Goal: Answer question/provide support: Share knowledge or assist other users

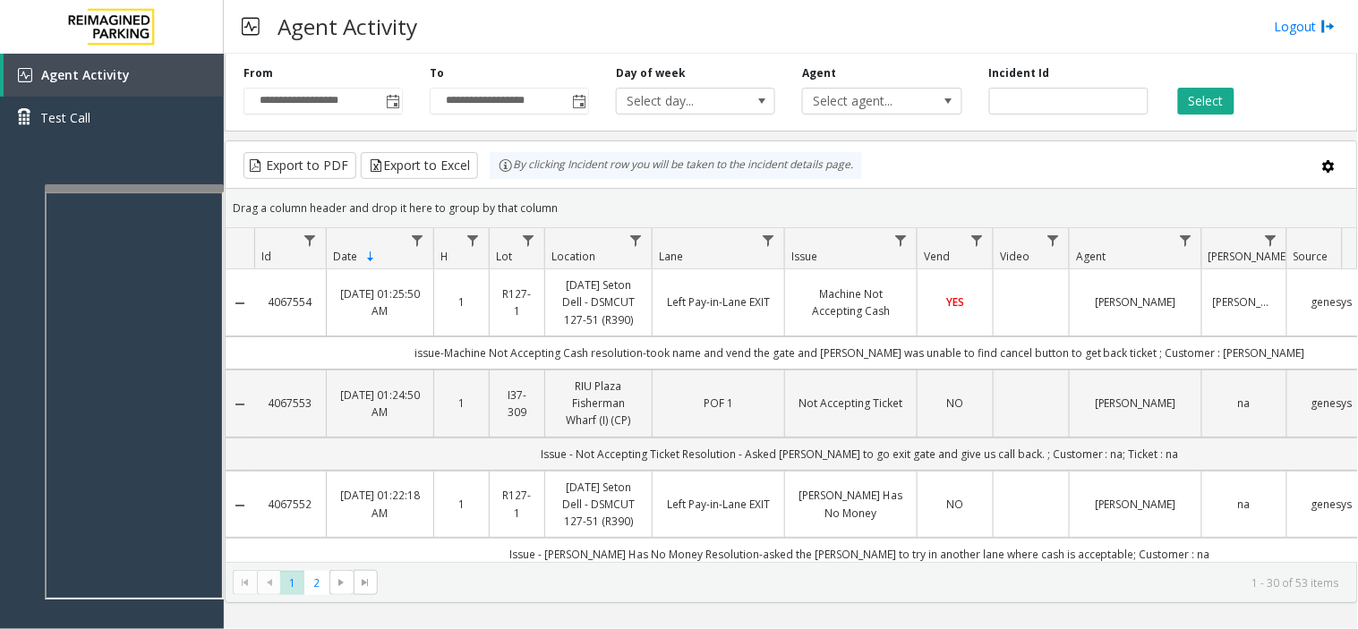
click at [154, 184] on div at bounding box center [134, 187] width 179 height 7
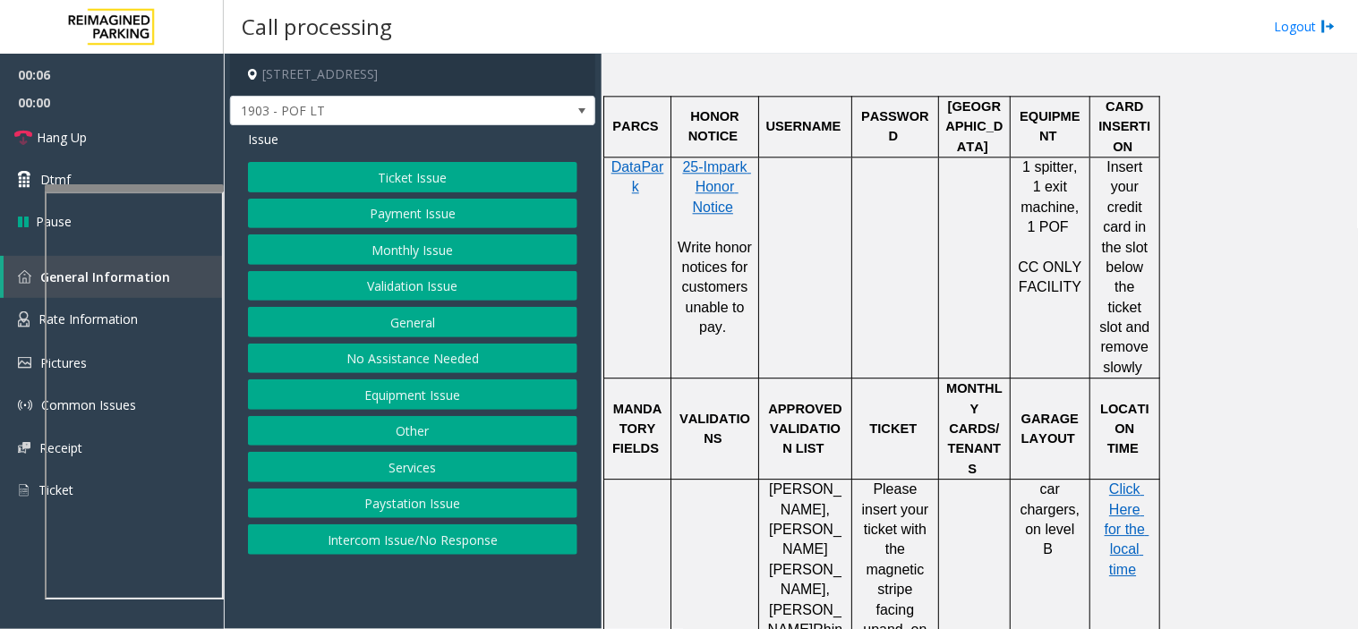
scroll to position [1094, 0]
click at [184, 220] on div at bounding box center [136, 221] width 179 height 7
click at [304, 179] on button "Ticket Issue" at bounding box center [412, 177] width 329 height 30
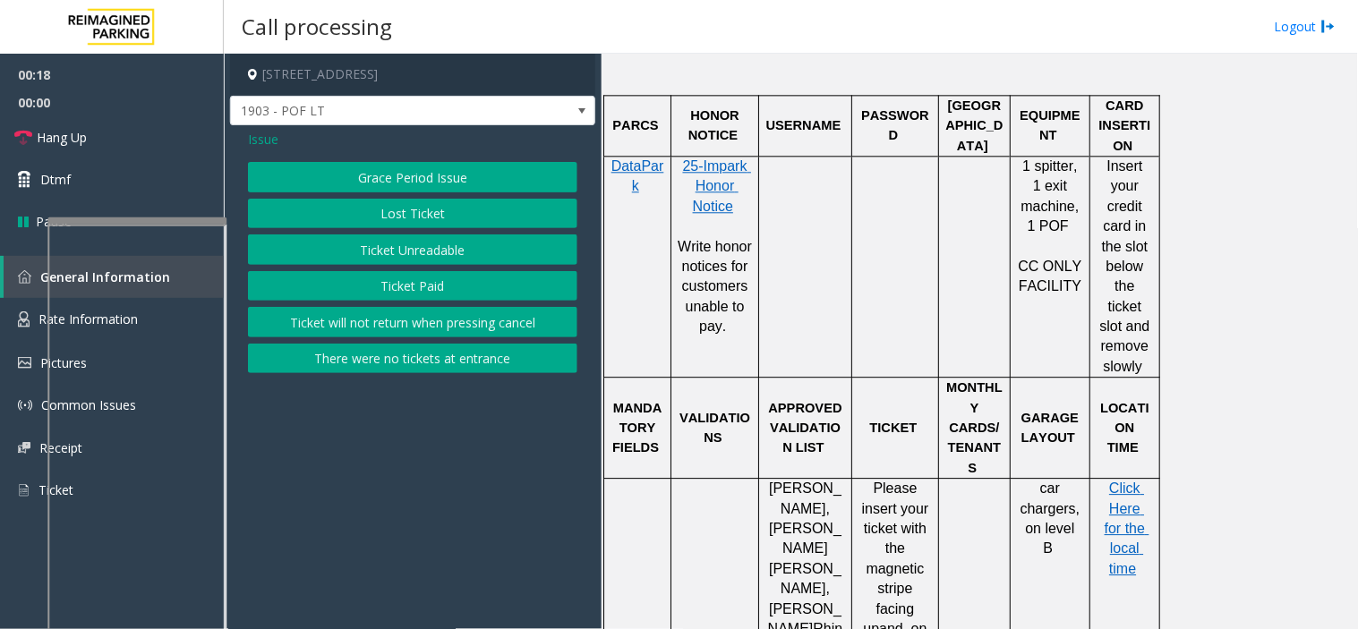
click at [363, 365] on button "There were no tickets at entrance" at bounding box center [412, 359] width 329 height 30
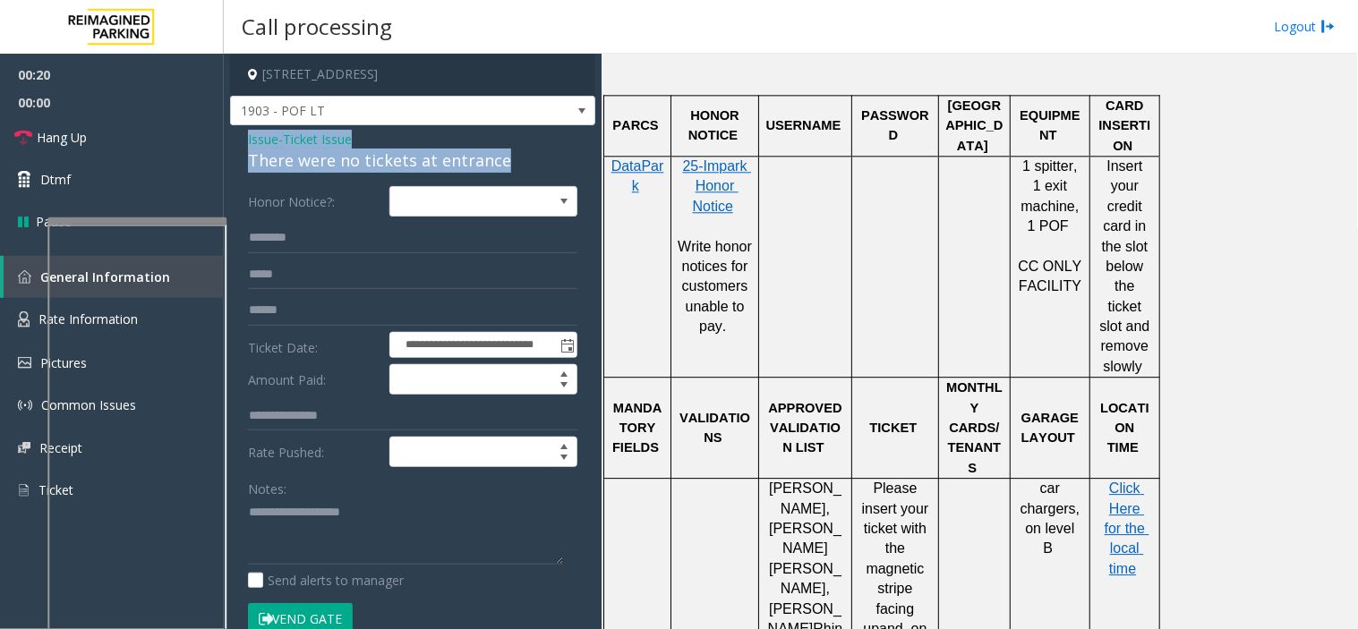
drag, startPoint x: 525, startPoint y: 159, endPoint x: 235, endPoint y: 145, distance: 290.4
click at [235, 145] on div "**********" at bounding box center [412, 561] width 365 height 873
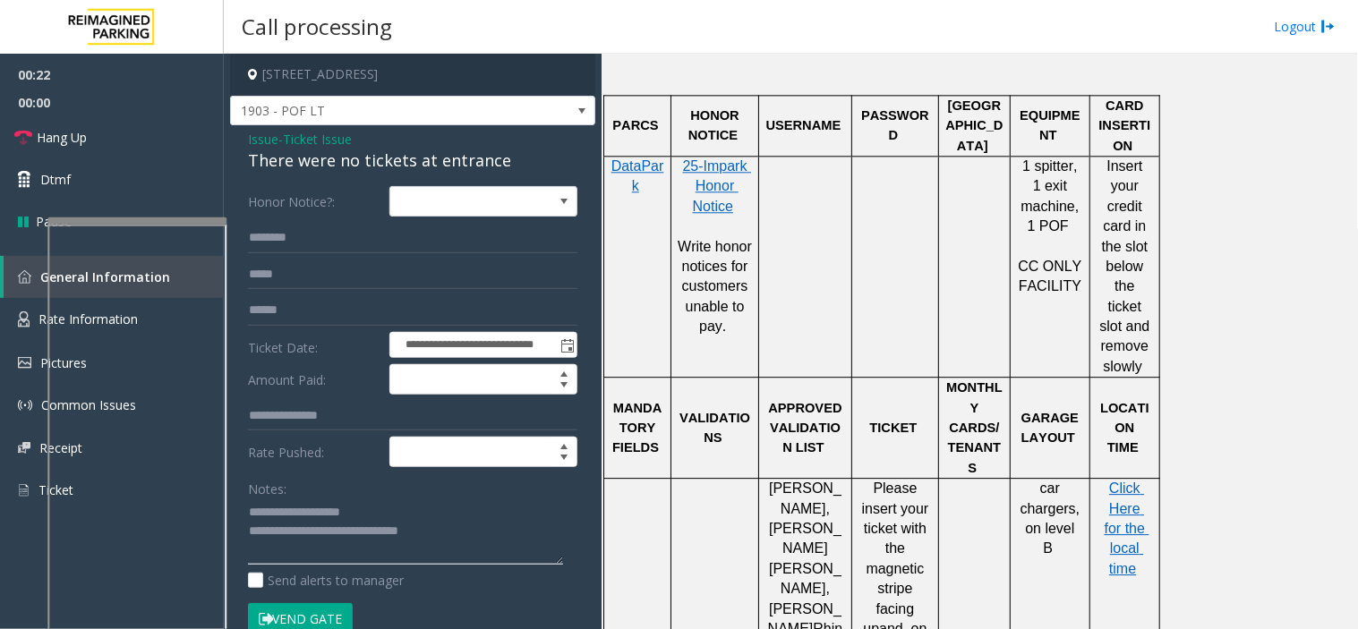
click at [479, 543] on textarea at bounding box center [405, 532] width 315 height 67
click at [154, 135] on link "Hang Up" at bounding box center [112, 137] width 224 height 42
click at [376, 544] on textarea at bounding box center [405, 532] width 315 height 67
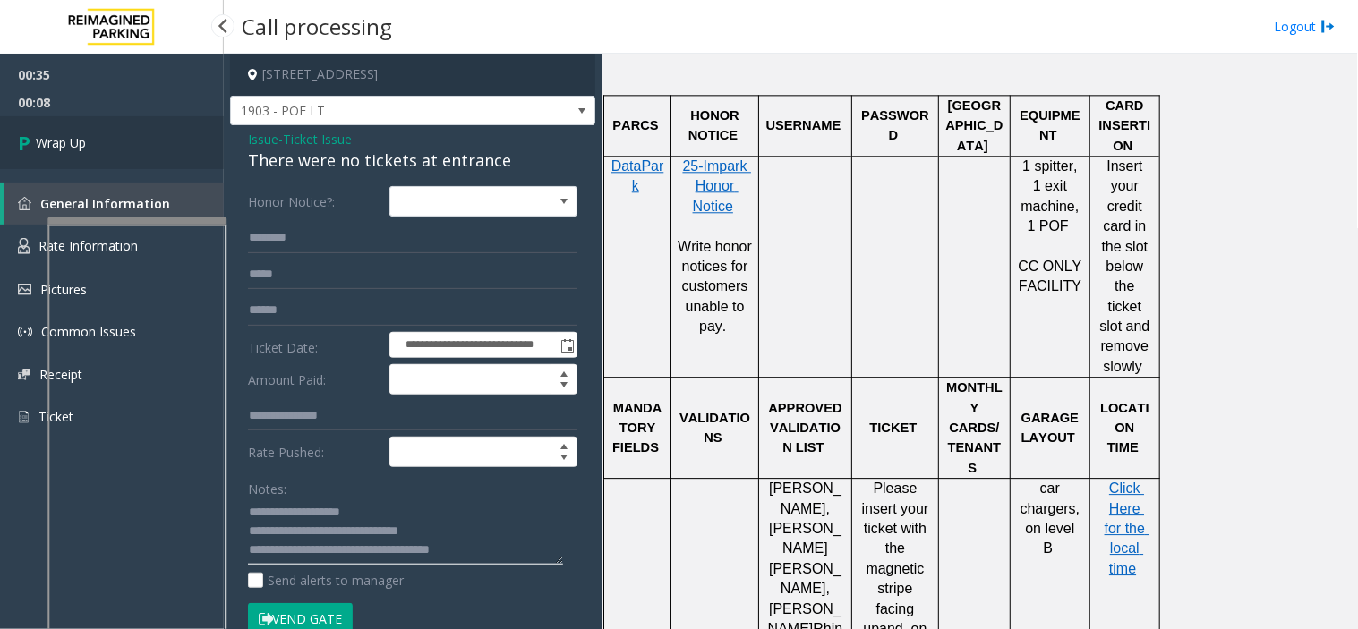
type textarea "**********"
click at [130, 153] on link "Wrap Up" at bounding box center [112, 142] width 224 height 53
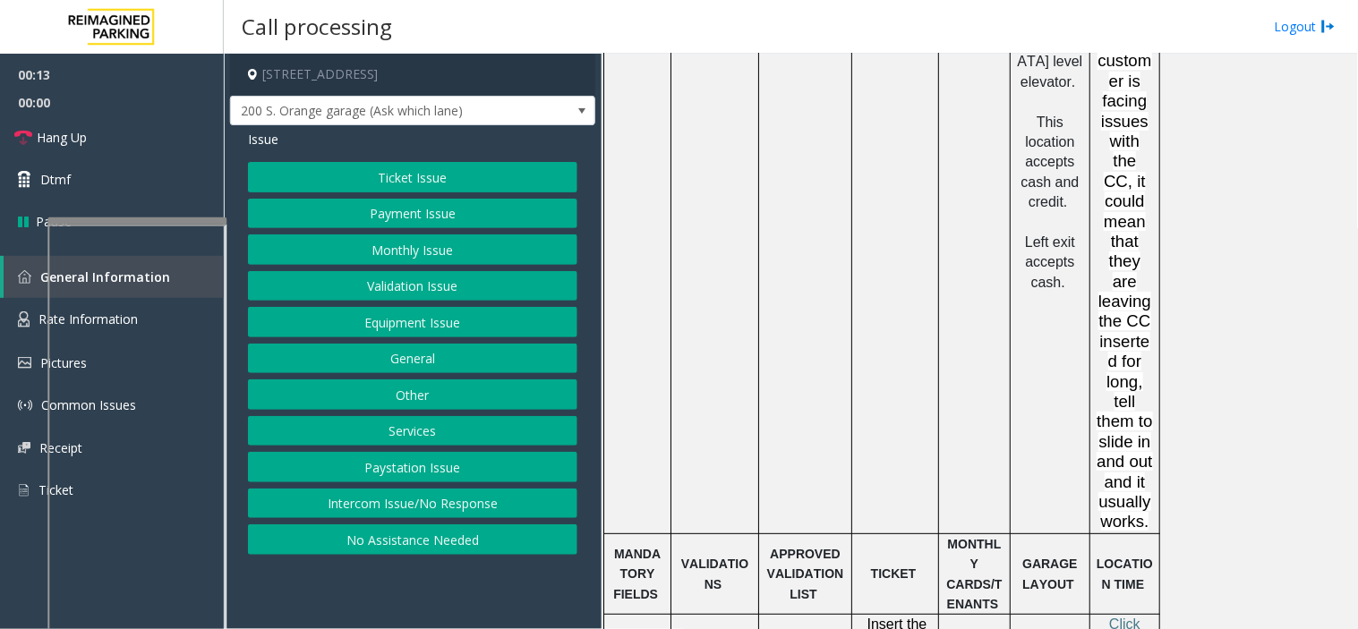
scroll to position [1581, 0]
click at [425, 186] on button "Ticket Issue" at bounding box center [412, 177] width 329 height 30
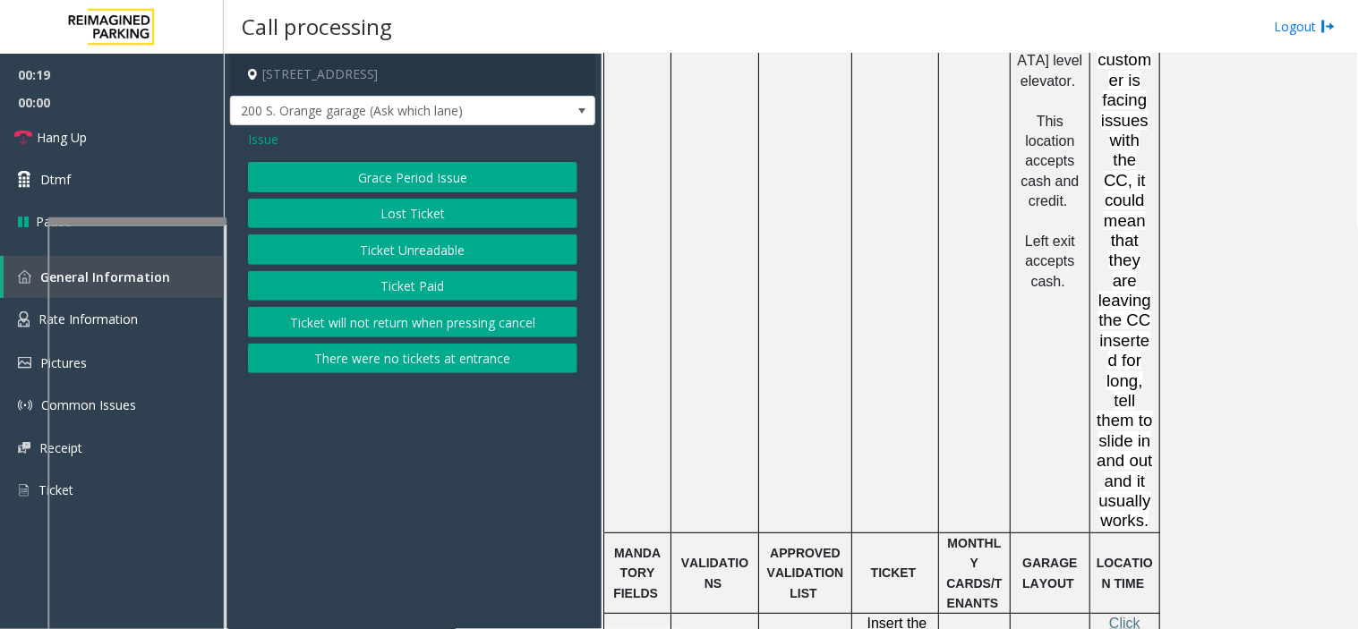
click at [430, 290] on button "Ticket Paid" at bounding box center [412, 286] width 329 height 30
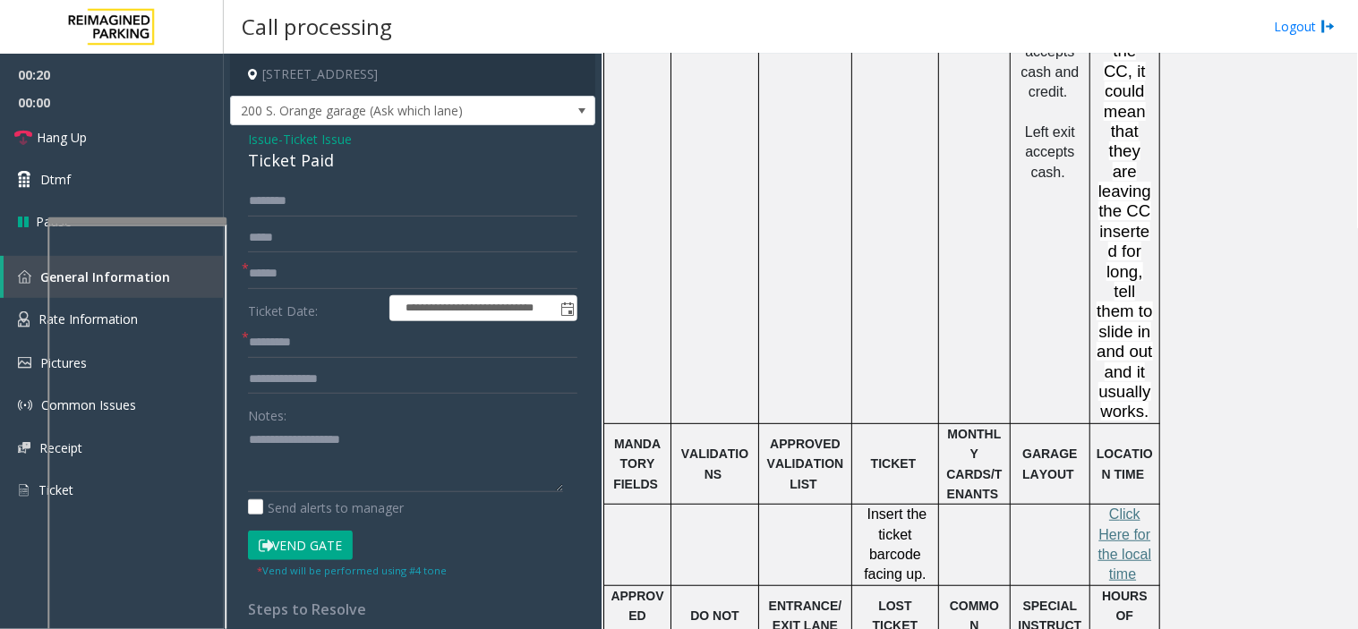
scroll to position [1880, 0]
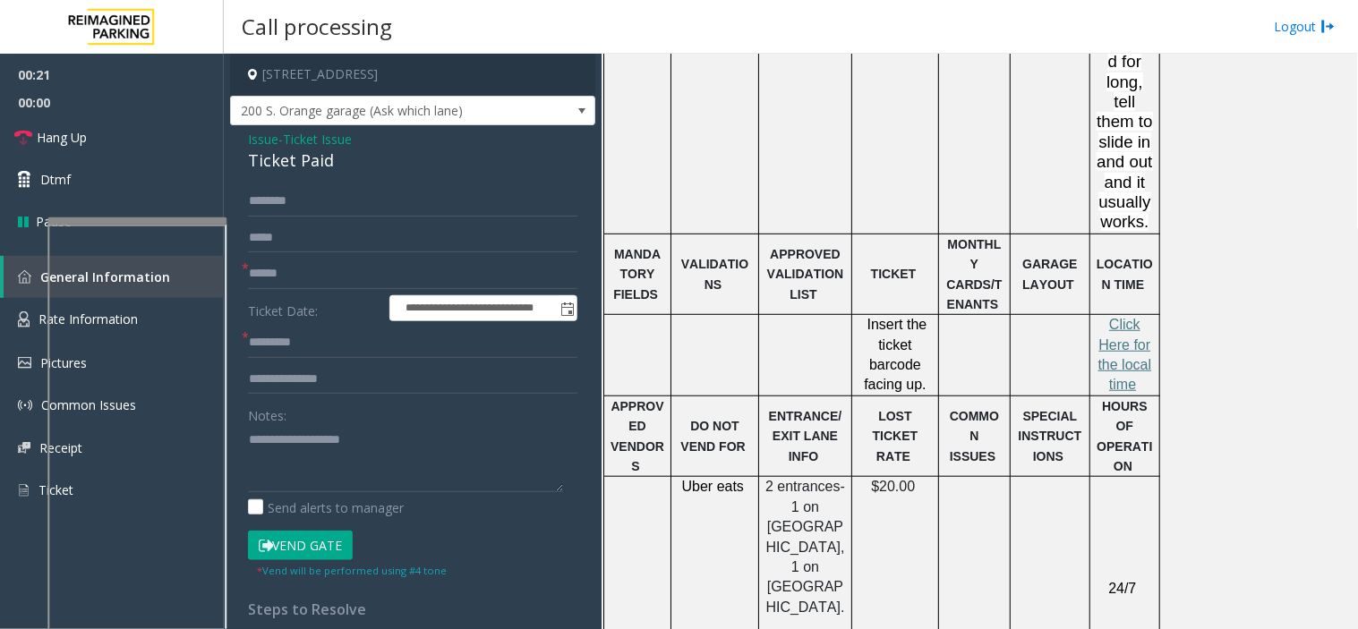
click at [1124, 315] on p "C lick Here for the local time" at bounding box center [1125, 355] width 56 height 81
click at [1117, 317] on span "lick Here for the local time" at bounding box center [1125, 354] width 54 height 75
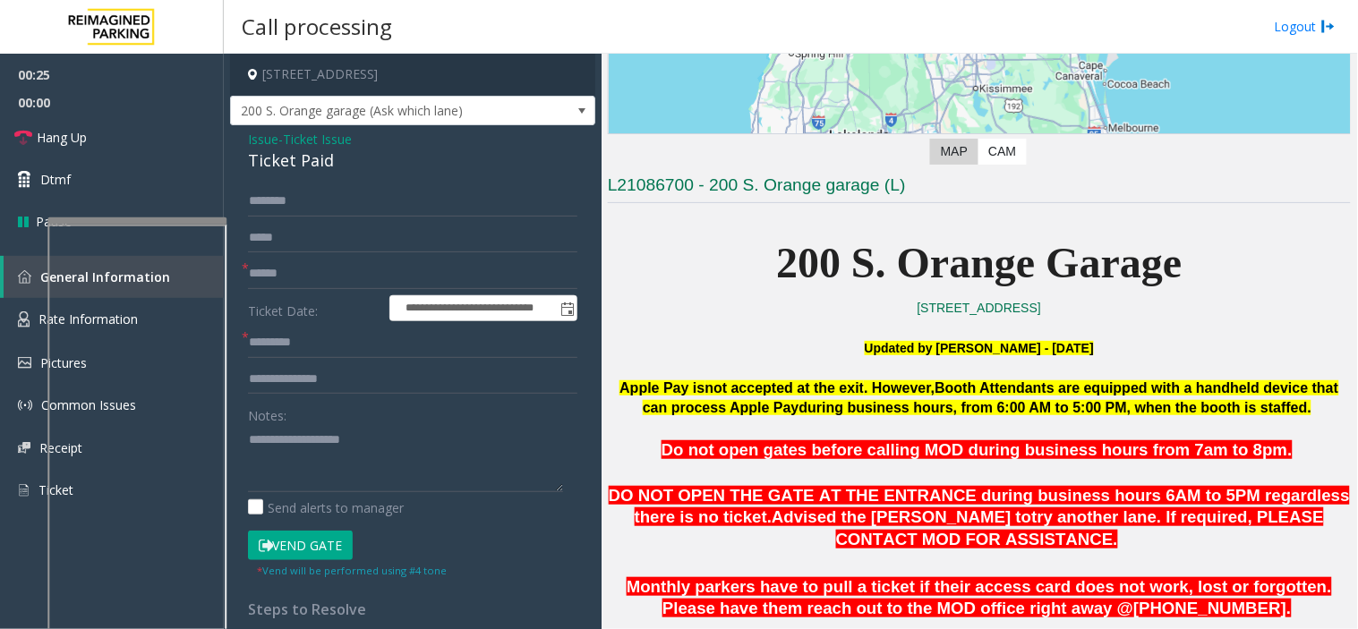
scroll to position [288, 0]
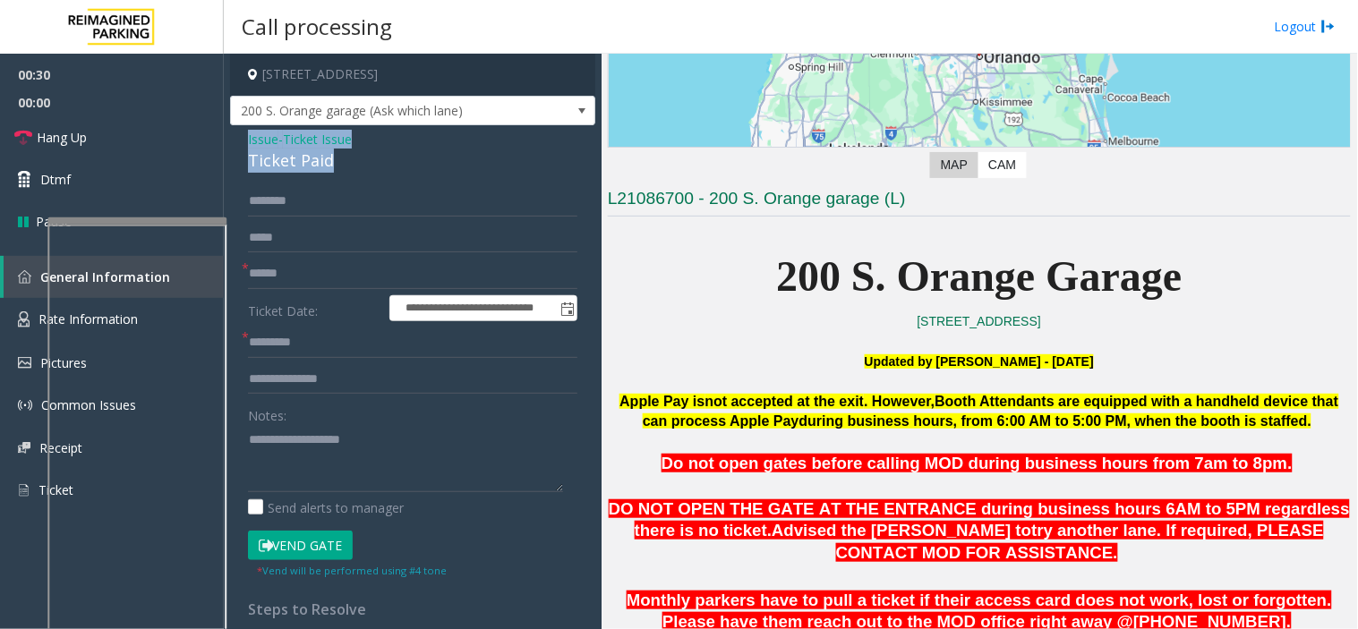
drag, startPoint x: 358, startPoint y: 171, endPoint x: 240, endPoint y: 144, distance: 121.2
click at [240, 144] on div "**********" at bounding box center [412, 543] width 365 height 837
copy div "Issue - Ticket Issue Ticket Paid"
click at [293, 449] on textarea at bounding box center [405, 458] width 315 height 67
paste textarea "**********"
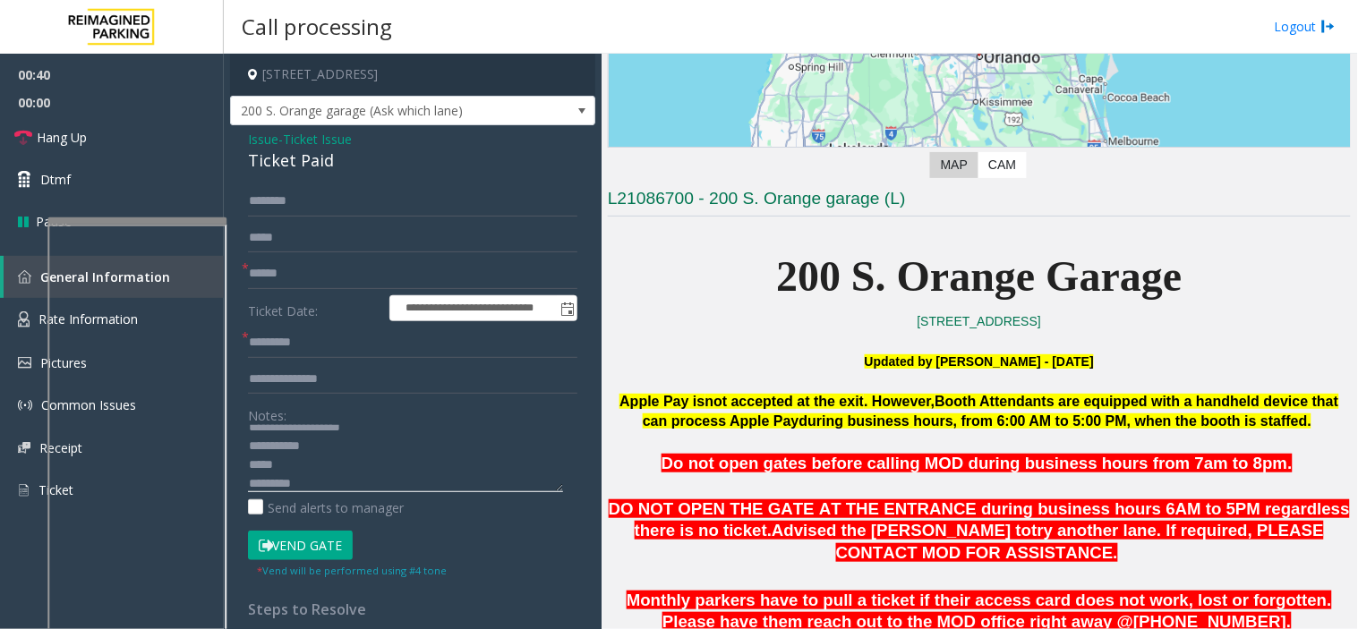
scroll to position [31, 0]
click at [297, 449] on textarea at bounding box center [405, 458] width 315 height 67
click at [295, 481] on textarea at bounding box center [405, 458] width 315 height 67
drag, startPoint x: 281, startPoint y: 478, endPoint x: 236, endPoint y: 460, distance: 48.2
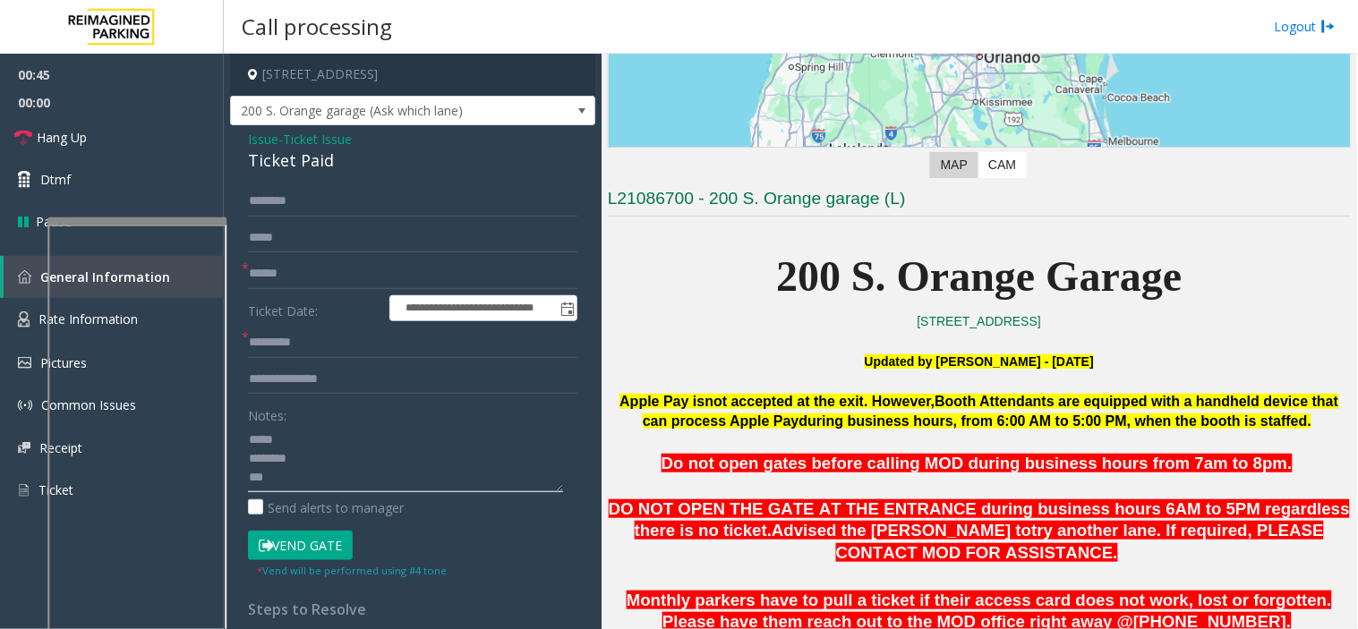
click at [236, 460] on div "**********" at bounding box center [413, 565] width 356 height 758
click at [255, 344] on input "text" at bounding box center [412, 343] width 329 height 30
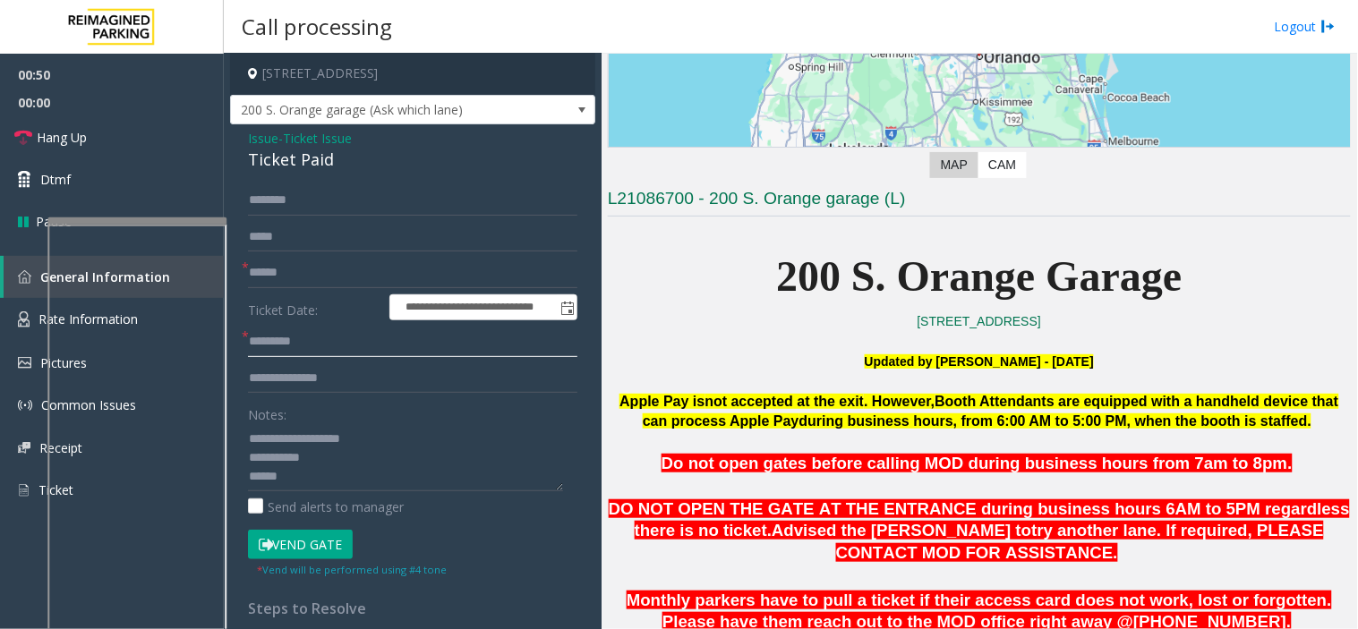
scroll to position [0, 0]
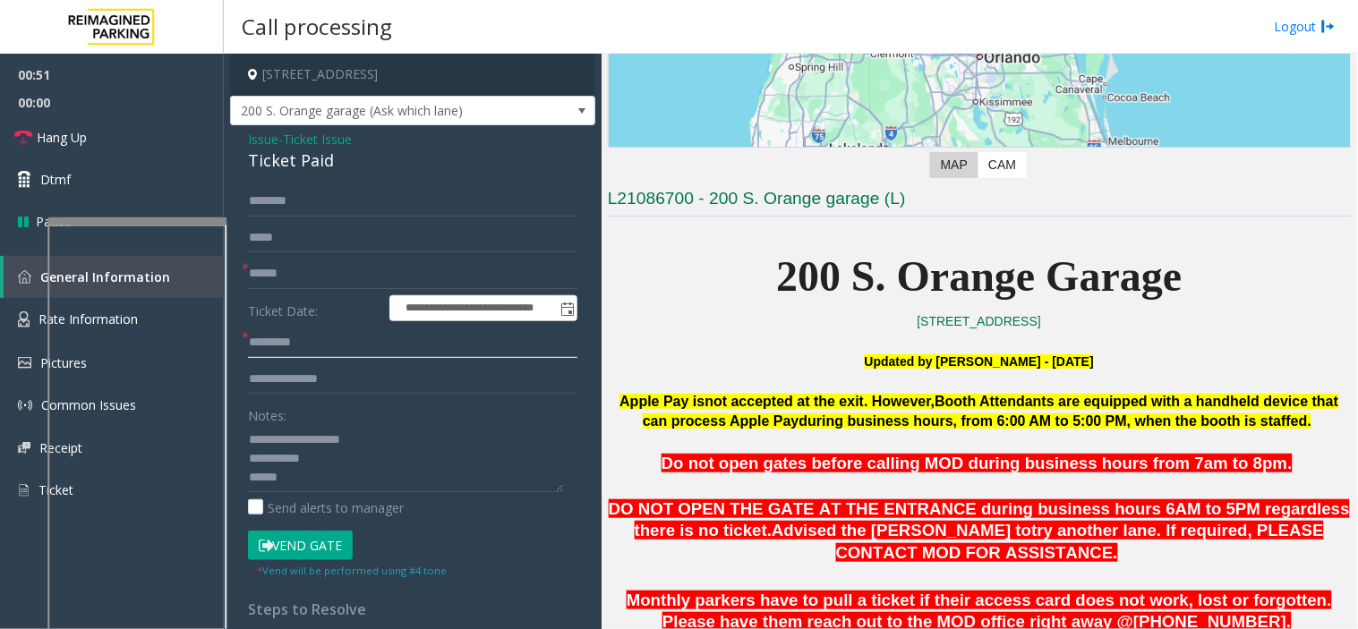
click at [280, 350] on input "text" at bounding box center [412, 343] width 329 height 30
click at [302, 464] on textarea at bounding box center [405, 458] width 315 height 67
click at [320, 458] on textarea at bounding box center [405, 458] width 315 height 67
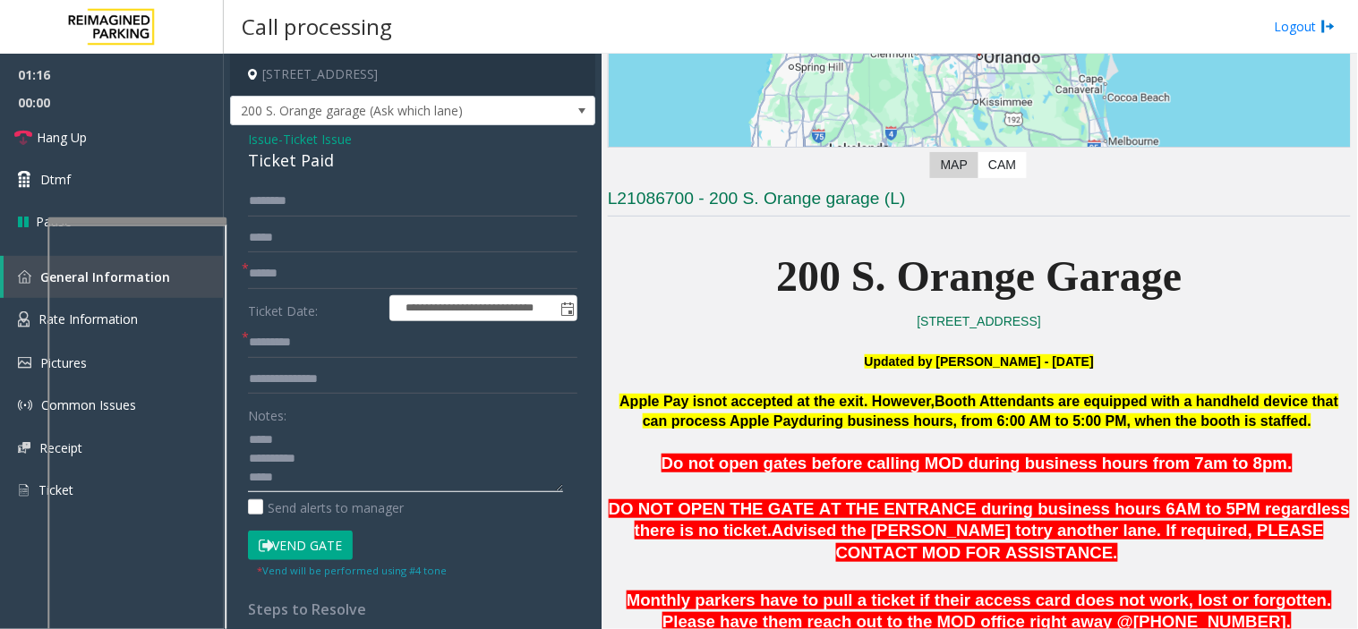
click at [306, 482] on textarea at bounding box center [405, 458] width 315 height 67
click at [297, 466] on textarea at bounding box center [405, 458] width 315 height 67
click at [338, 466] on textarea at bounding box center [405, 458] width 315 height 67
type textarea "**********"
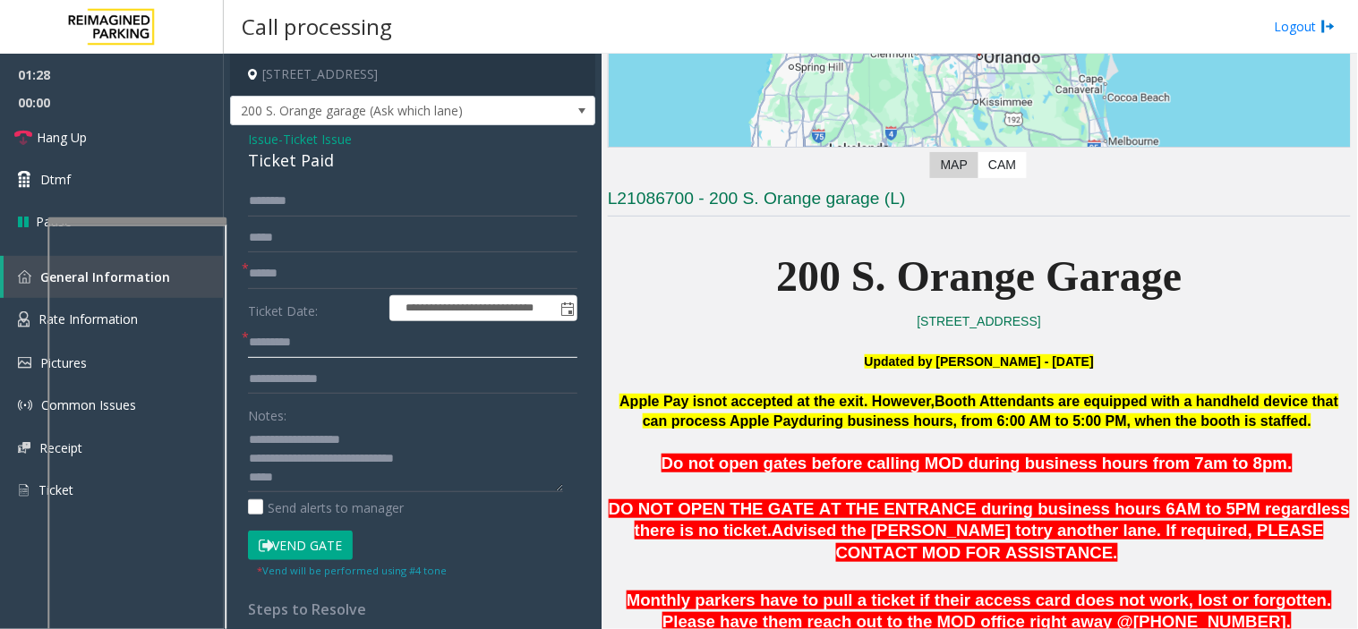
click at [360, 355] on input "text" at bounding box center [412, 343] width 329 height 30
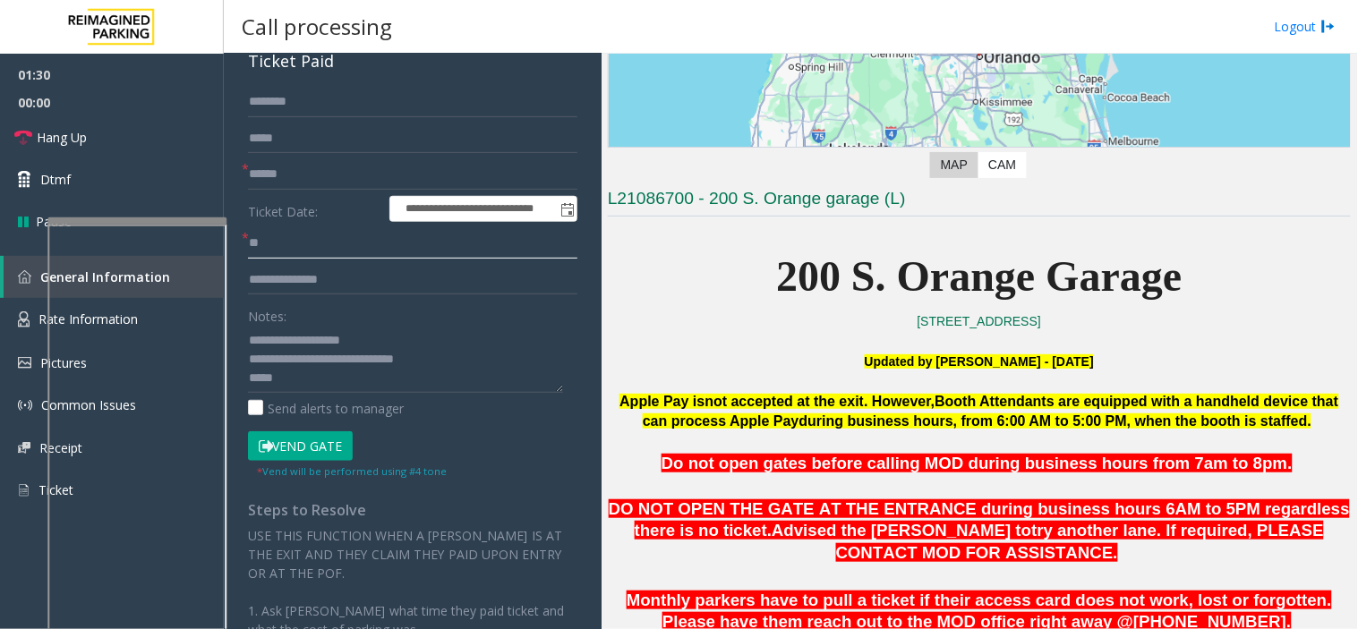
scroll to position [56, 0]
type input "**"
click at [300, 369] on textarea at bounding box center [405, 359] width 315 height 67
click at [300, 372] on textarea at bounding box center [405, 359] width 315 height 67
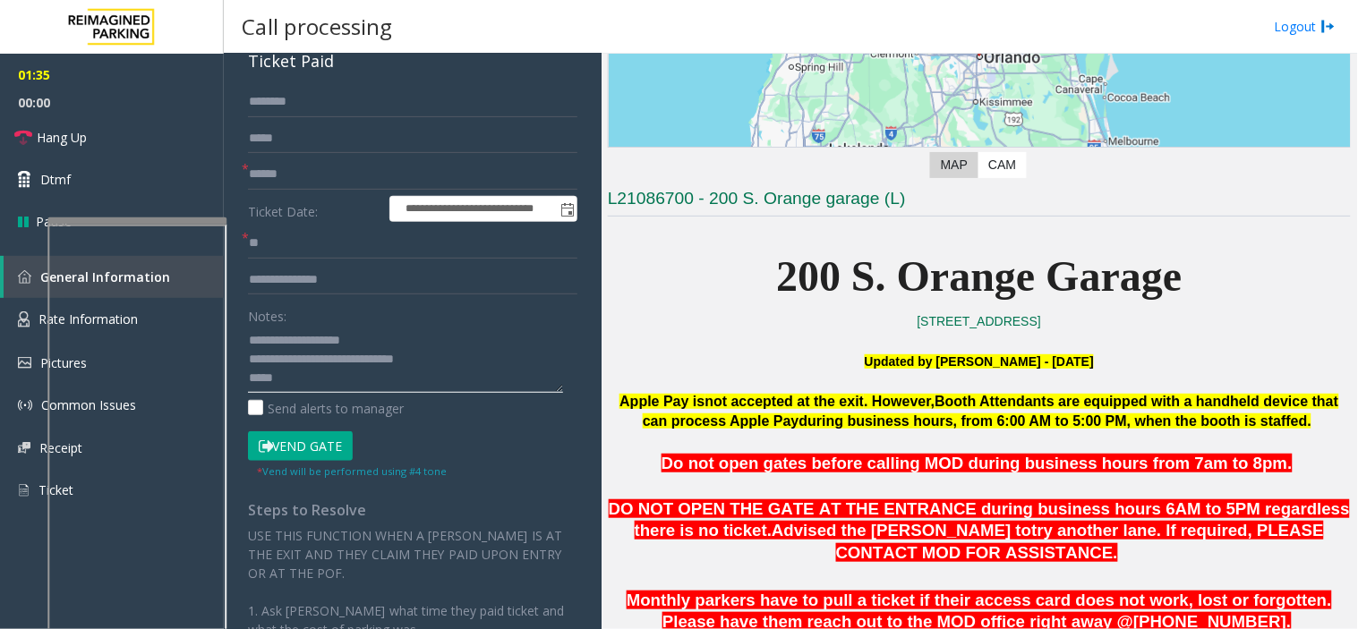
type textarea "**********"
click at [278, 159] on input "text" at bounding box center [412, 174] width 329 height 30
type input "**"
click at [282, 114] on input "text" at bounding box center [412, 102] width 329 height 30
type input "********"
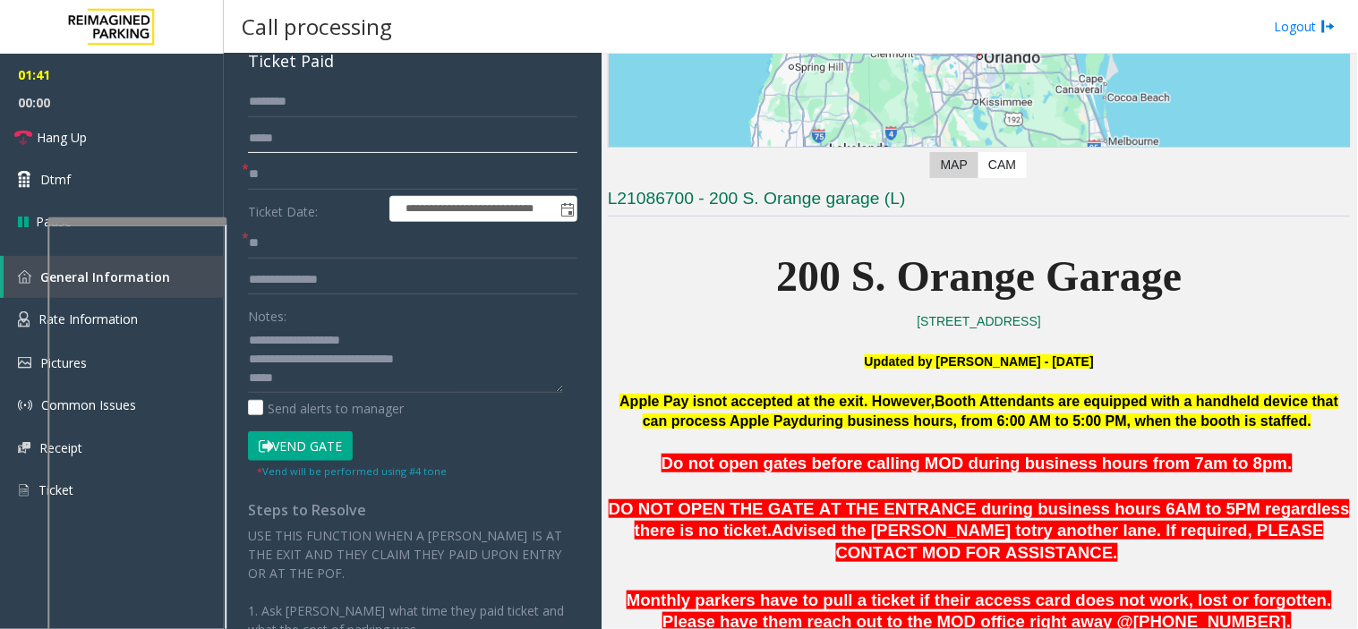
click at [328, 141] on input "text" at bounding box center [412, 139] width 329 height 30
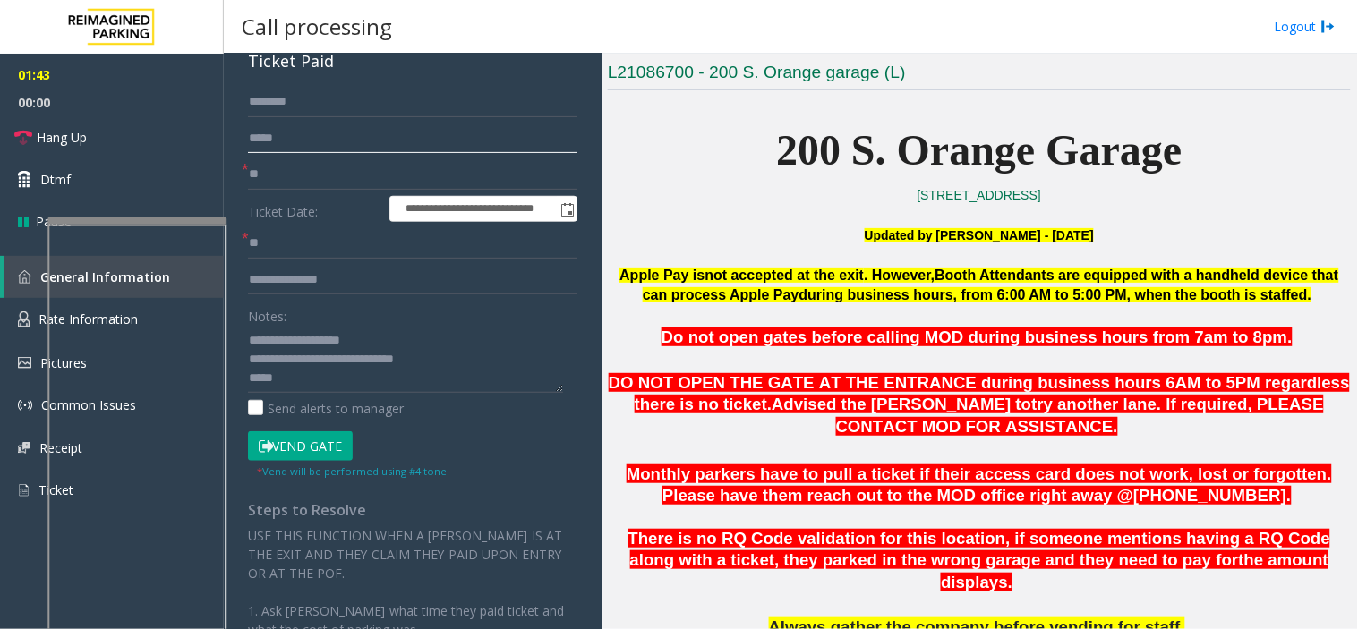
scroll to position [586, 0]
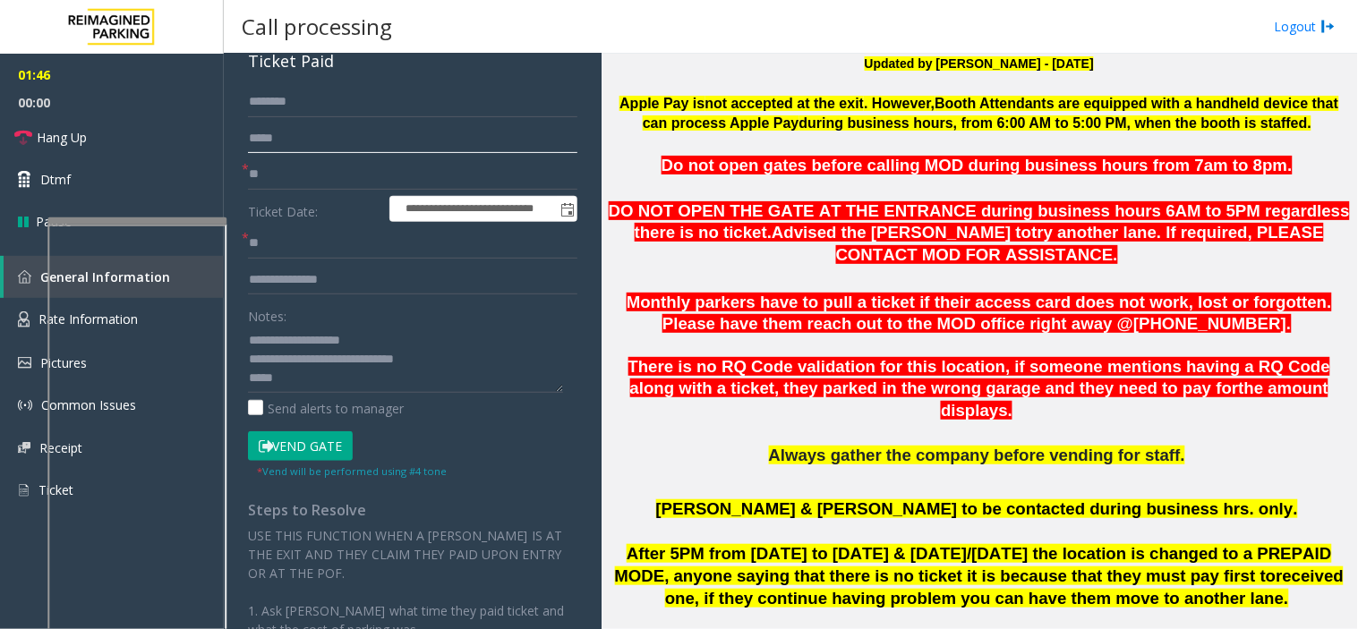
click at [297, 141] on input "text" at bounding box center [412, 139] width 329 height 30
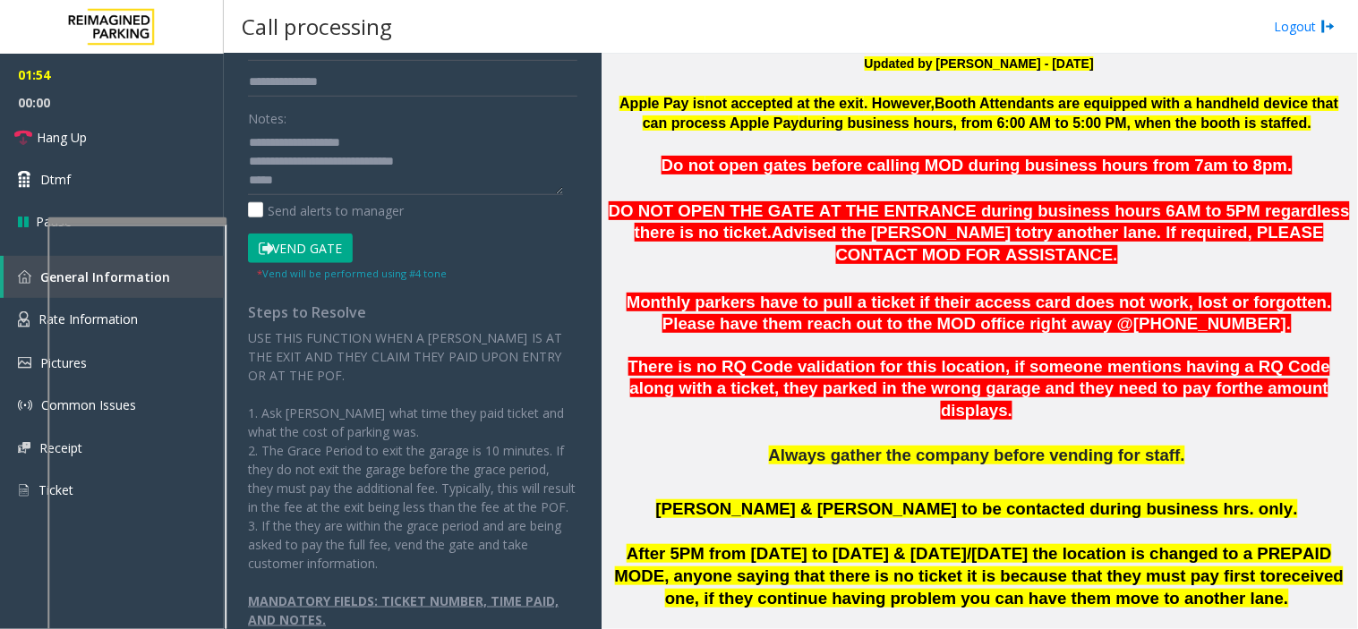
scroll to position [298, 0]
click at [294, 201] on label "Send alerts to manager" at bounding box center [326, 210] width 156 height 19
click at [256, 203] on label "Send alerts to manager" at bounding box center [326, 210] width 156 height 19
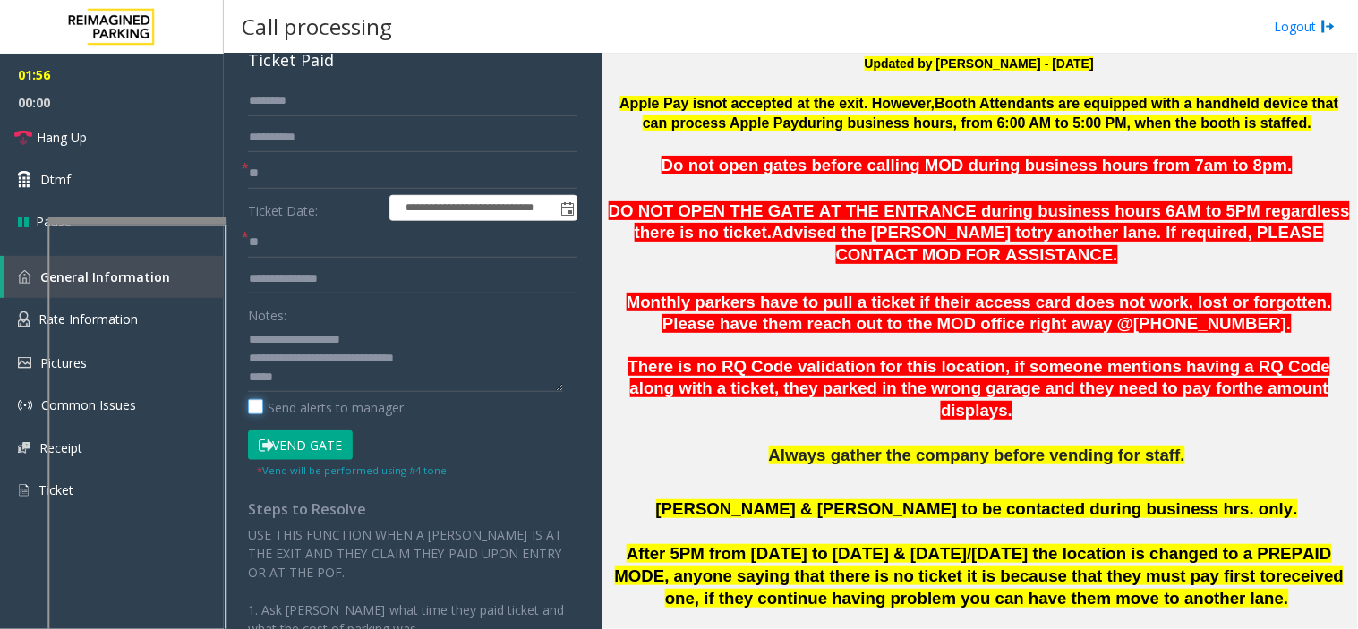
scroll to position [99, 0]
click at [252, 146] on input "**********" at bounding box center [412, 139] width 329 height 30
click at [316, 153] on input "**********" at bounding box center [412, 139] width 329 height 30
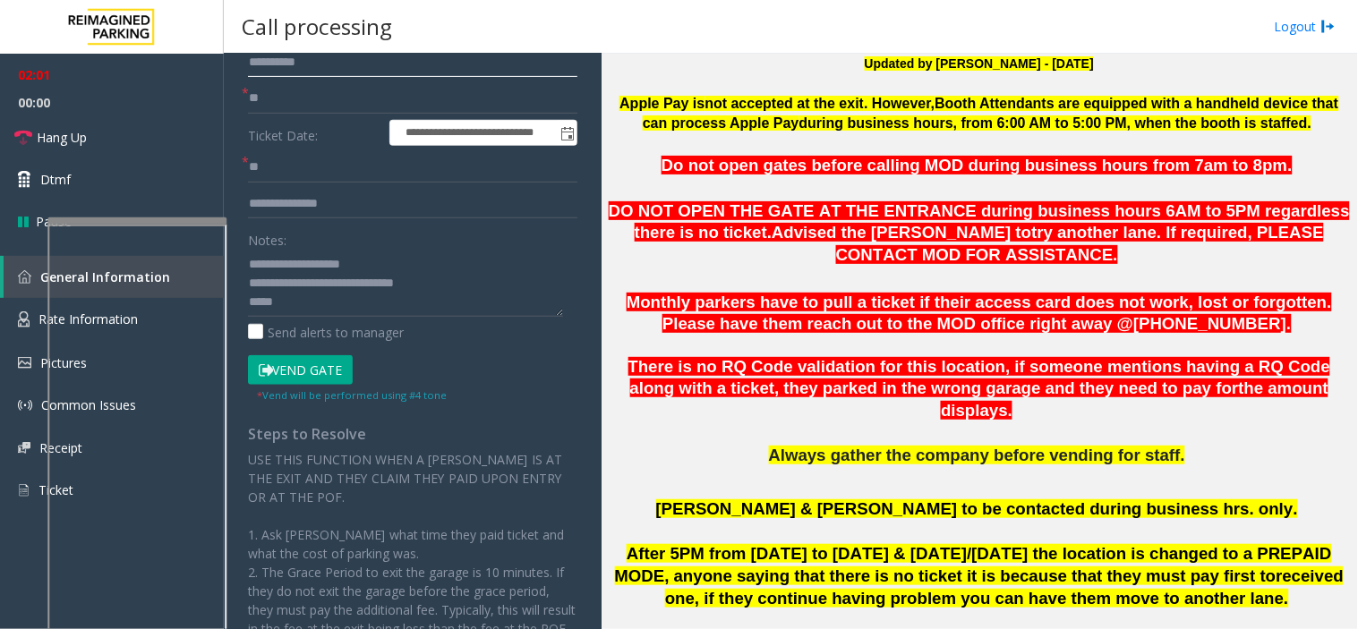
scroll to position [199, 0]
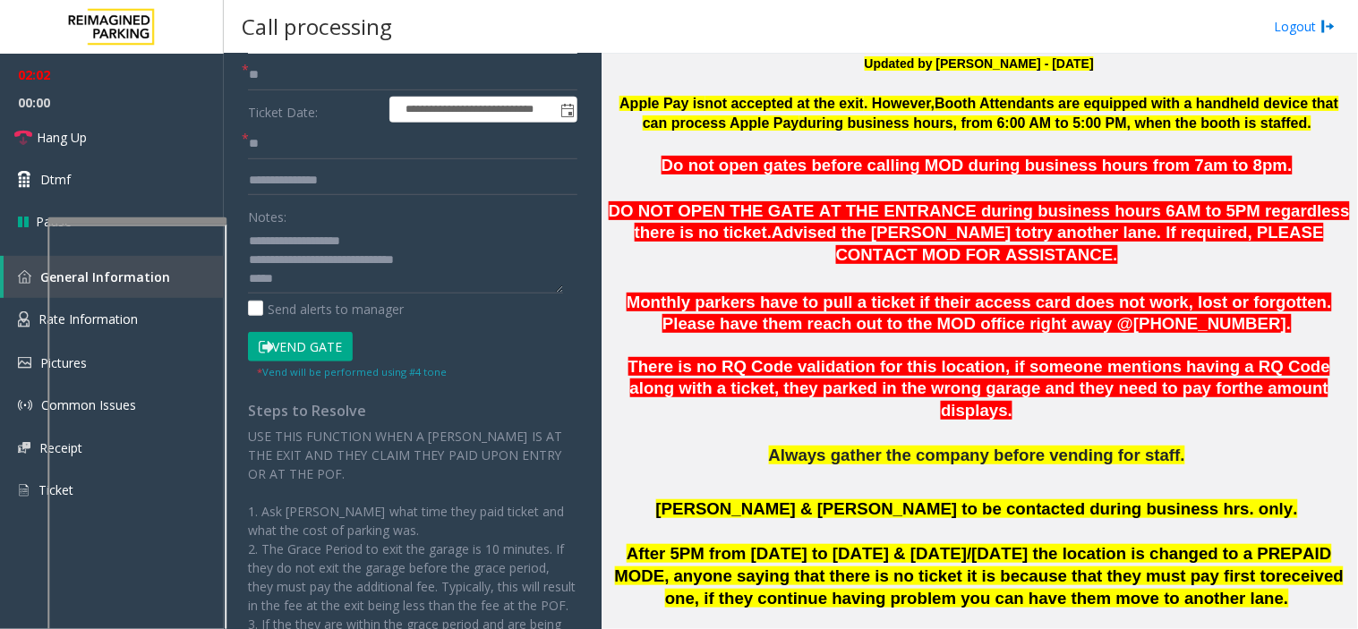
type input "**********"
click at [343, 270] on textarea at bounding box center [405, 260] width 315 height 67
click at [325, 334] on button "Vend Gate" at bounding box center [300, 347] width 105 height 30
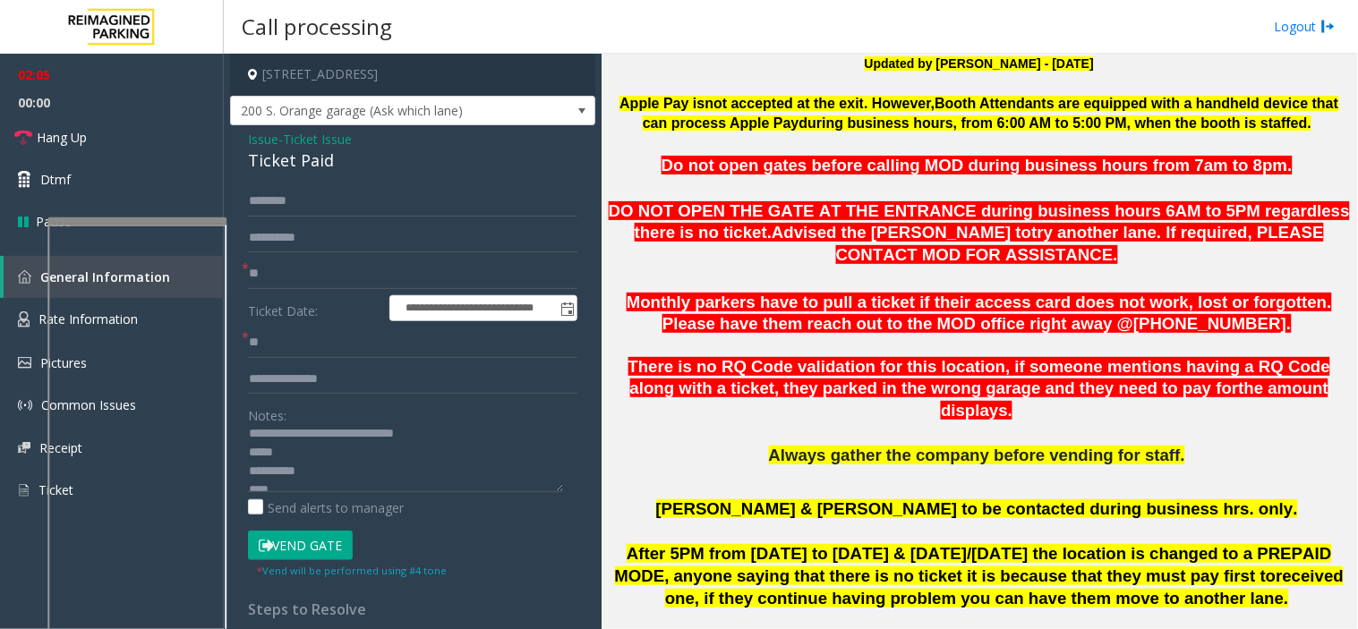
scroll to position [0, 0]
click at [285, 488] on textarea at bounding box center [405, 458] width 315 height 67
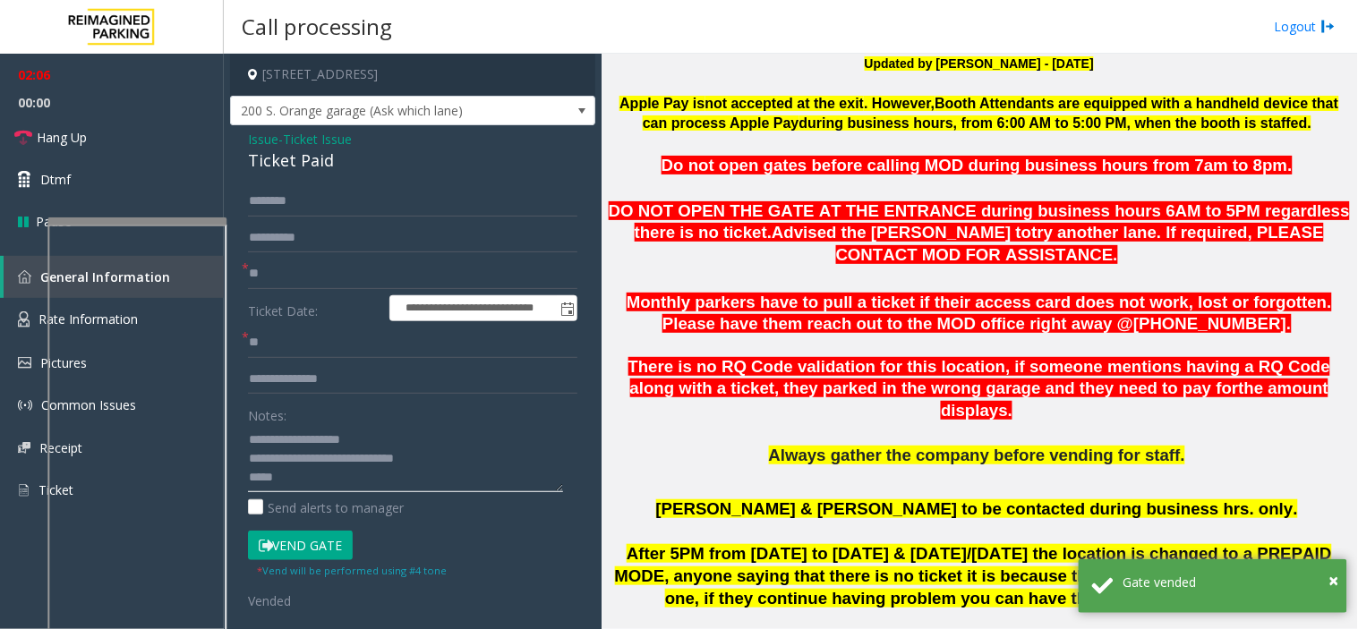
click at [282, 474] on textarea at bounding box center [405, 458] width 315 height 67
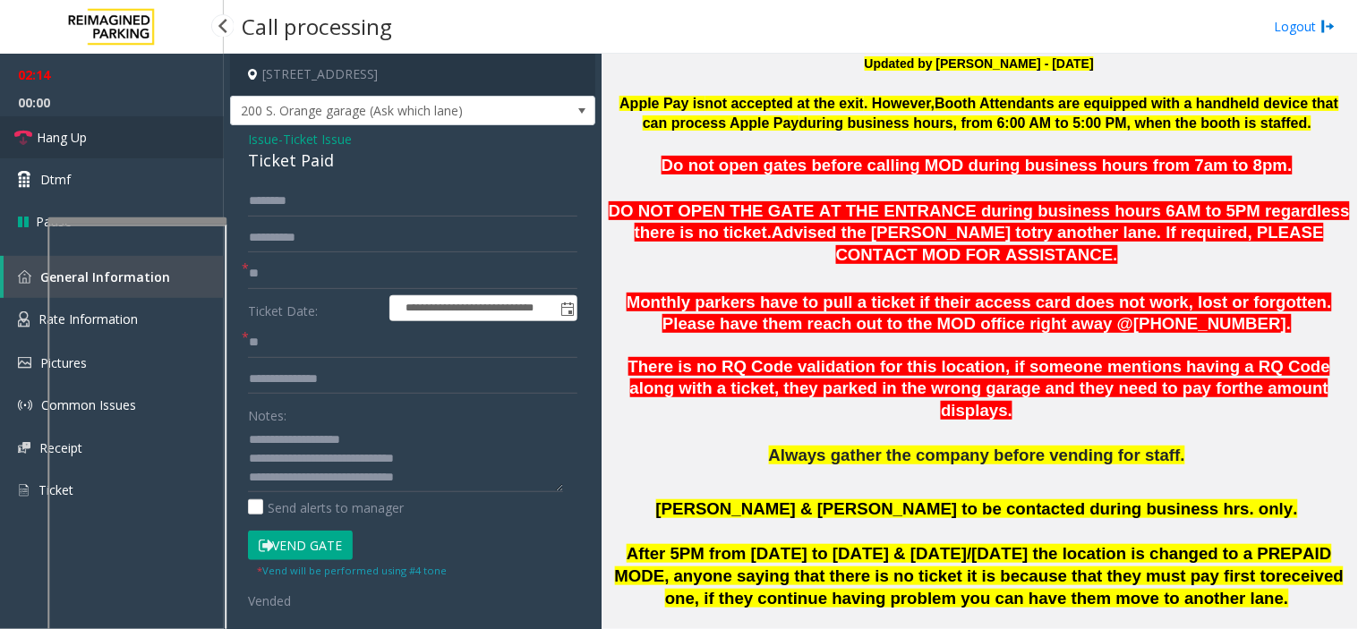
click at [147, 140] on link "Hang Up" at bounding box center [112, 137] width 224 height 42
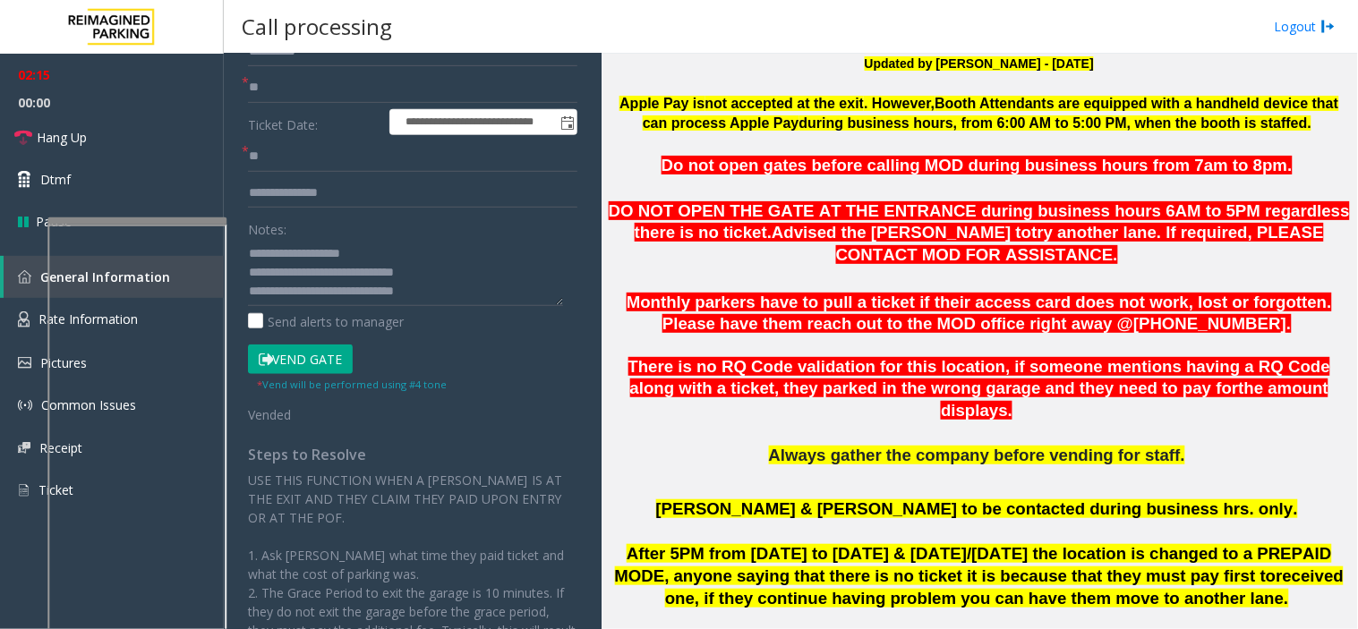
scroll to position [199, 0]
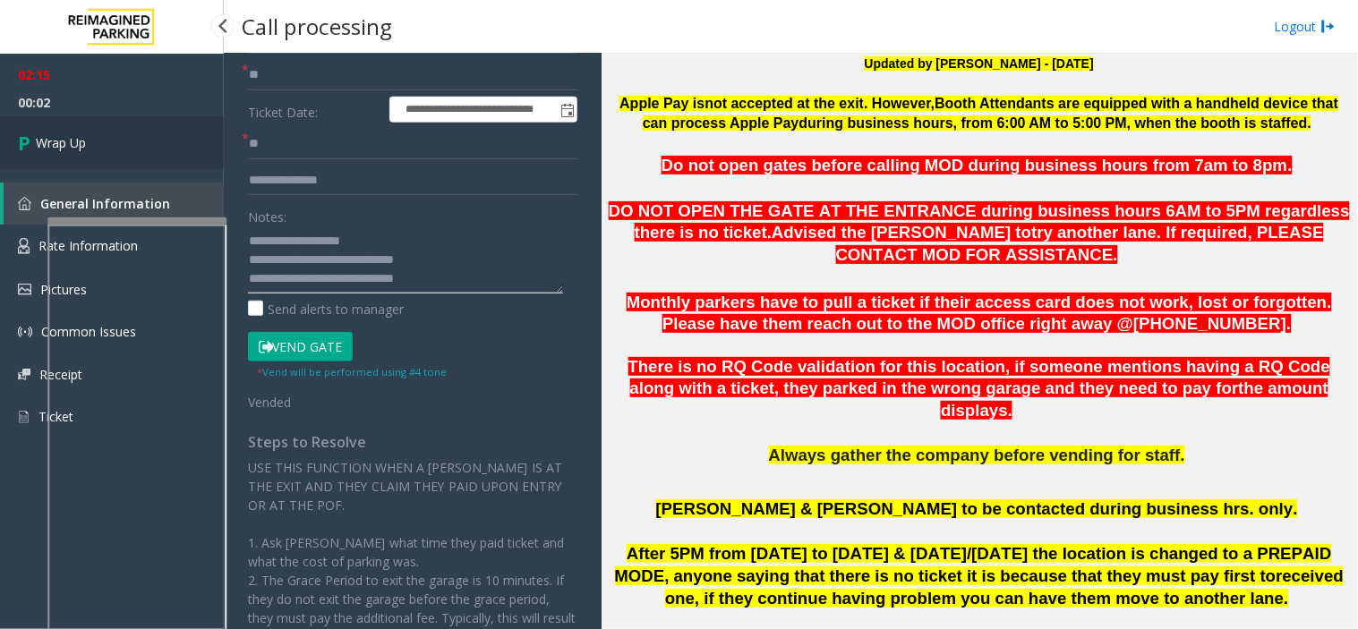
type textarea "**********"
click at [95, 134] on link "Wrap Up" at bounding box center [112, 142] width 224 height 53
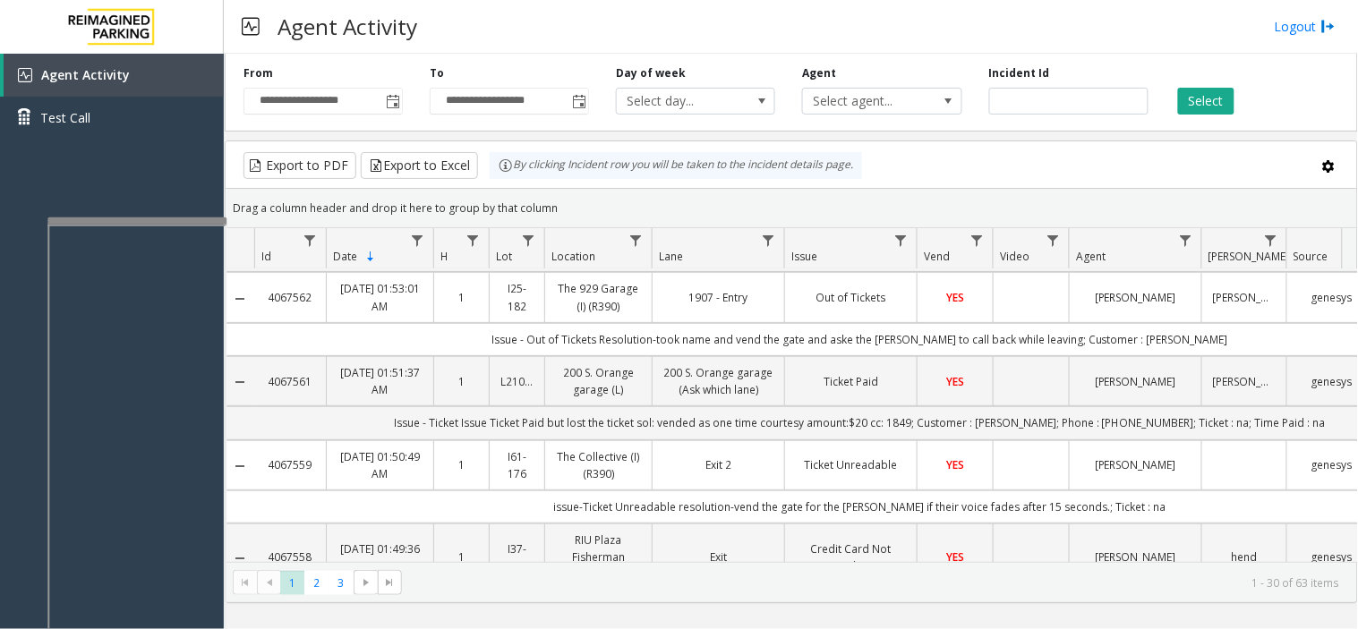
scroll to position [199, 0]
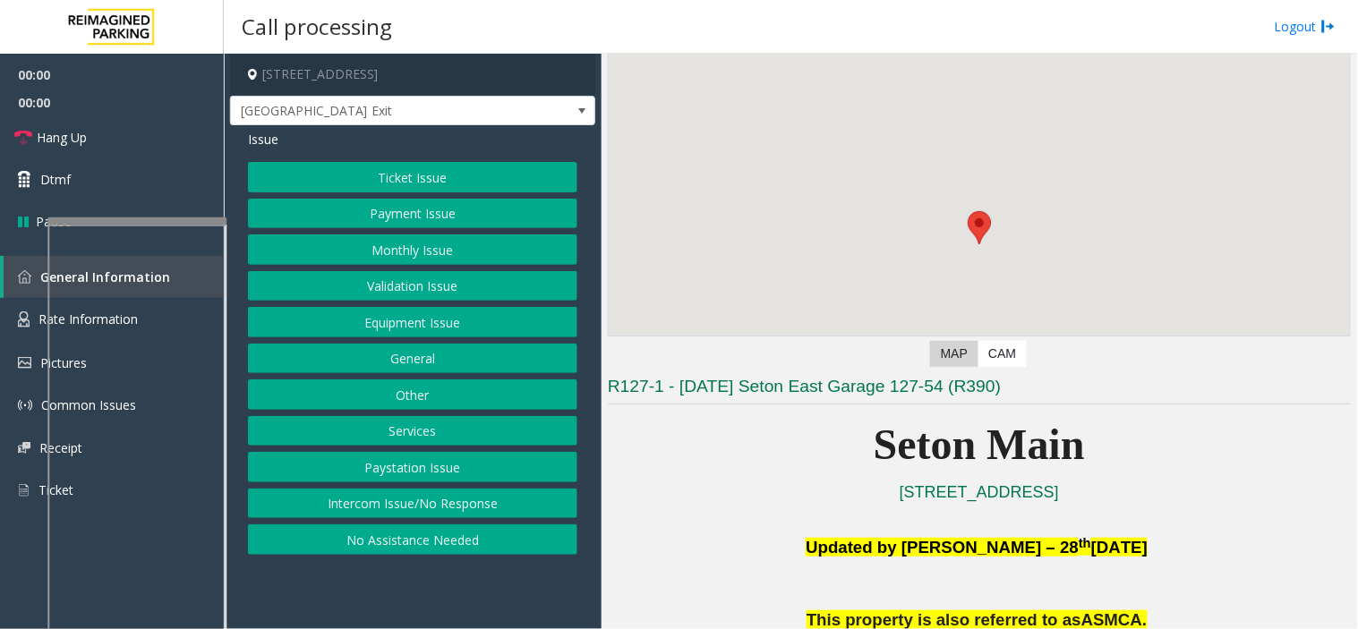
scroll to position [199, 0]
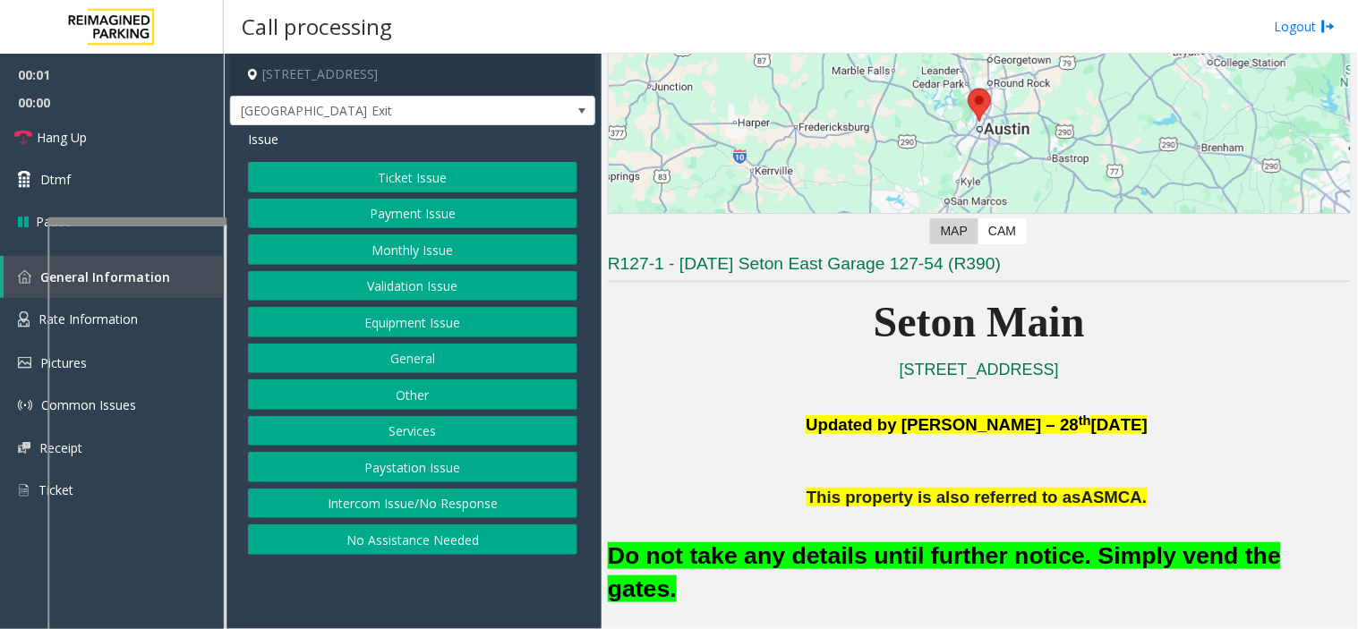
click at [440, 328] on button "Equipment Issue" at bounding box center [412, 322] width 329 height 30
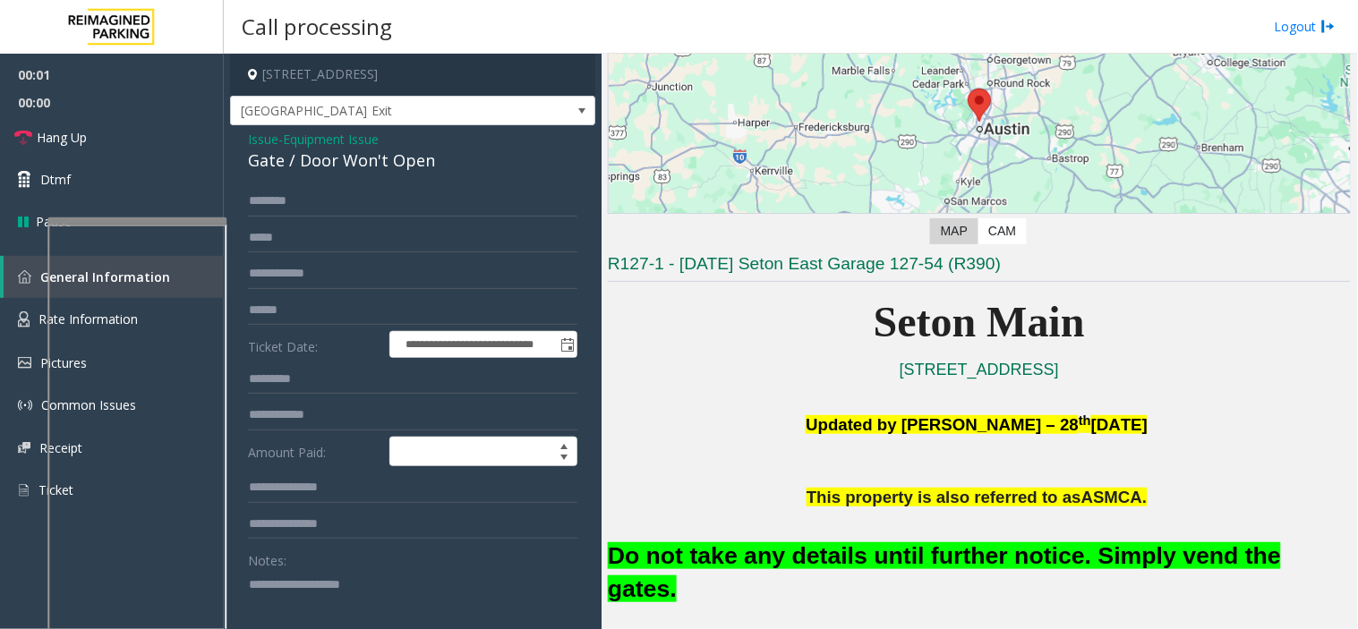
scroll to position [385, 0]
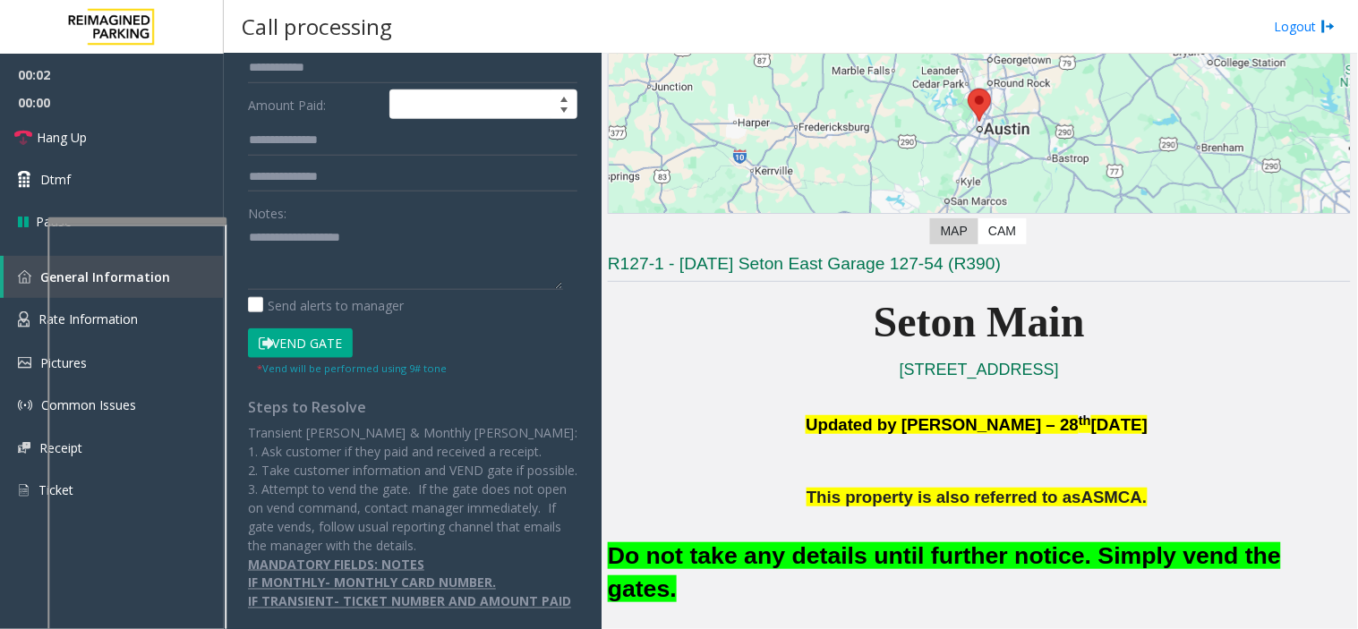
click at [320, 329] on button "Vend Gate" at bounding box center [300, 344] width 105 height 30
click at [833, 561] on font "Do not take any details until further notice. Simply vend the gates." at bounding box center [944, 573] width 673 height 60
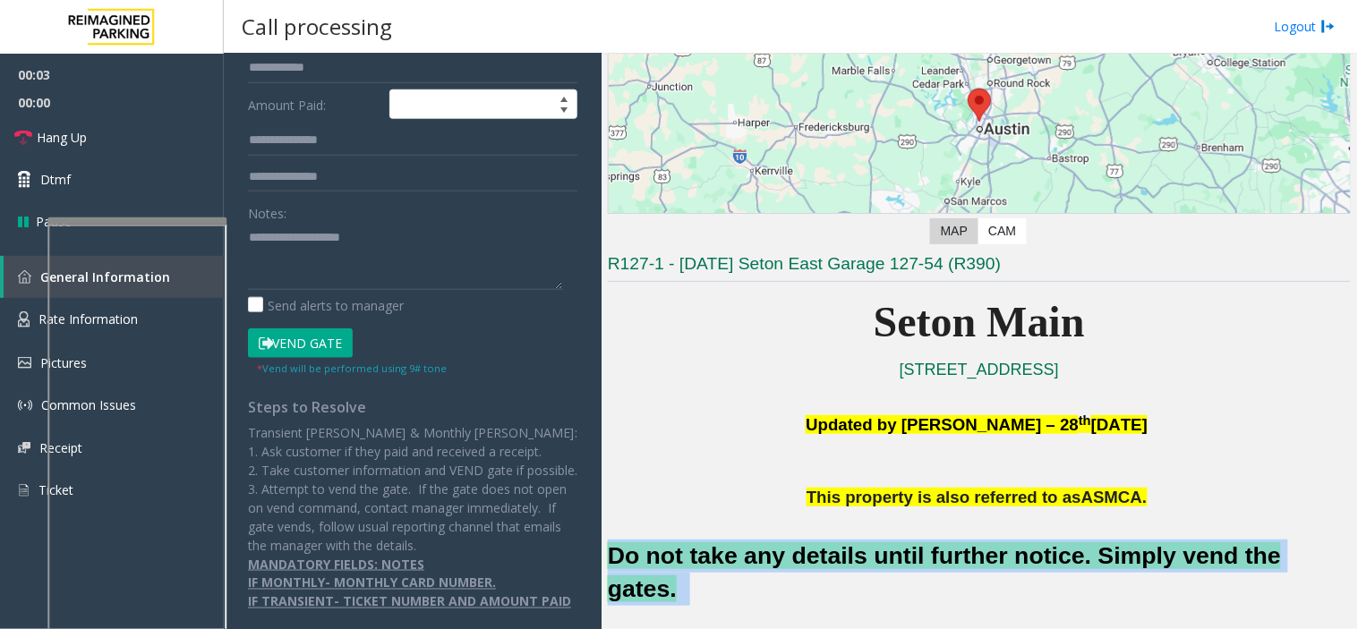
click at [833, 561] on font "Do not take any details until further notice. Simply vend the gates." at bounding box center [944, 573] width 673 height 60
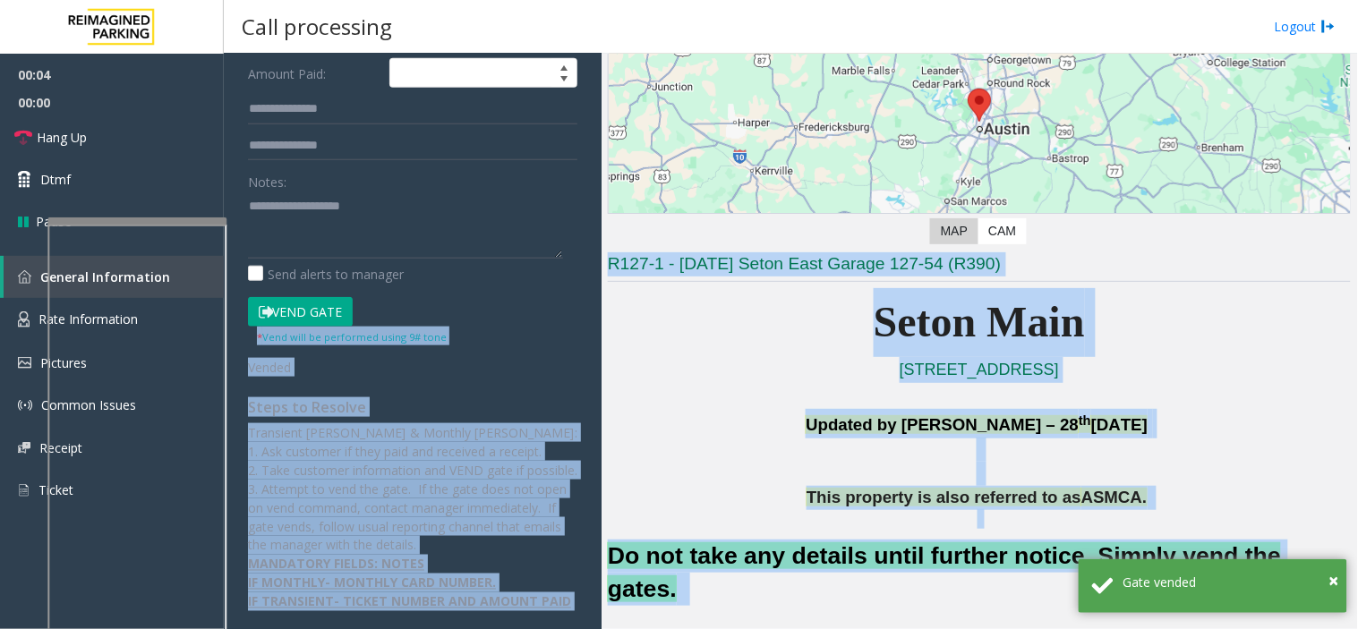
drag, startPoint x: 833, startPoint y: 561, endPoint x: 408, endPoint y: 236, distance: 535.2
click at [407, 238] on div "**********" at bounding box center [790, 342] width 1133 height 576
click at [708, 505] on p "This property is also referred to as ASMCA." at bounding box center [979, 498] width 743 height 24
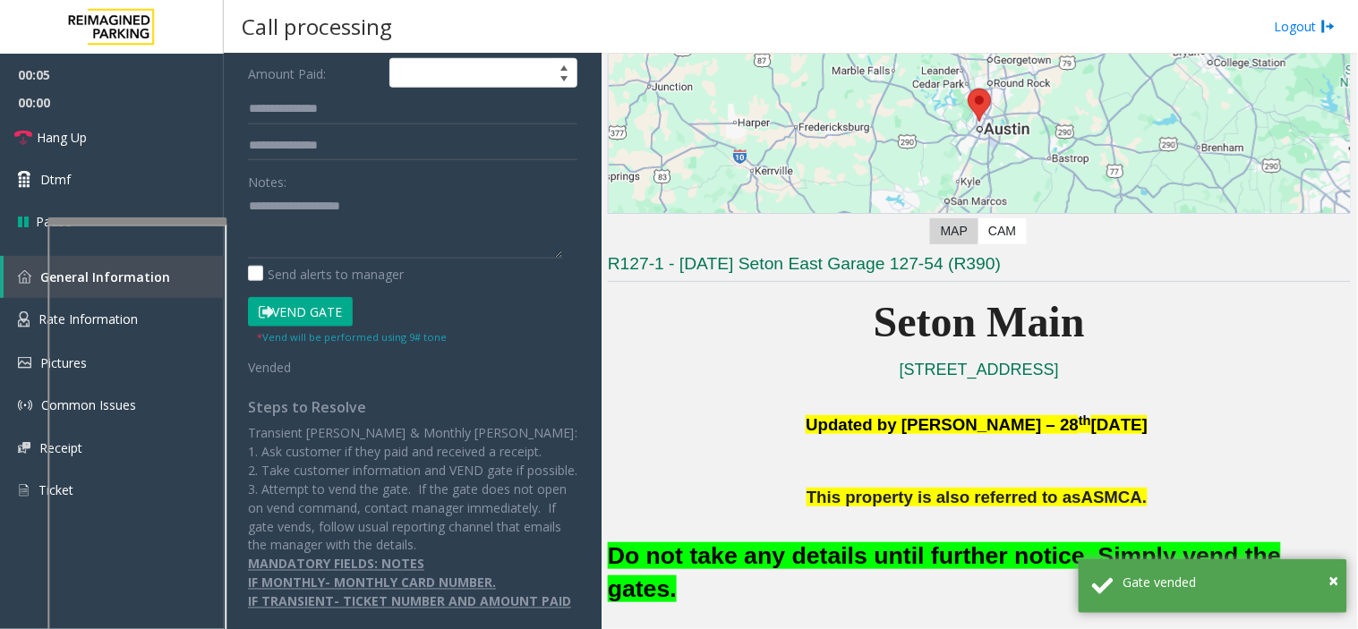
click at [719, 547] on font "Do not take any details until further notice. Simply vend the gates." at bounding box center [944, 573] width 673 height 60
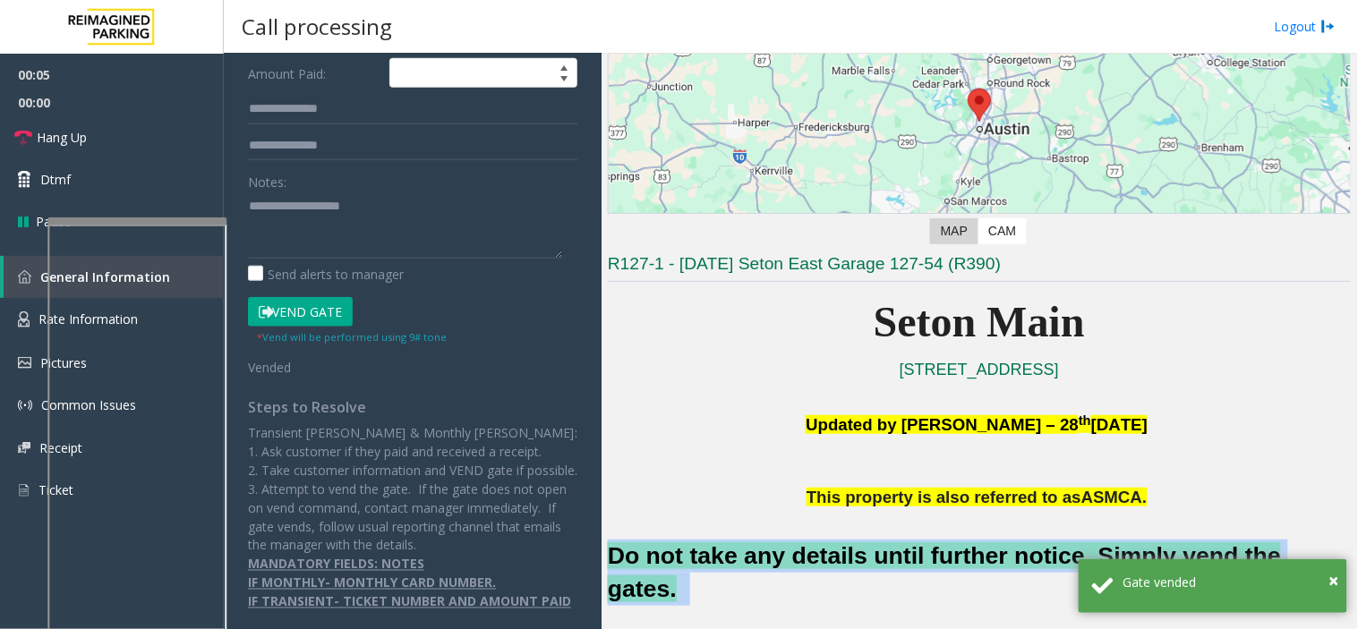
click at [719, 547] on font "Do not take any details until further notice. Simply vend the gates." at bounding box center [944, 573] width 673 height 60
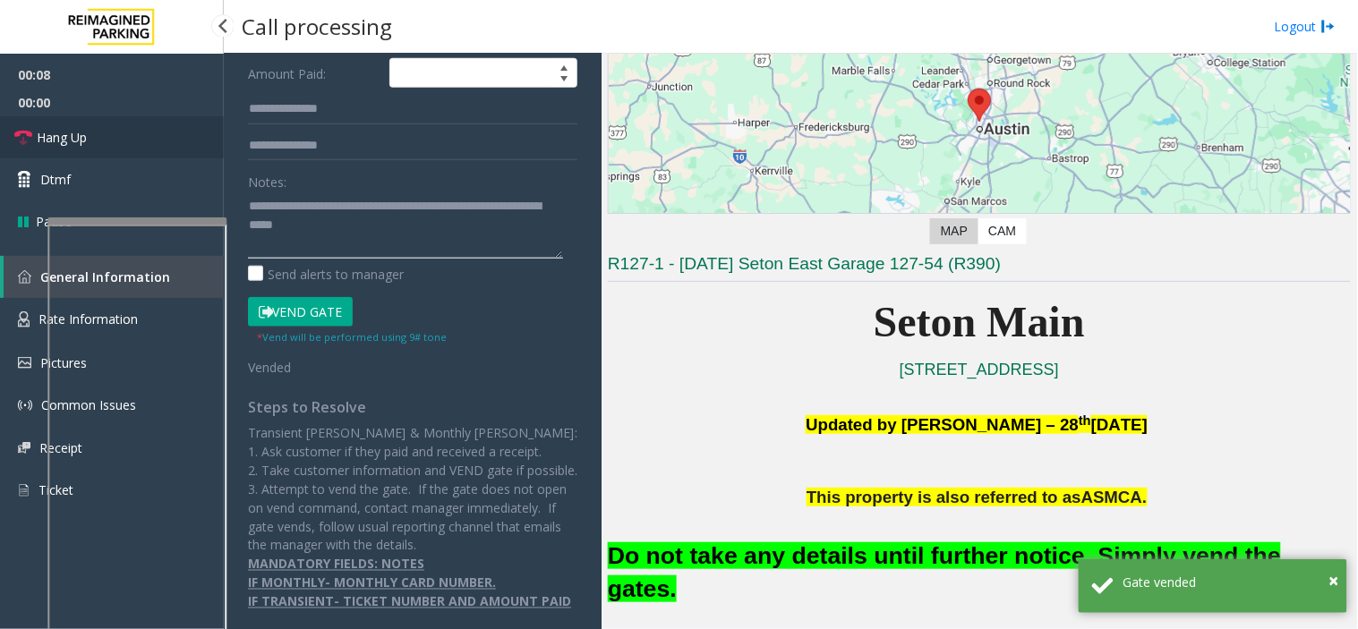
type textarea "**********"
click at [127, 136] on link "Hang Up" at bounding box center [112, 137] width 224 height 42
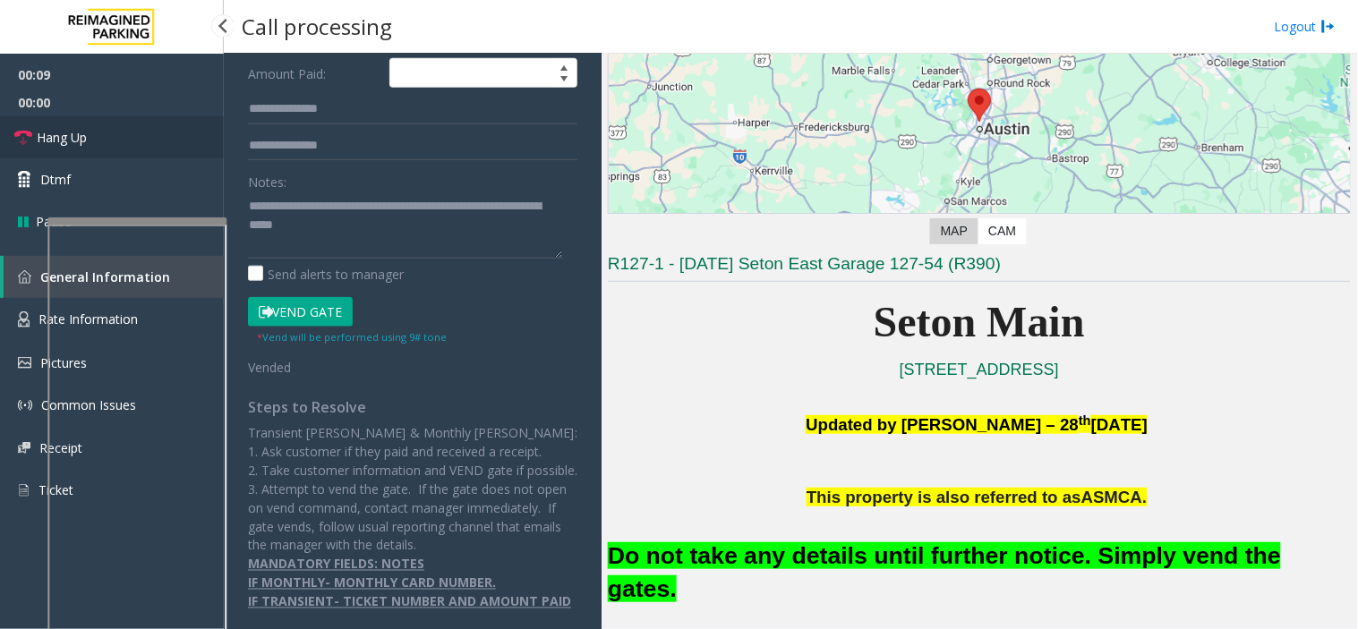
click at [127, 136] on link "Hang Up" at bounding box center [112, 137] width 224 height 42
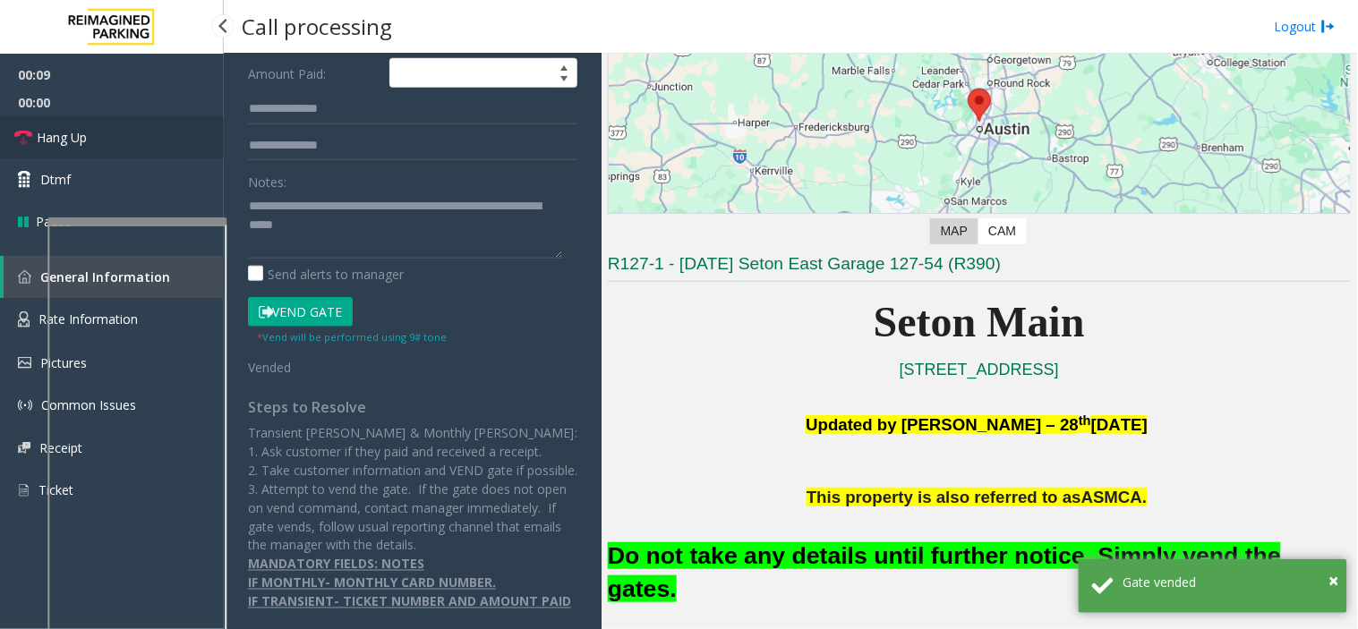
click at [127, 136] on link "Hang Up" at bounding box center [112, 137] width 224 height 42
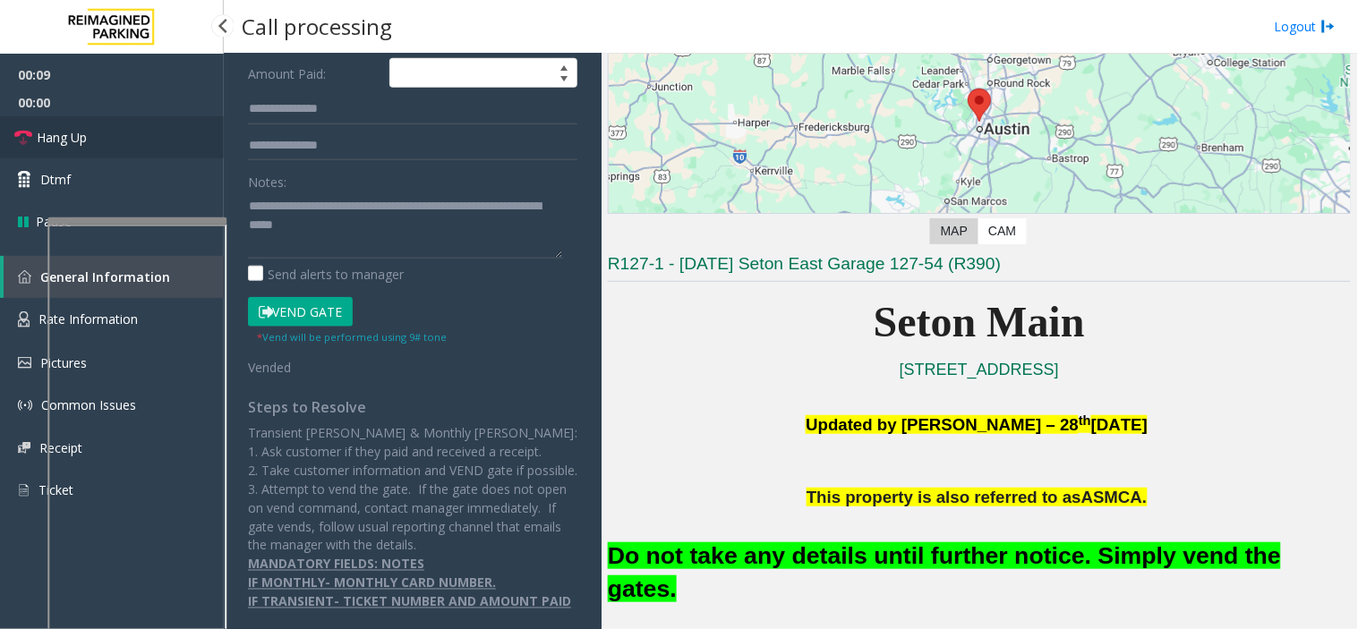
click at [127, 136] on link "Hang Up" at bounding box center [112, 137] width 224 height 42
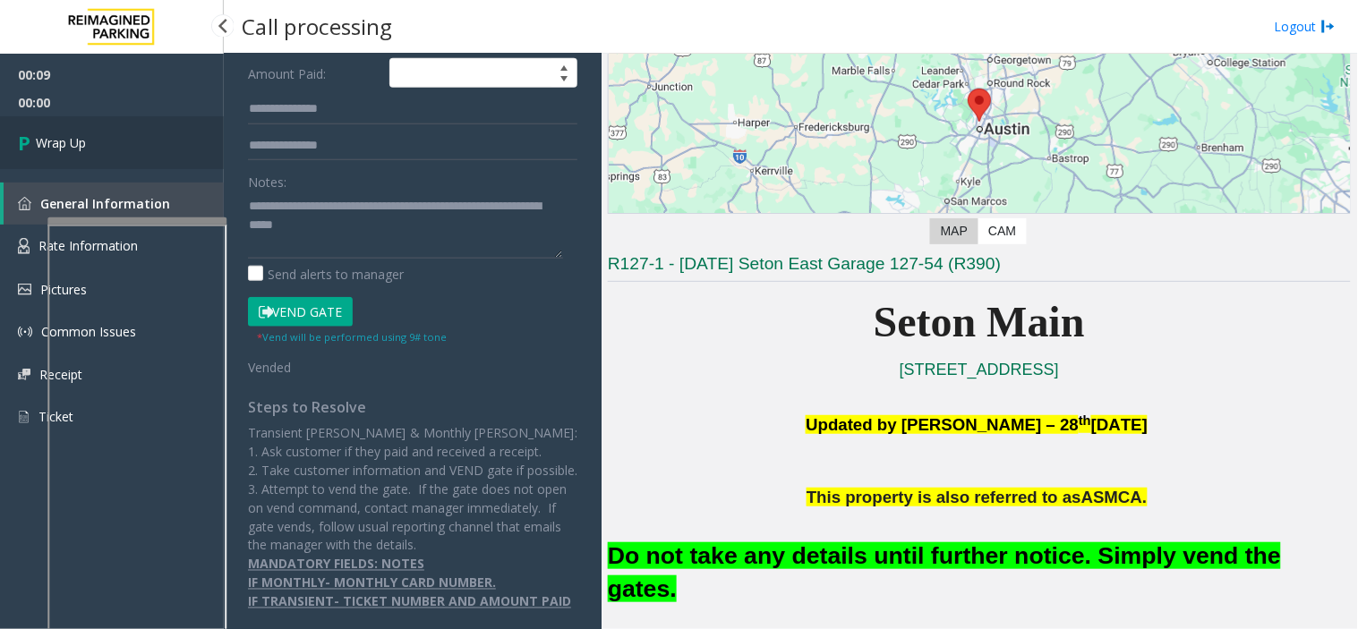
click at [127, 136] on link "Wrap Up" at bounding box center [112, 142] width 224 height 53
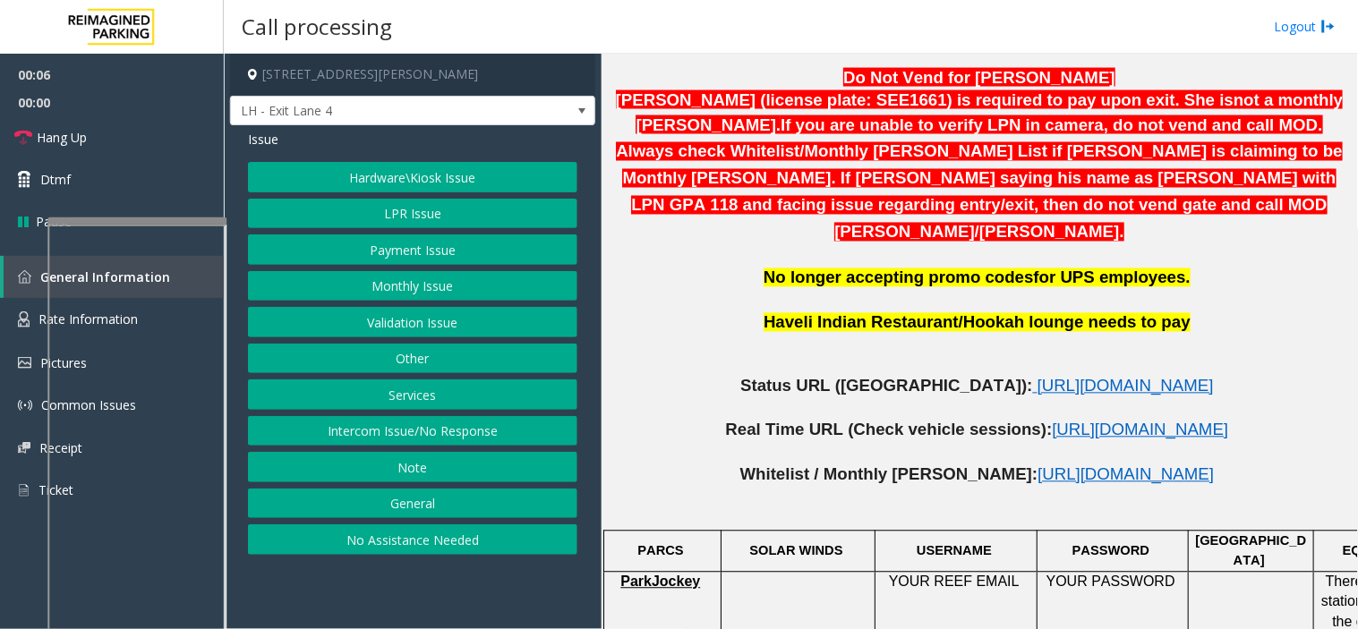
scroll to position [795, 0]
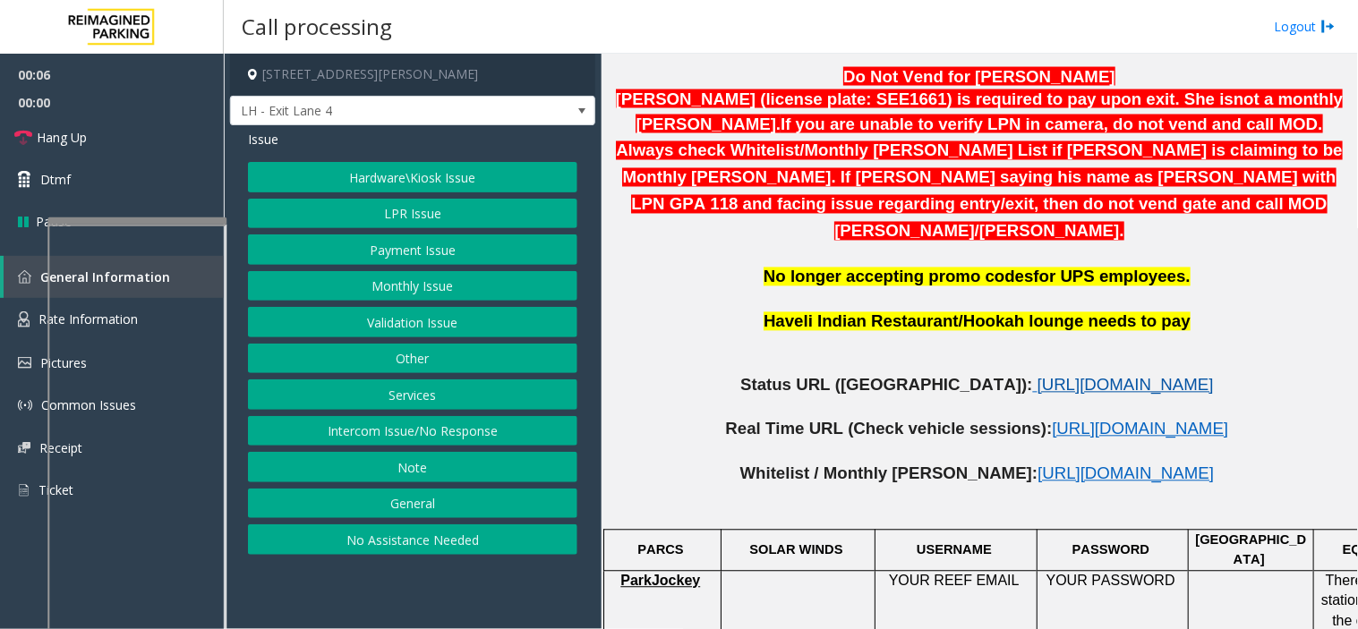
click at [1038, 376] on span "[URL][DOMAIN_NAME]" at bounding box center [1126, 385] width 176 height 19
click at [423, 389] on button "Services" at bounding box center [412, 395] width 329 height 30
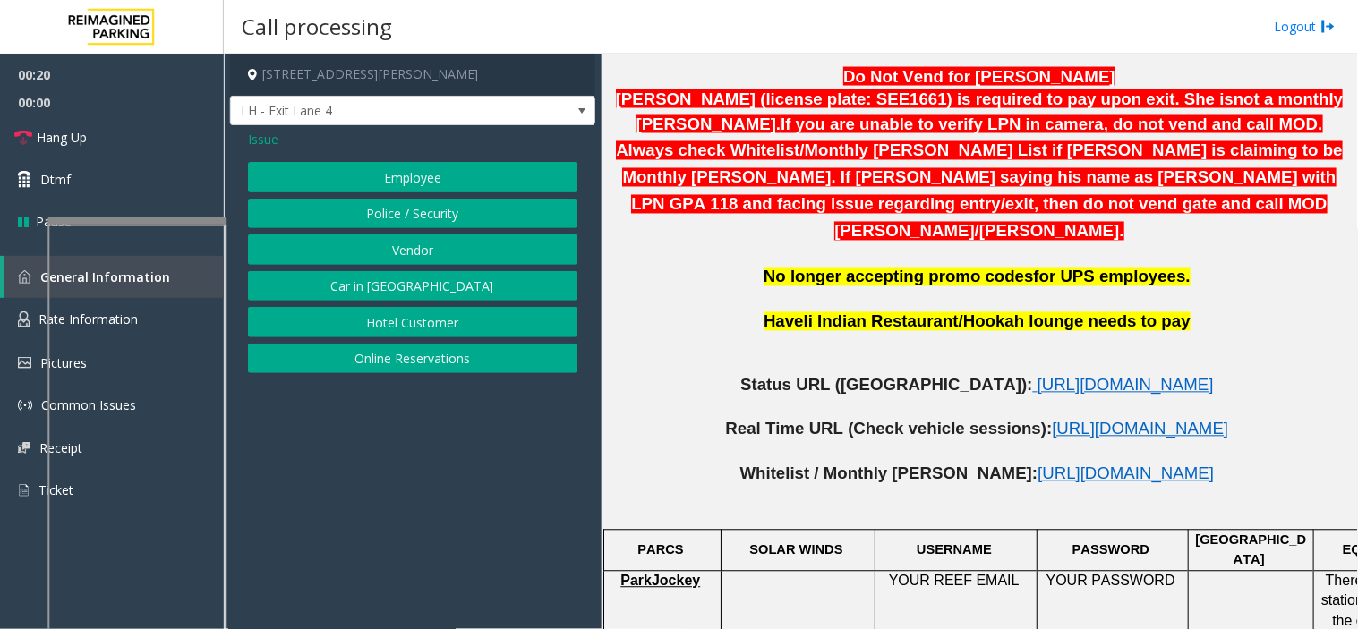
click at [397, 355] on button "Online Reservations" at bounding box center [412, 359] width 329 height 30
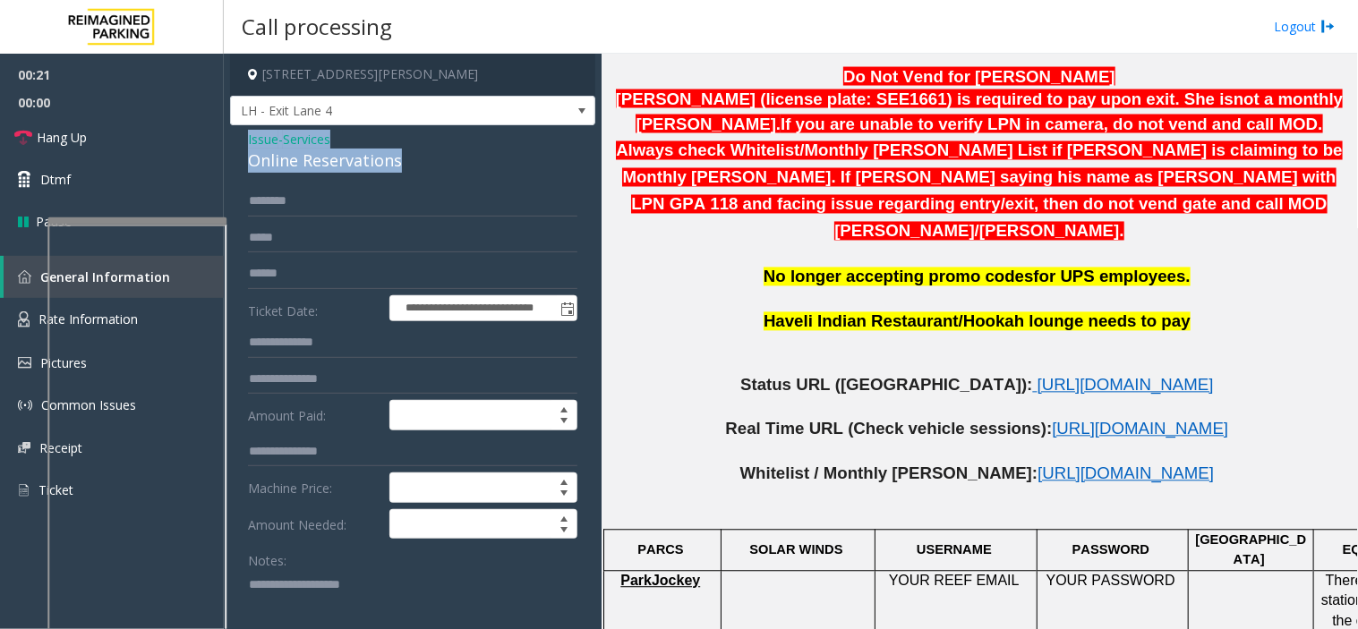
drag, startPoint x: 437, startPoint y: 164, endPoint x: 227, endPoint y: 135, distance: 212.3
click at [227, 135] on app-call-processing-form "**********" at bounding box center [413, 342] width 378 height 576
click at [382, 610] on textarea at bounding box center [405, 603] width 315 height 67
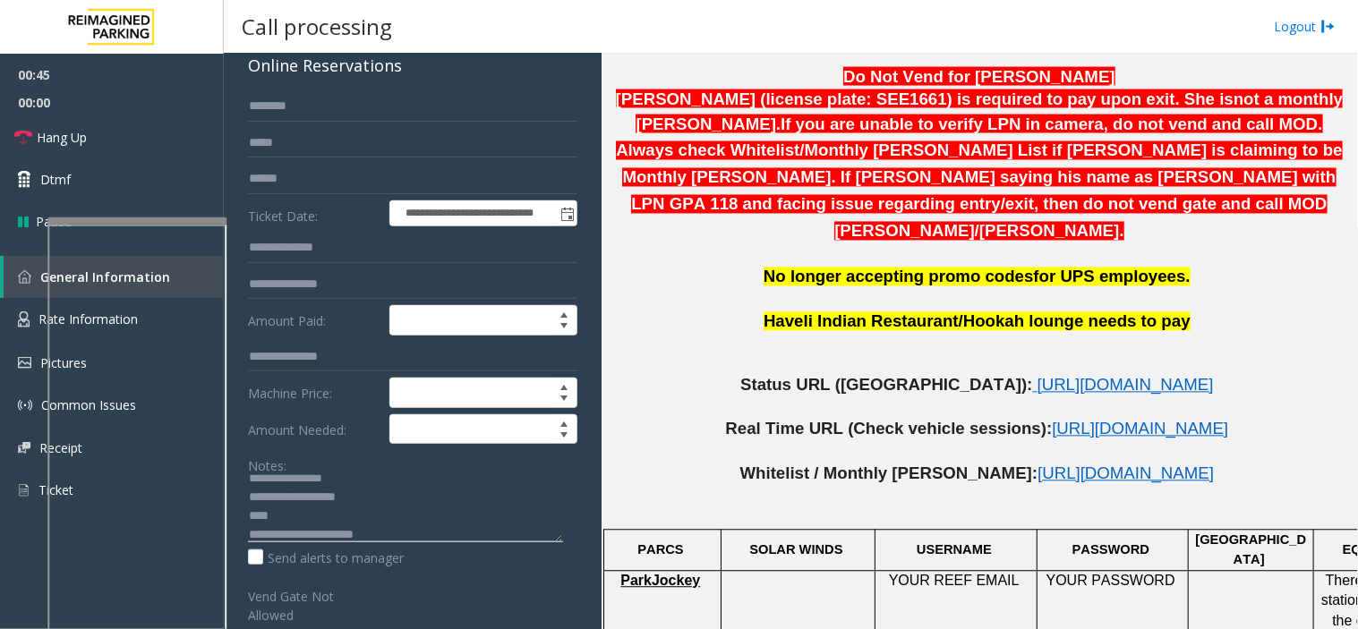
scroll to position [207, 0]
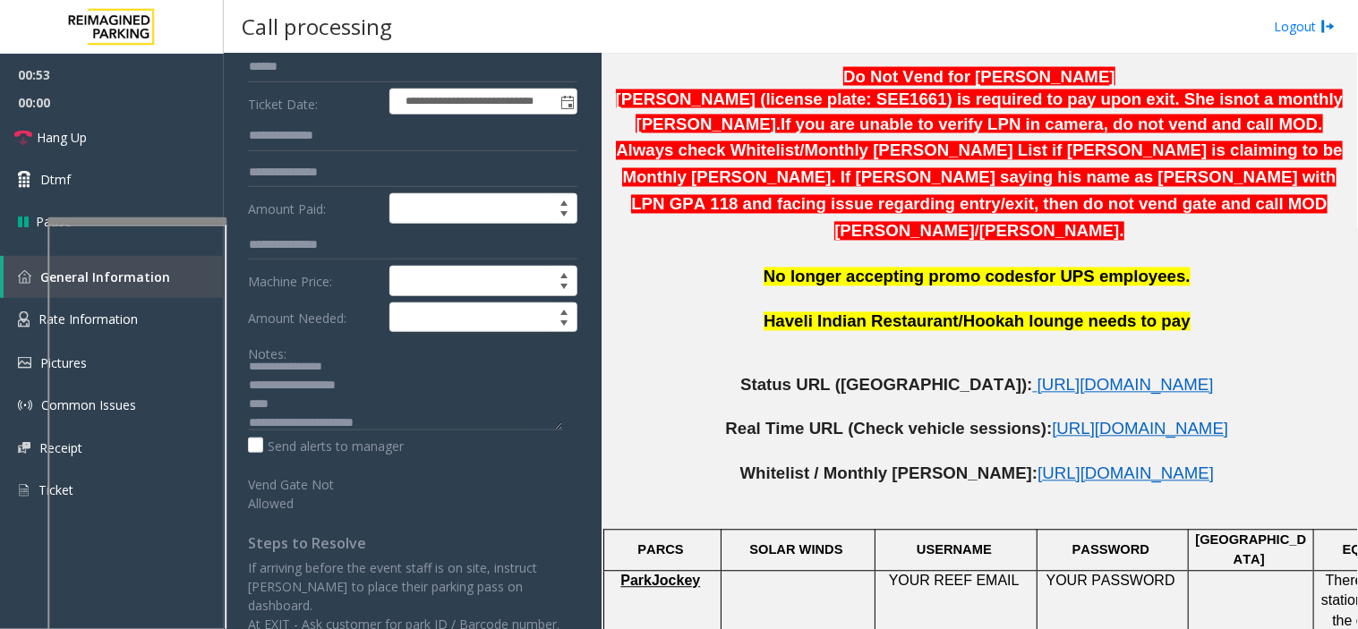
click at [299, 432] on div "Notes: Send alerts to manager" at bounding box center [412, 396] width 329 height 117
click at [291, 428] on textarea at bounding box center [405, 396] width 315 height 67
click at [288, 426] on textarea at bounding box center [405, 396] width 315 height 67
click at [293, 426] on textarea at bounding box center [405, 396] width 315 height 67
click at [291, 426] on textarea at bounding box center [405, 396] width 315 height 67
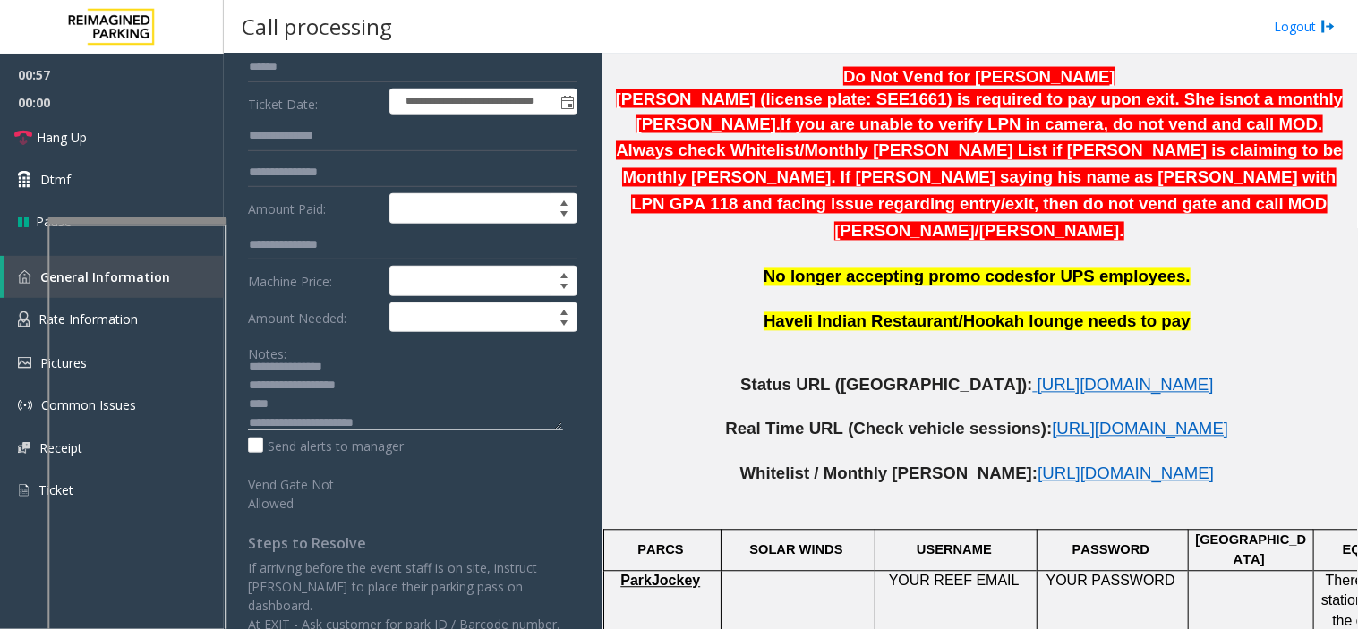
click at [298, 427] on textarea at bounding box center [405, 396] width 315 height 67
click at [306, 425] on textarea at bounding box center [405, 396] width 315 height 67
click at [311, 424] on textarea at bounding box center [405, 396] width 315 height 67
click at [321, 426] on textarea at bounding box center [405, 396] width 315 height 67
click at [333, 430] on textarea at bounding box center [405, 396] width 315 height 67
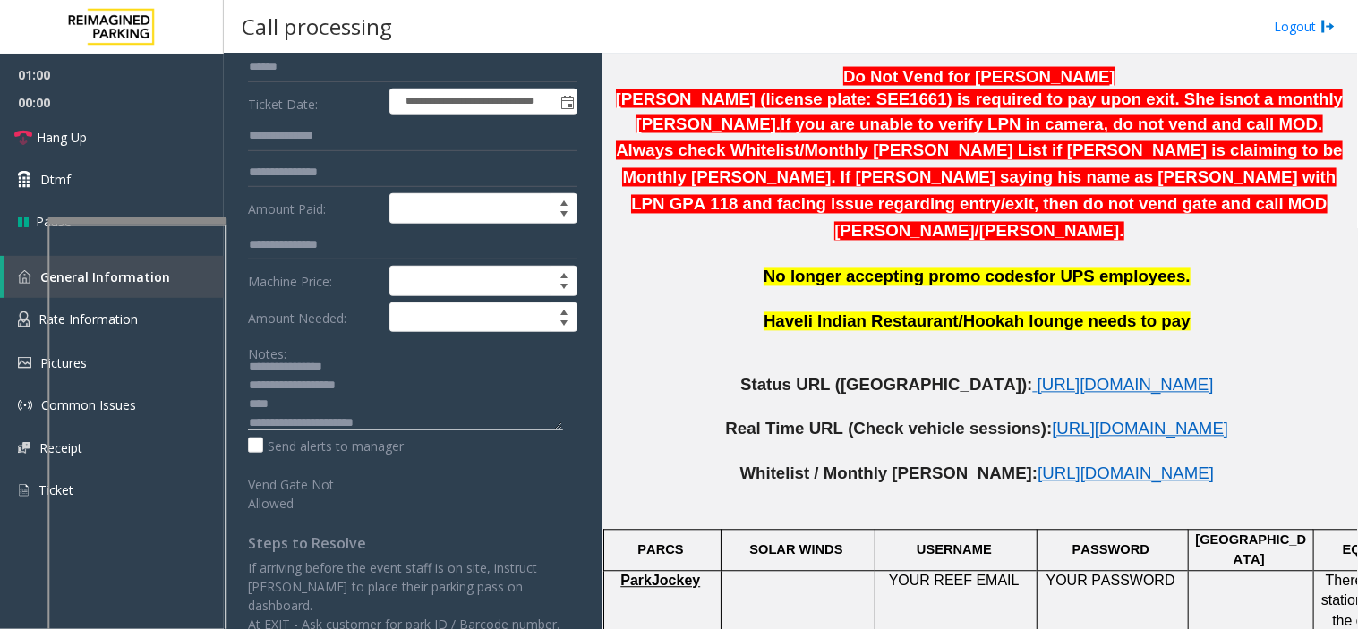
click at [337, 430] on textarea at bounding box center [405, 396] width 315 height 67
click at [355, 430] on textarea at bounding box center [405, 396] width 315 height 67
click at [349, 425] on textarea at bounding box center [405, 396] width 315 height 67
click at [363, 423] on textarea at bounding box center [405, 396] width 315 height 67
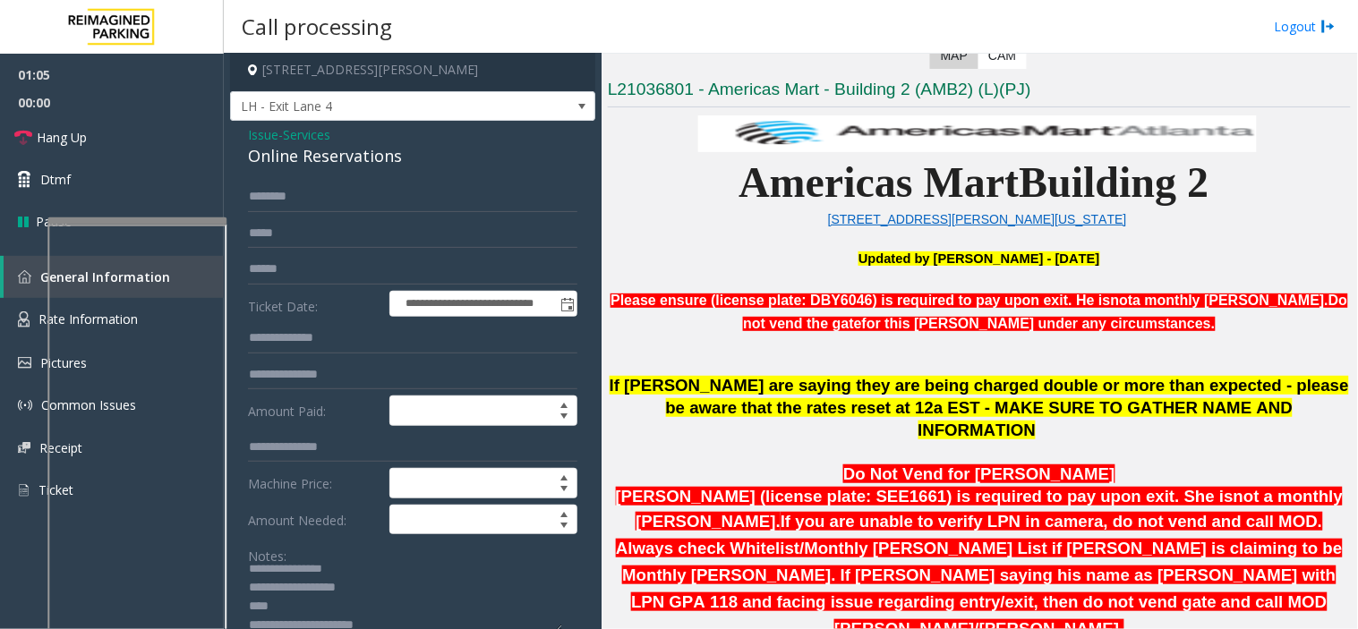
scroll to position [0, 0]
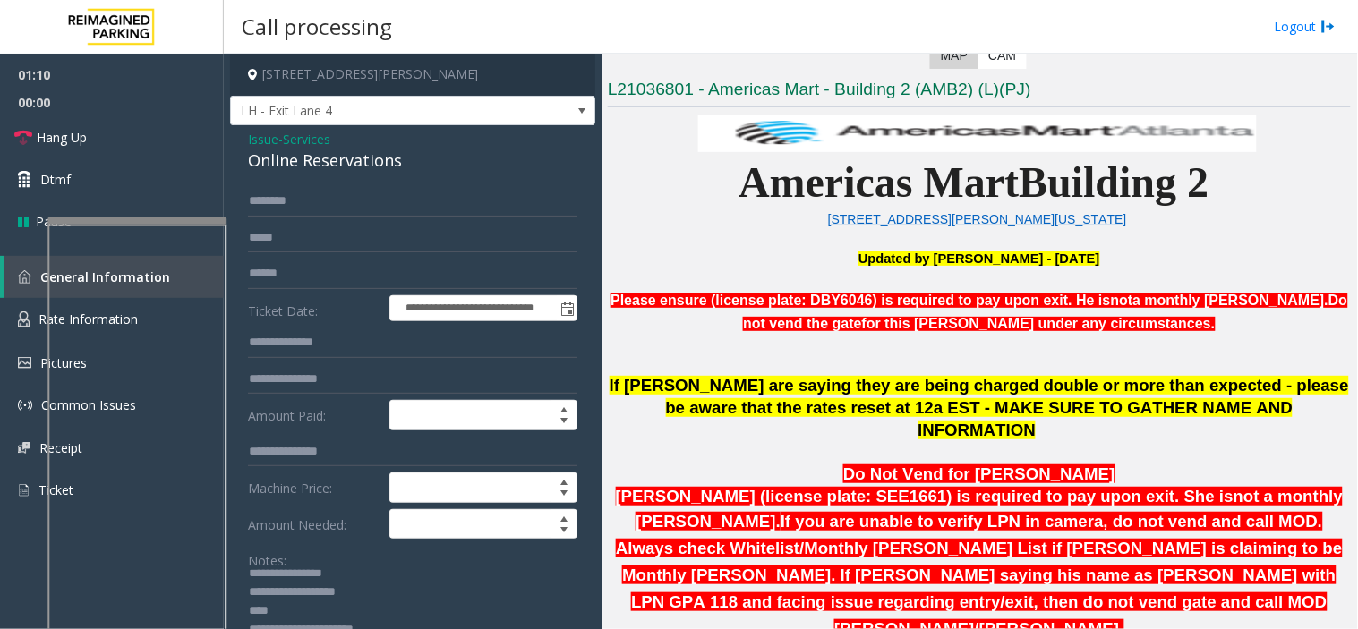
click at [279, 607] on textarea at bounding box center [405, 603] width 315 height 67
click at [162, 128] on link "Hang Up" at bounding box center [112, 137] width 224 height 42
click at [428, 597] on textarea at bounding box center [405, 603] width 315 height 67
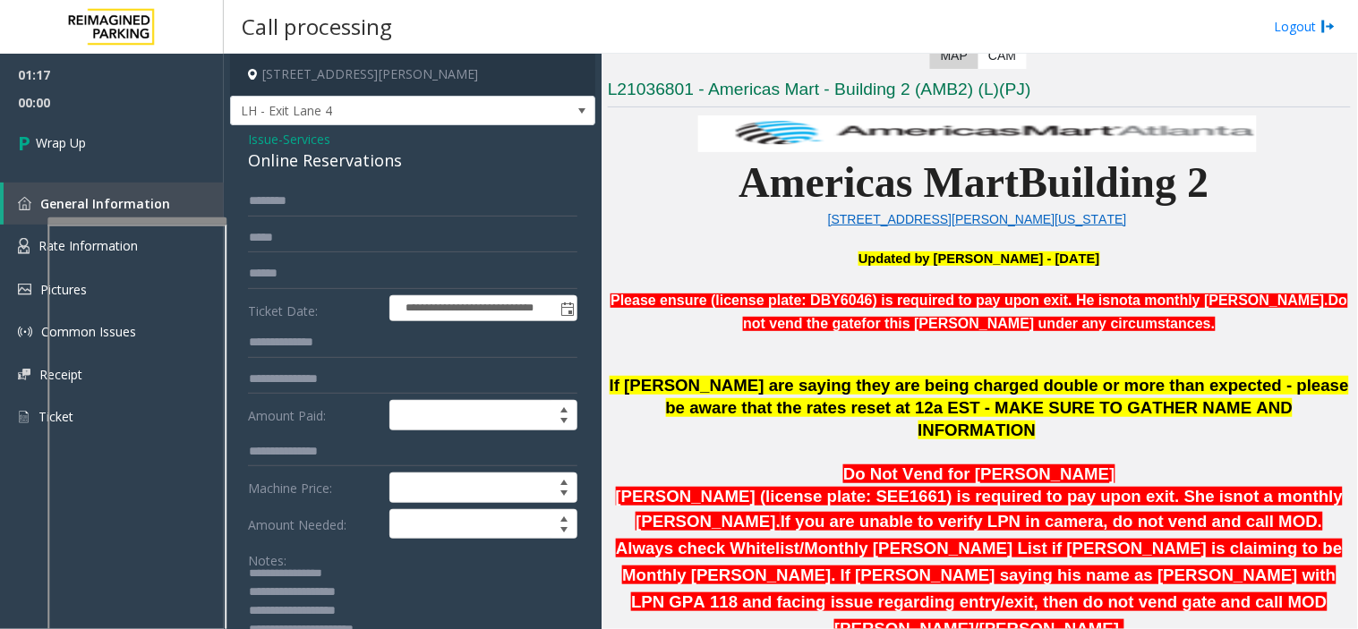
click at [406, 625] on textarea at bounding box center [405, 603] width 315 height 67
click at [403, 609] on textarea at bounding box center [405, 603] width 315 height 67
click at [401, 586] on textarea at bounding box center [405, 603] width 315 height 67
type textarea "**********"
click at [64, 143] on span "Wrap Up" at bounding box center [61, 142] width 50 height 19
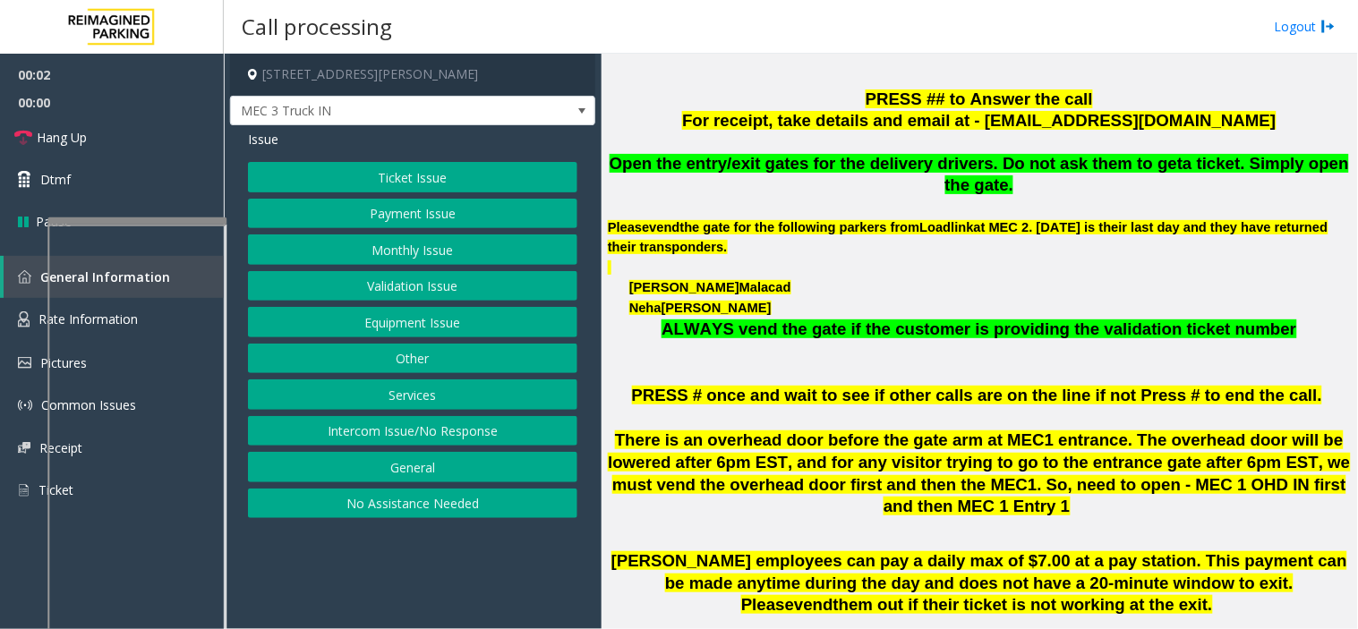
scroll to position [795, 0]
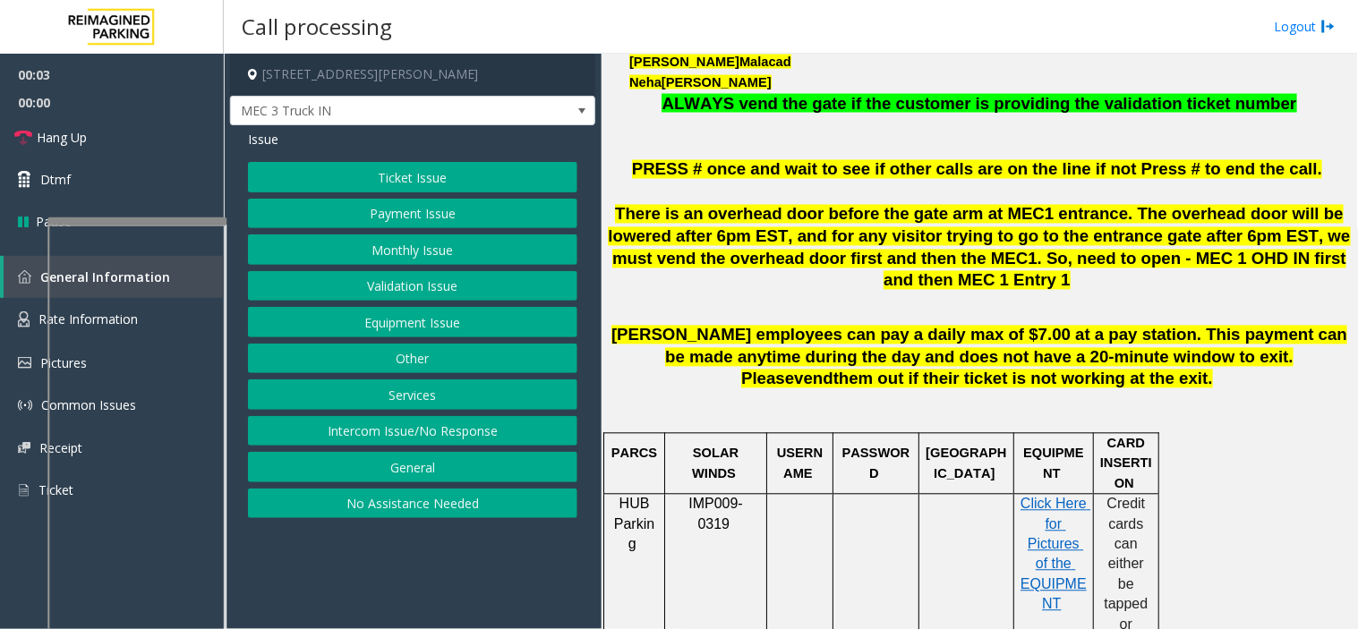
click at [432, 318] on button "Equipment Issue" at bounding box center [412, 322] width 329 height 30
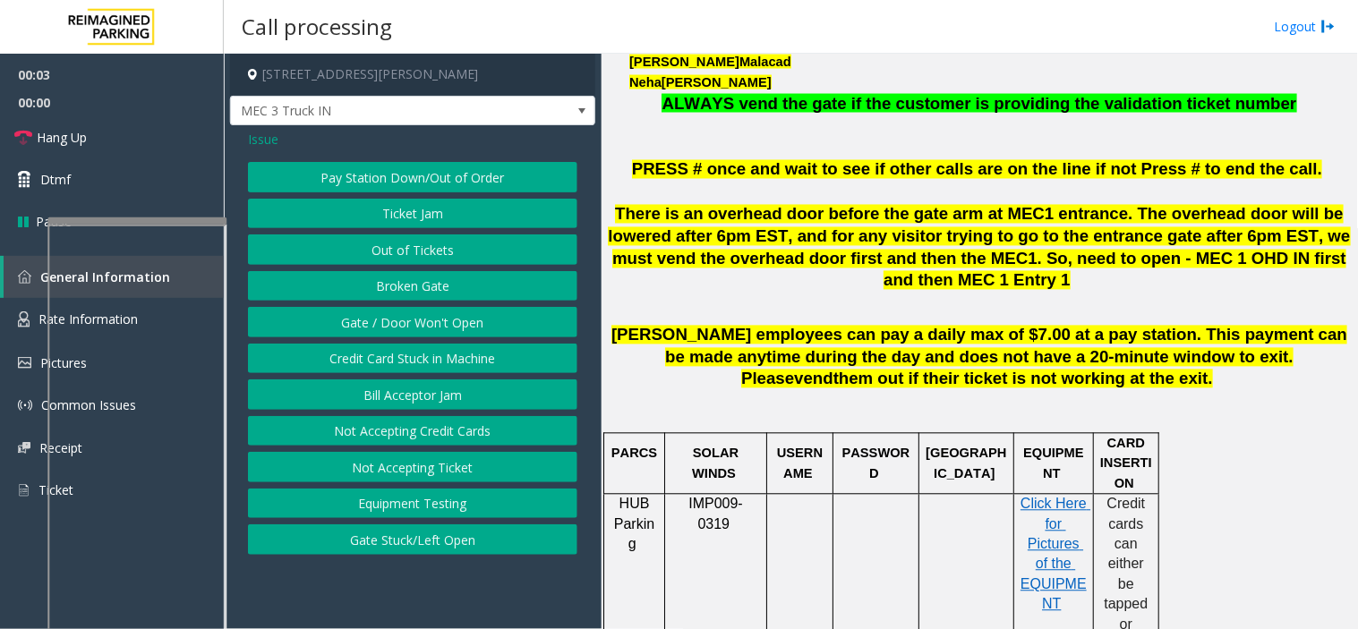
click at [432, 318] on button "Gate / Door Won't Open" at bounding box center [412, 322] width 329 height 30
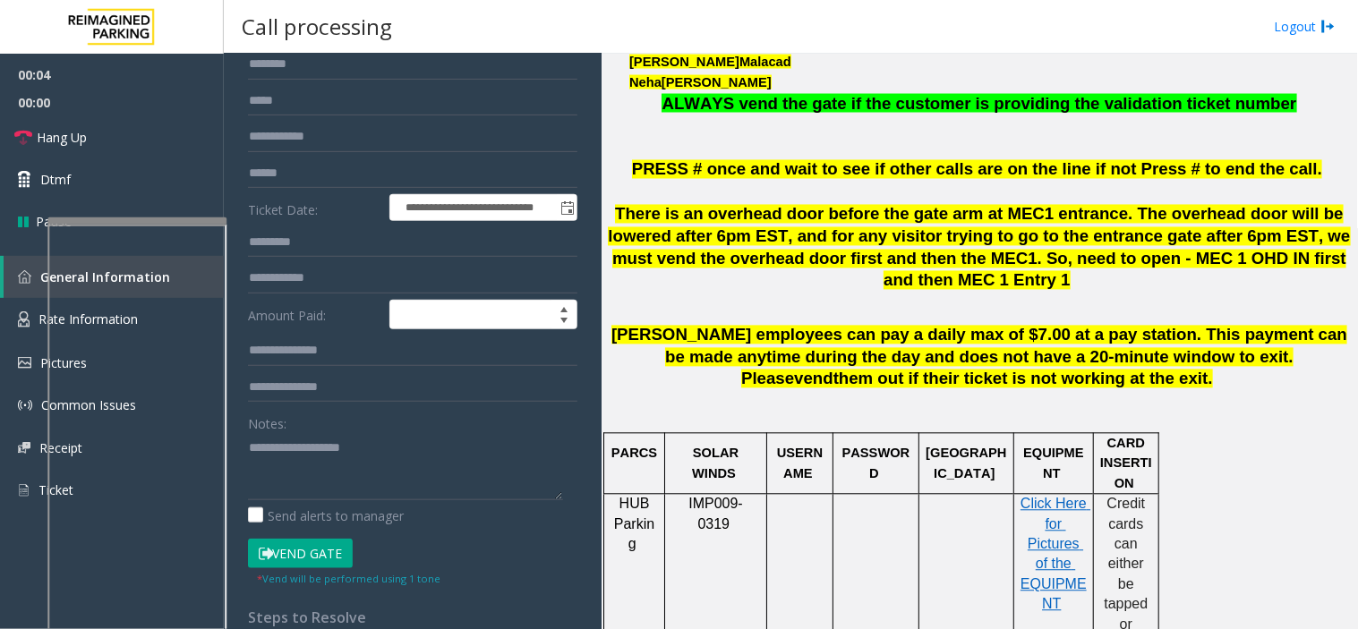
scroll to position [397, 0]
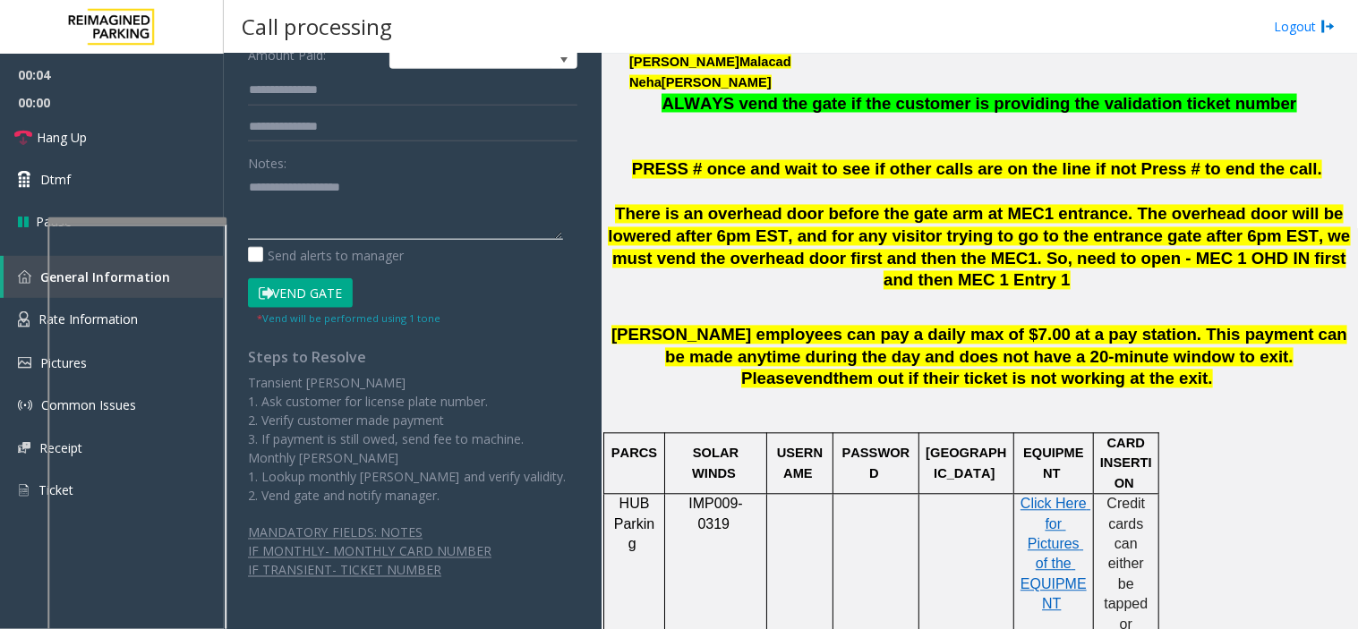
click at [360, 213] on textarea at bounding box center [405, 206] width 315 height 67
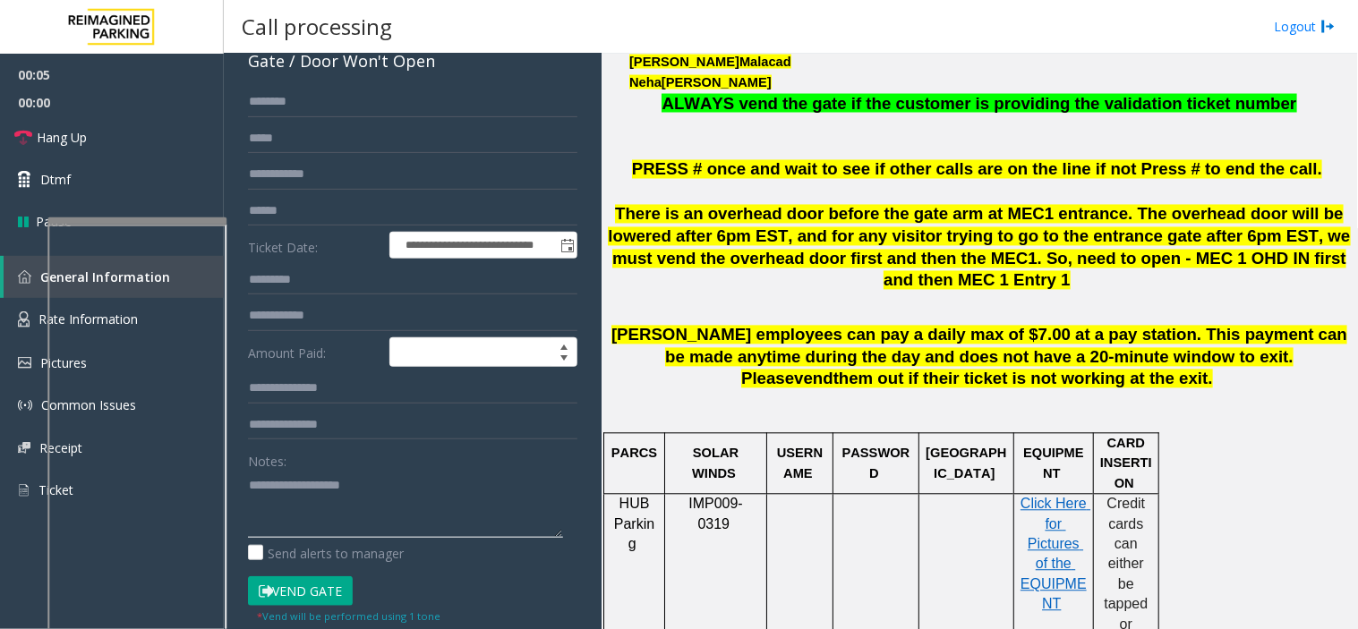
scroll to position [497, 0]
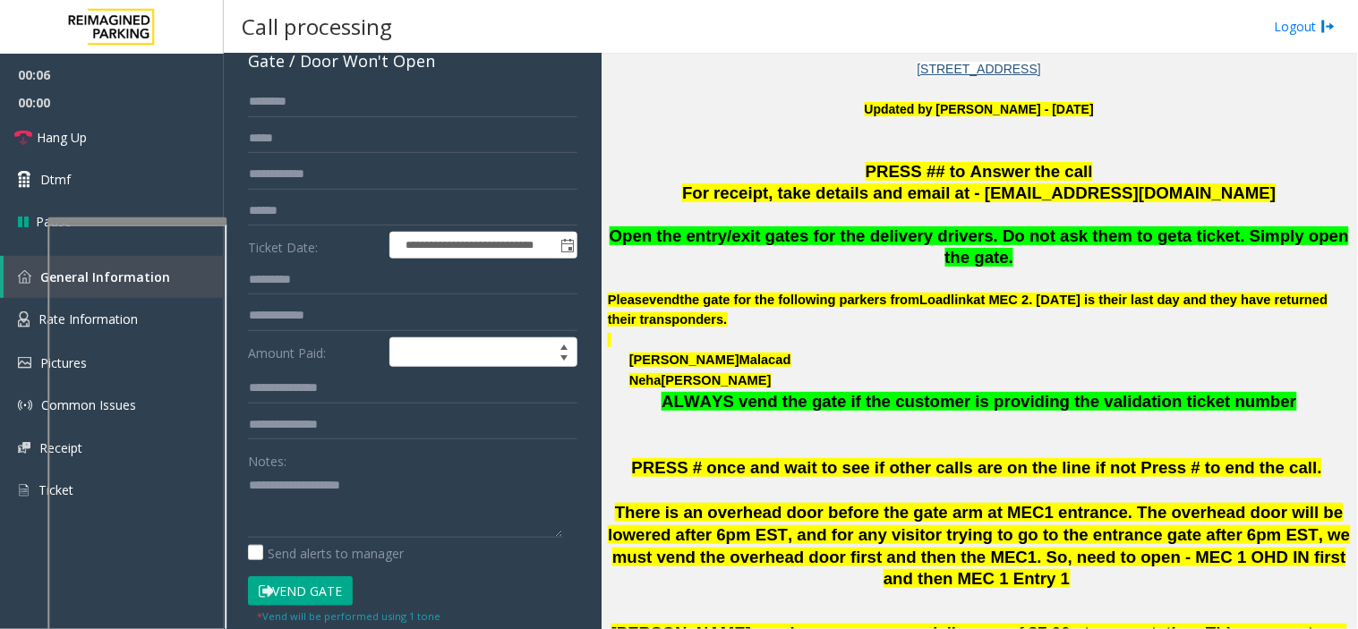
click at [704, 236] on span "Open the entry/exit gates for the delivery drivers. Do not ask them to get" at bounding box center [897, 236] width 574 height 19
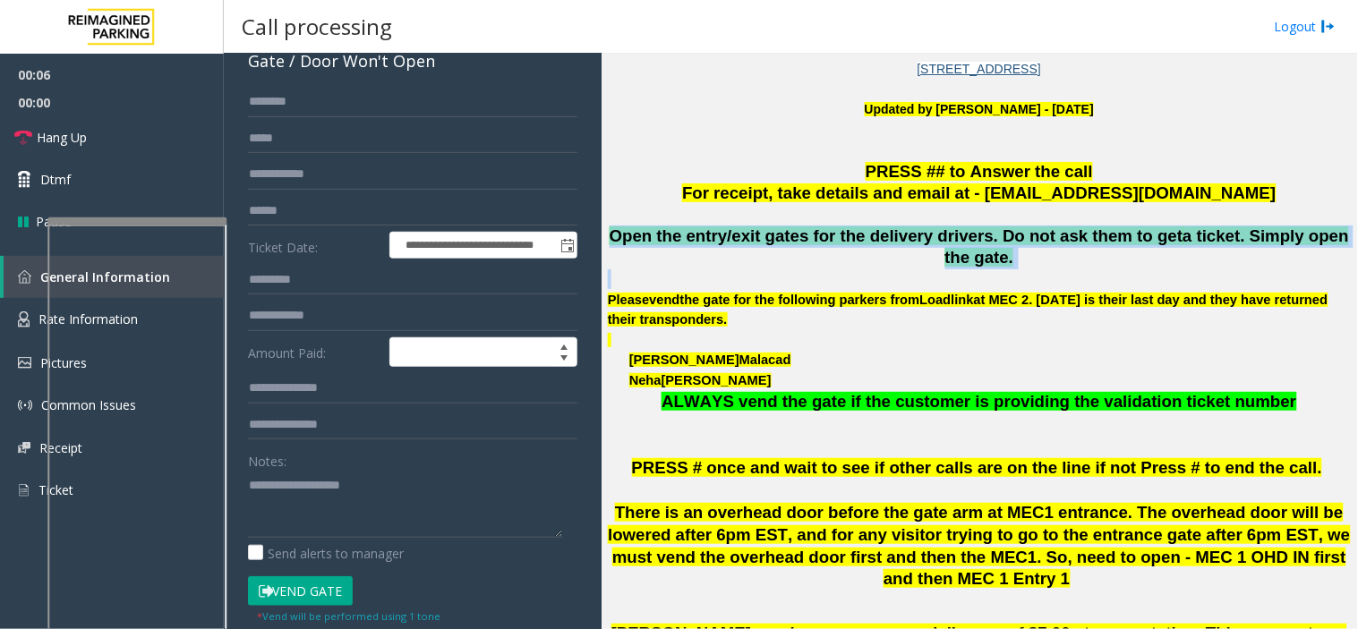
click at [704, 236] on span "Open the entry/exit gates for the delivery drivers. Do not ask them to get" at bounding box center [897, 236] width 574 height 19
click at [794, 235] on span "Open the entry/exit gates for the delivery drivers. Do not ask them to get" at bounding box center [897, 236] width 574 height 19
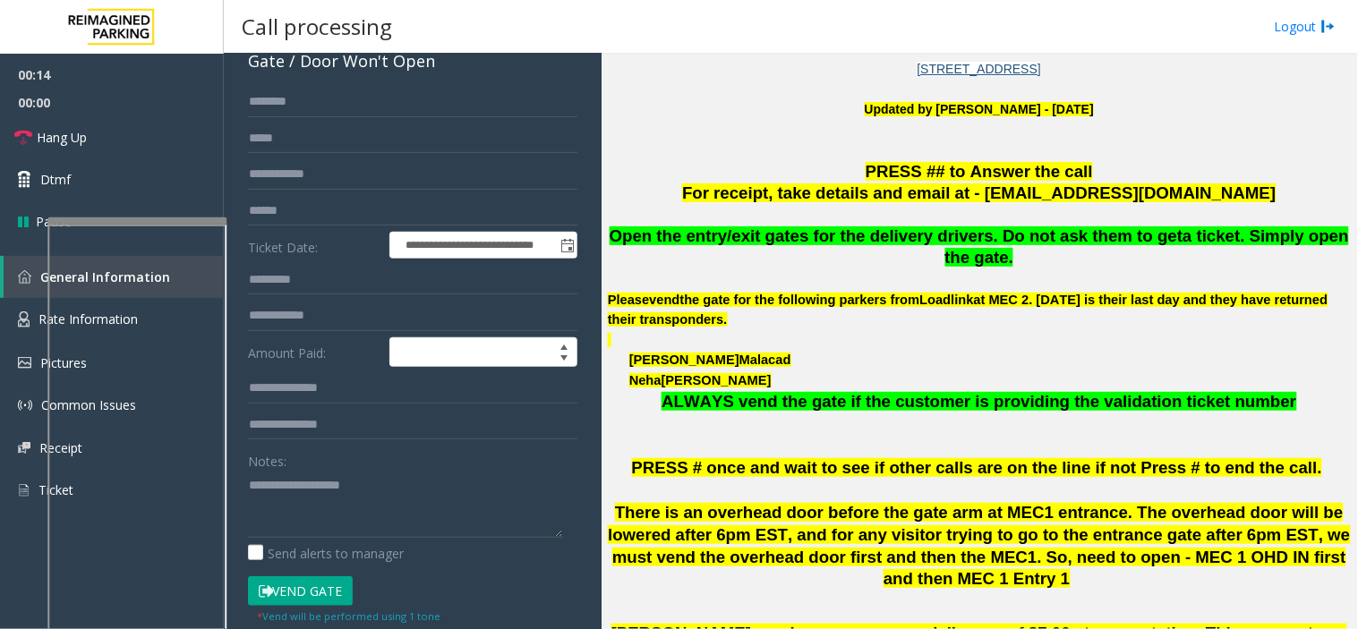
click at [757, 217] on p at bounding box center [979, 215] width 743 height 20
click at [441, 458] on div "Notes:" at bounding box center [412, 492] width 329 height 92
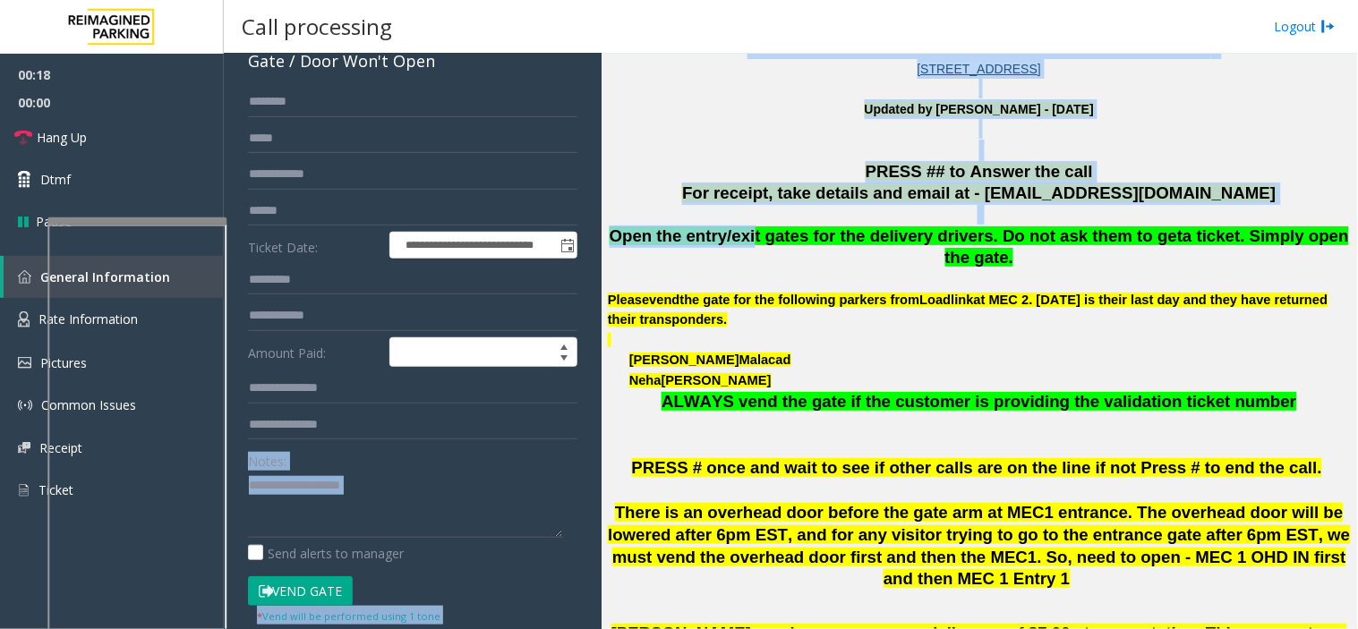
drag, startPoint x: 741, startPoint y: 228, endPoint x: 499, endPoint y: 415, distance: 305.8
click at [421, 494] on div "**********" at bounding box center [790, 342] width 1133 height 576
click at [743, 198] on p "For receipt, take details and email at - [EMAIL_ADDRESS][DOMAIN_NAME]" at bounding box center [979, 194] width 743 height 22
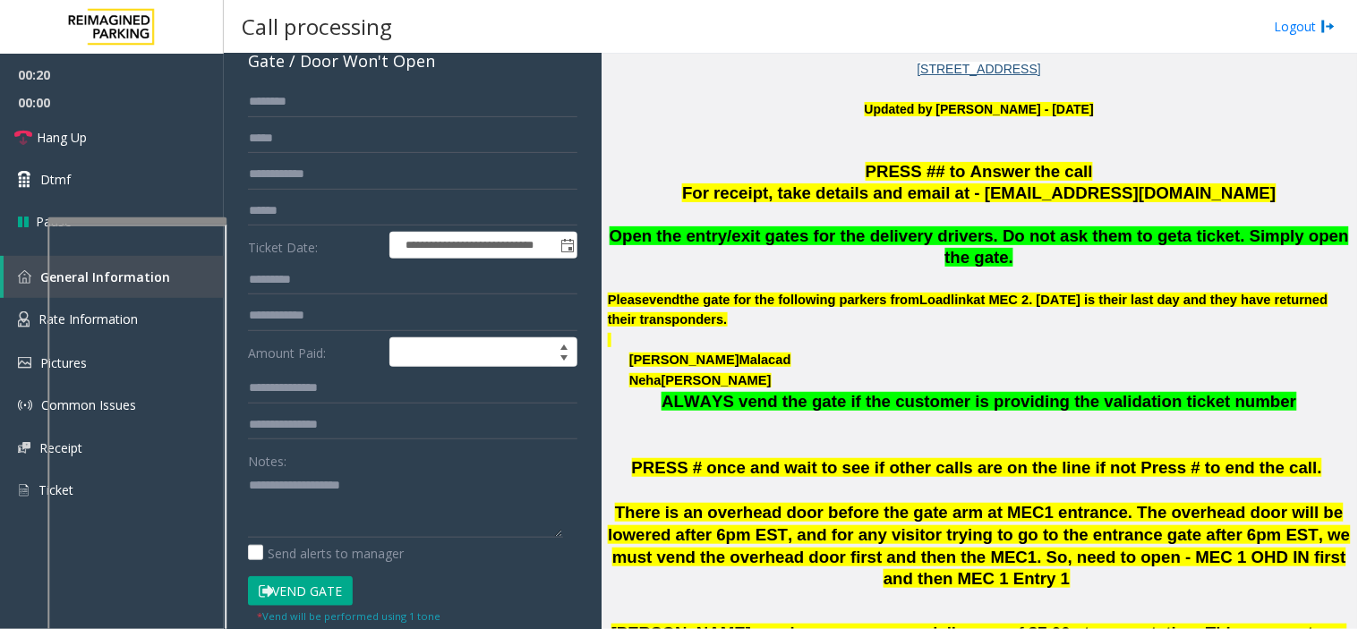
click at [320, 586] on button "Vend Gate" at bounding box center [300, 592] width 105 height 30
click at [720, 222] on p at bounding box center [979, 215] width 743 height 20
click at [735, 227] on span "Open the entry/exit gates for the delivery drivers. Do not ask them to get" at bounding box center [897, 236] width 574 height 19
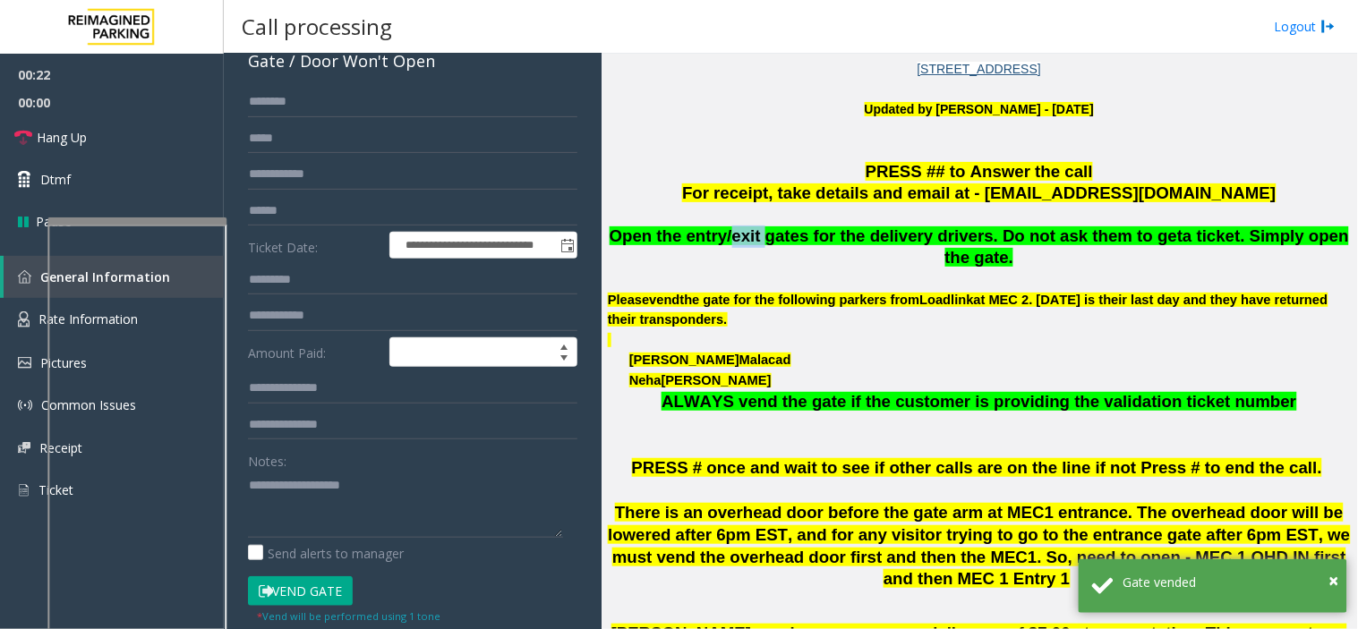
click at [735, 227] on span "Open the entry/exit gates for the delivery drivers. Do not ask them to get" at bounding box center [897, 236] width 574 height 19
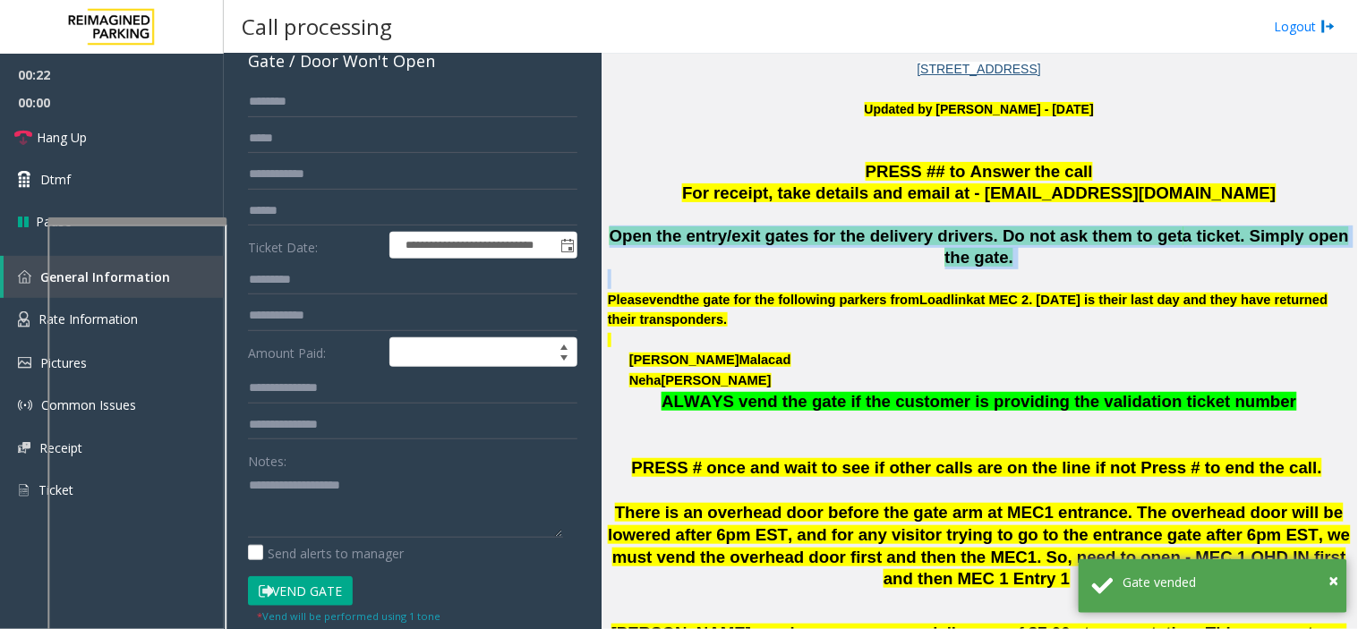
click at [735, 227] on span "Open the entry/exit gates for the delivery drivers. Do not ask them to get" at bounding box center [897, 236] width 574 height 19
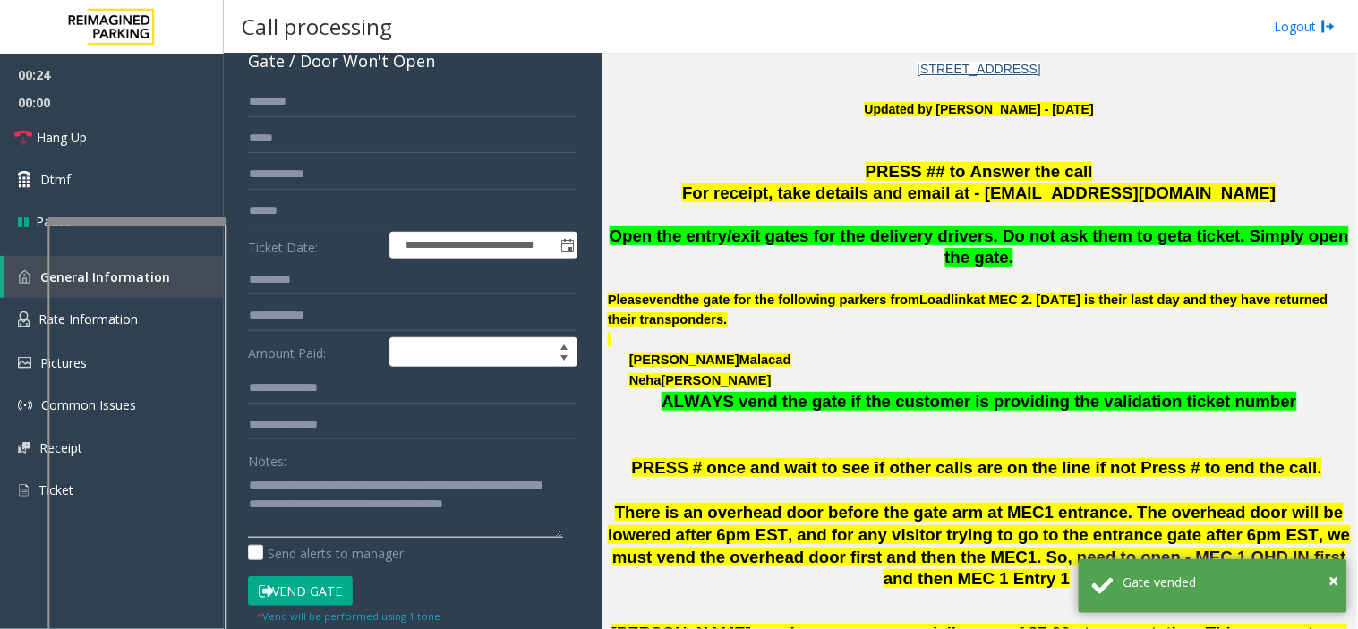
scroll to position [0, 0]
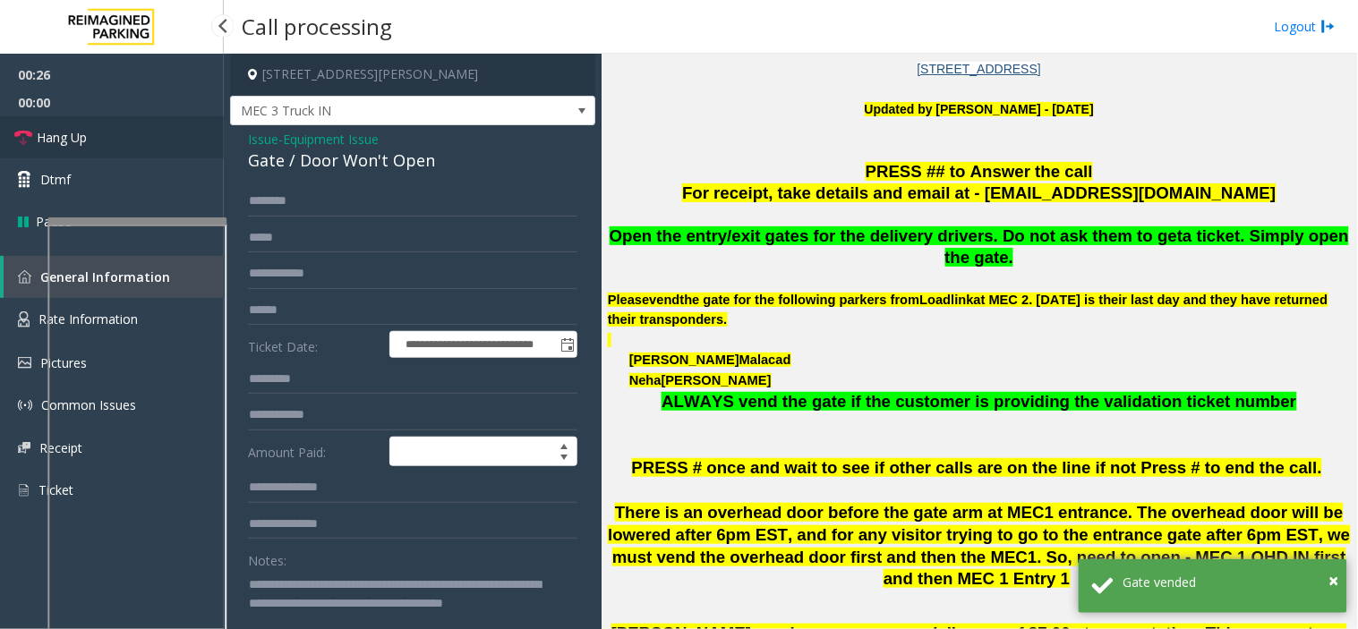
type textarea "**********"
click at [172, 132] on link "Hang Up" at bounding box center [112, 137] width 224 height 42
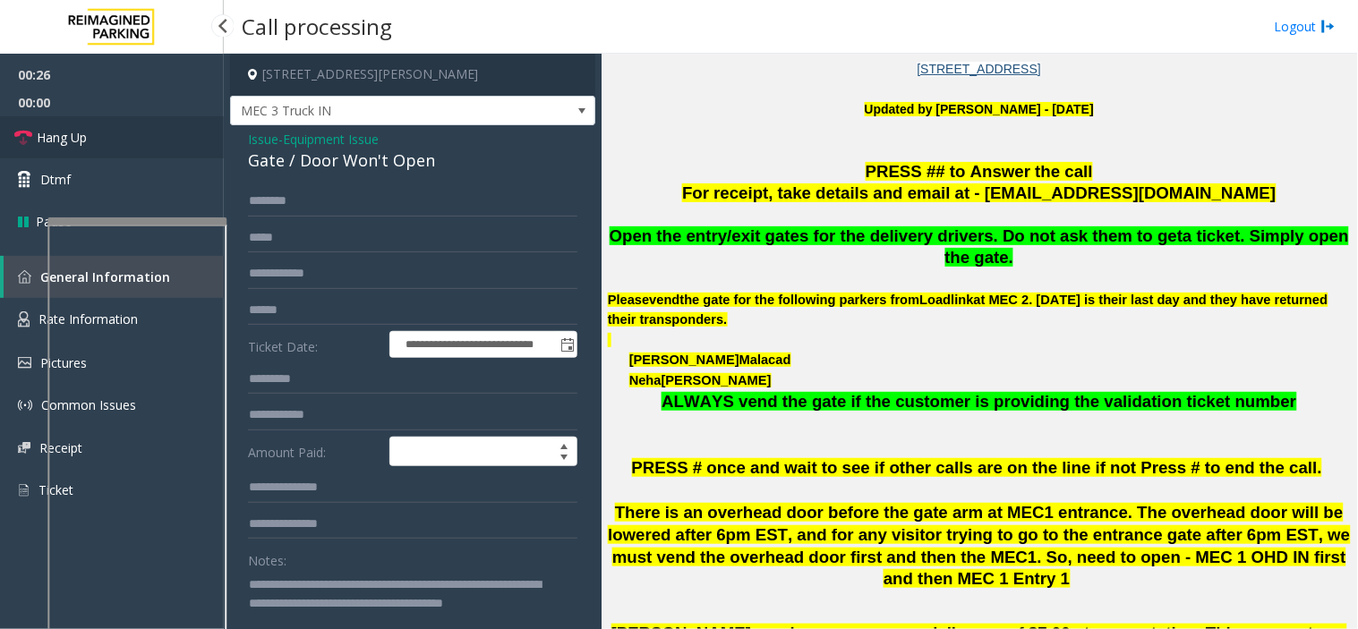
click at [172, 132] on link "Hang Up" at bounding box center [112, 137] width 224 height 42
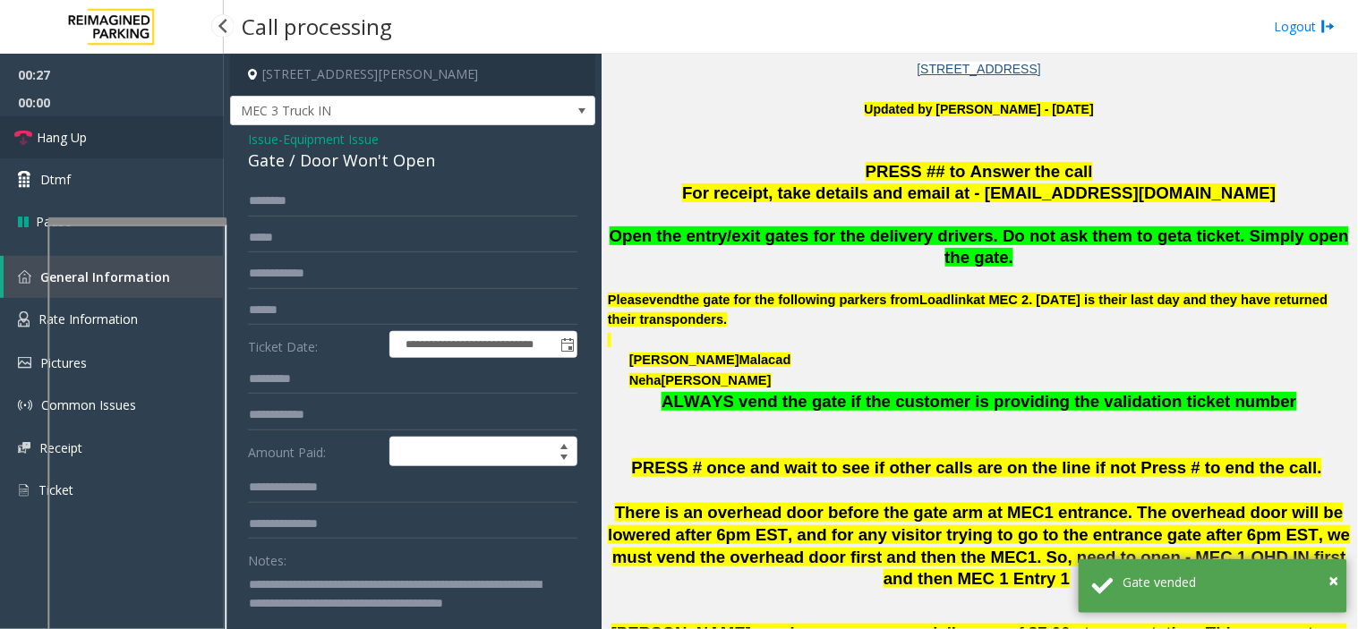
click at [172, 132] on link "Hang Up" at bounding box center [112, 137] width 224 height 42
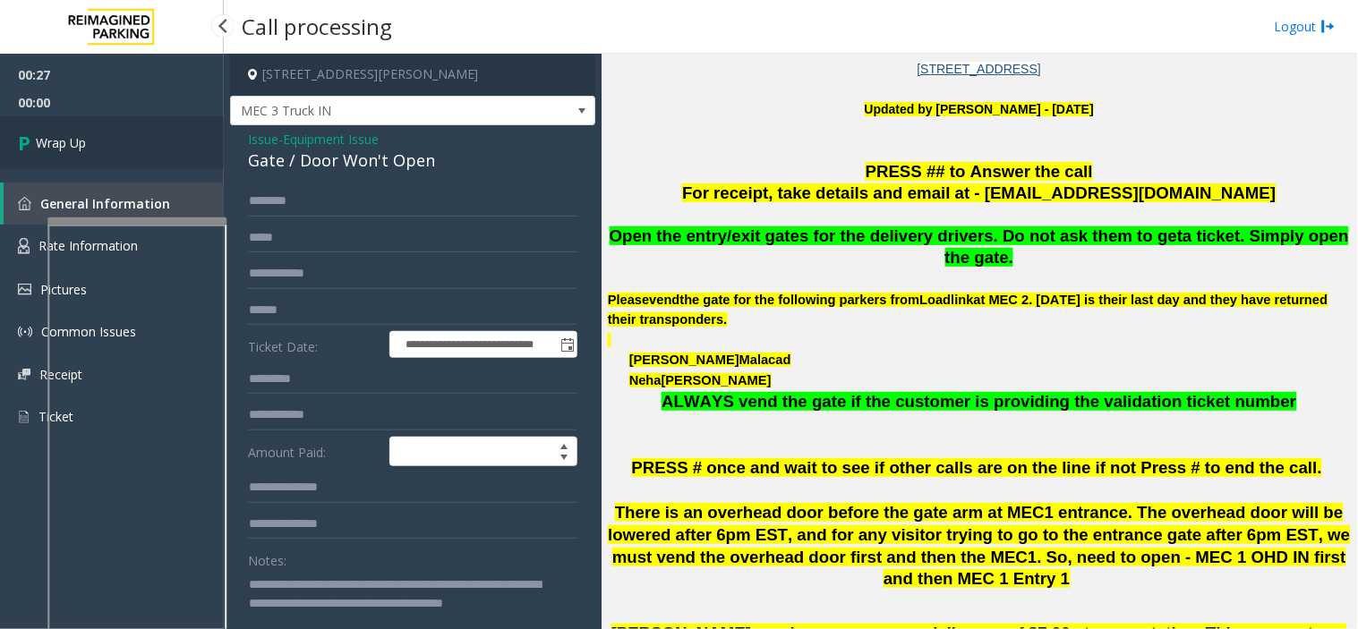
click at [172, 132] on link "Wrap Up" at bounding box center [112, 142] width 224 height 53
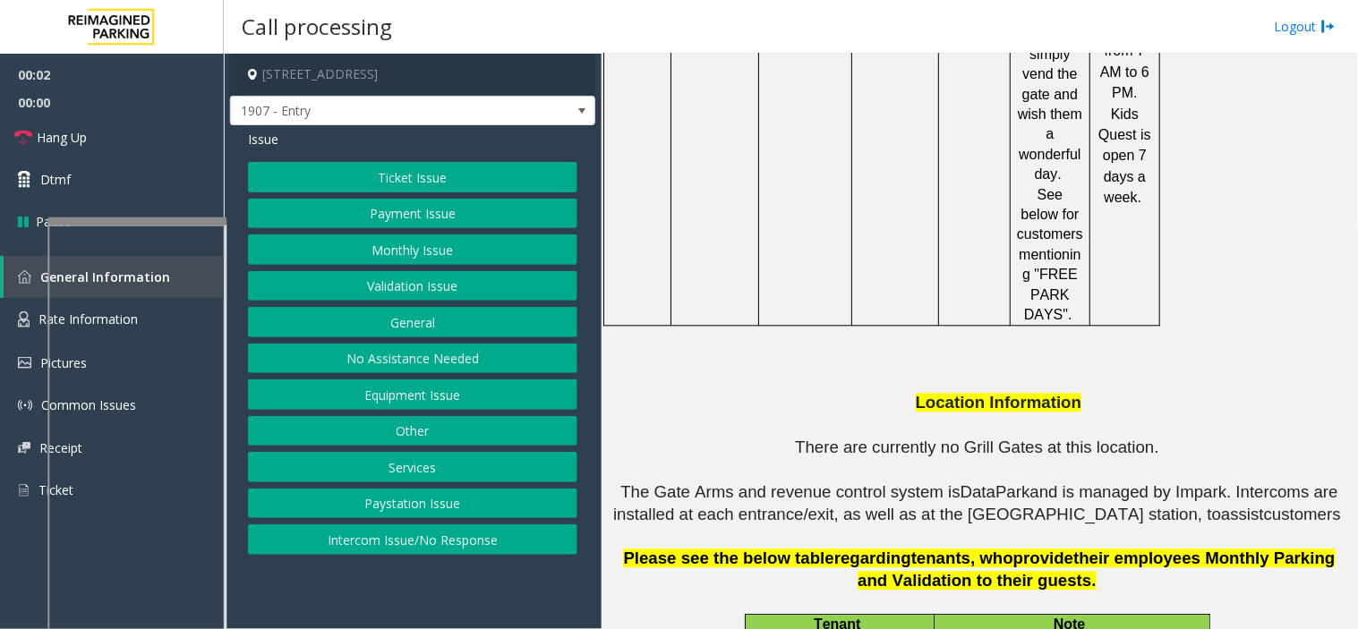
scroll to position [2885, 0]
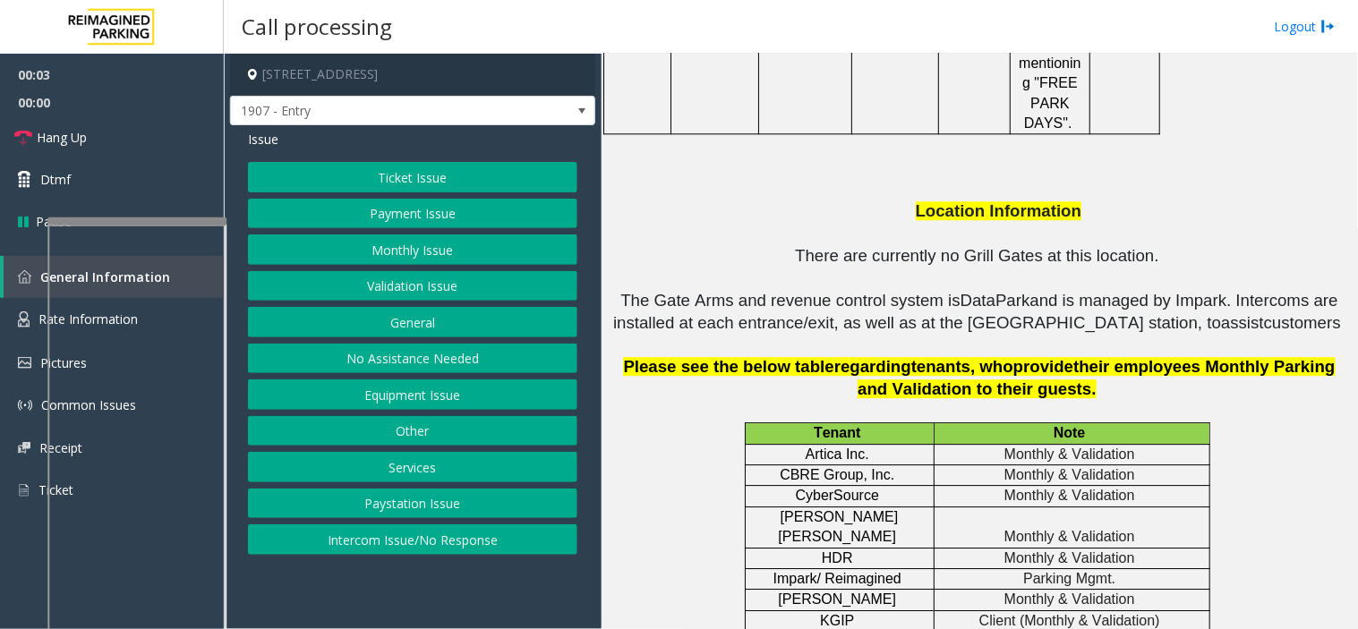
click at [418, 390] on button "Equipment Issue" at bounding box center [412, 395] width 329 height 30
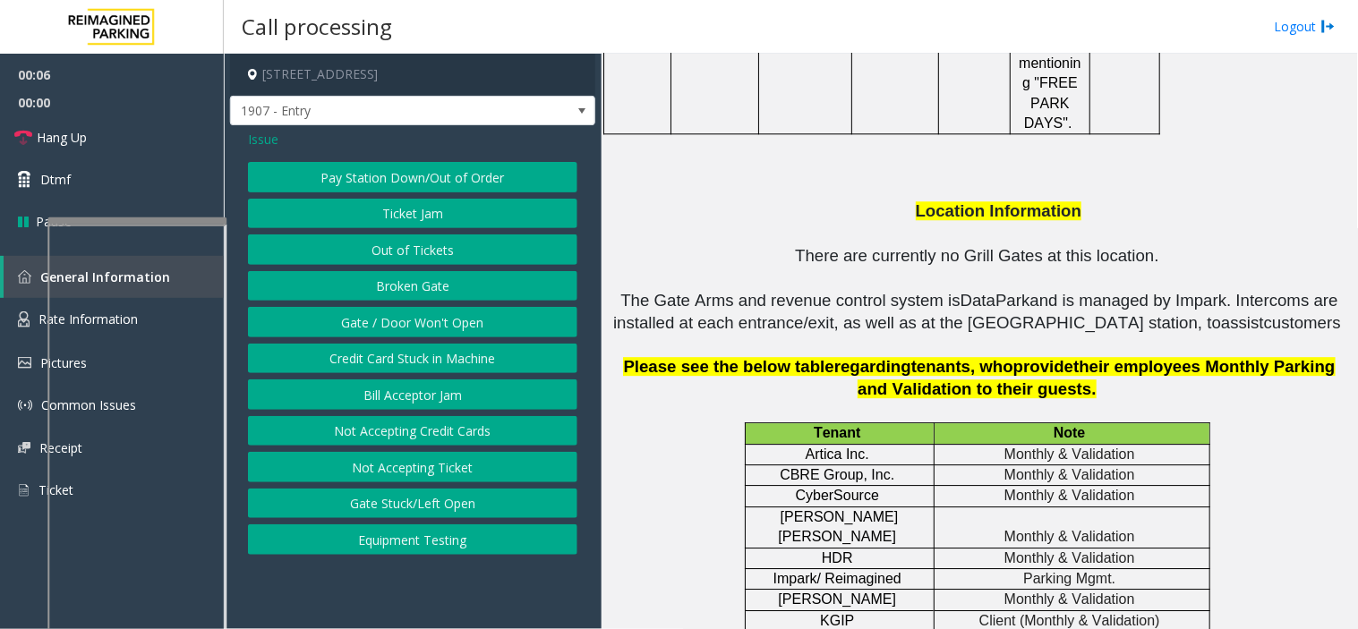
click at [376, 249] on button "Out of Tickets" at bounding box center [412, 250] width 329 height 30
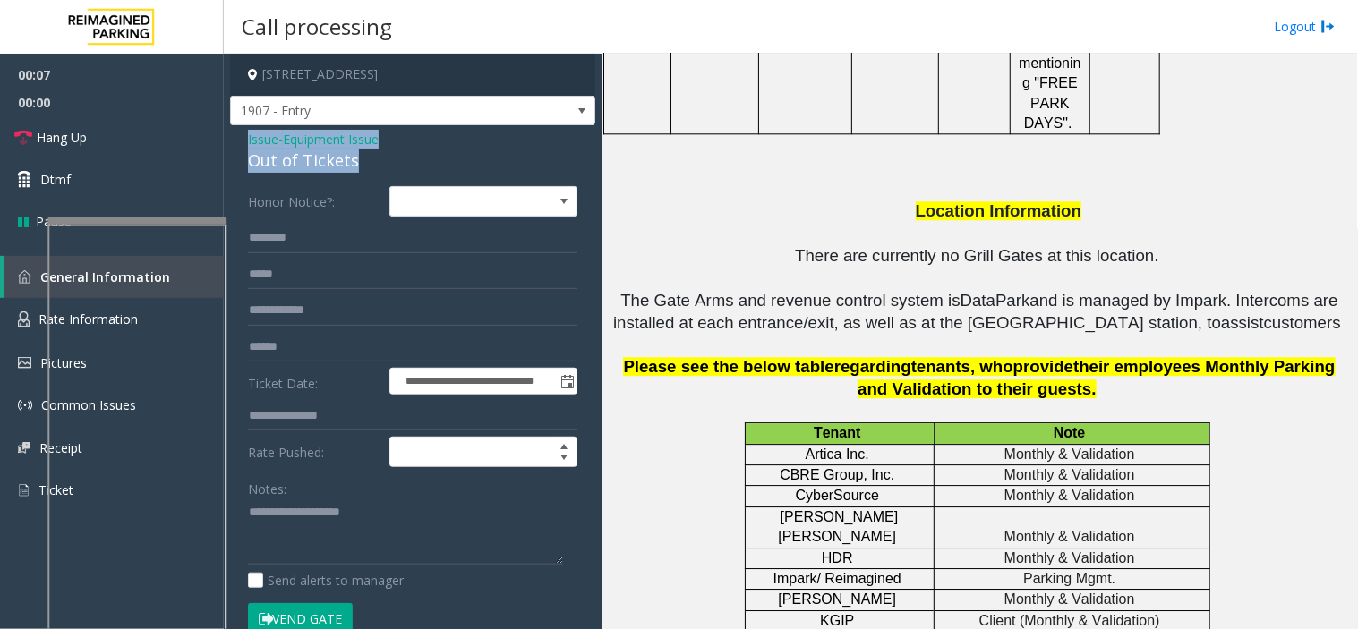
drag, startPoint x: 392, startPoint y: 166, endPoint x: 236, endPoint y: 136, distance: 158.6
click at [236, 136] on div "**********" at bounding box center [412, 505] width 365 height 760
copy div "Issue - Equipment Issue Out of Tickets"
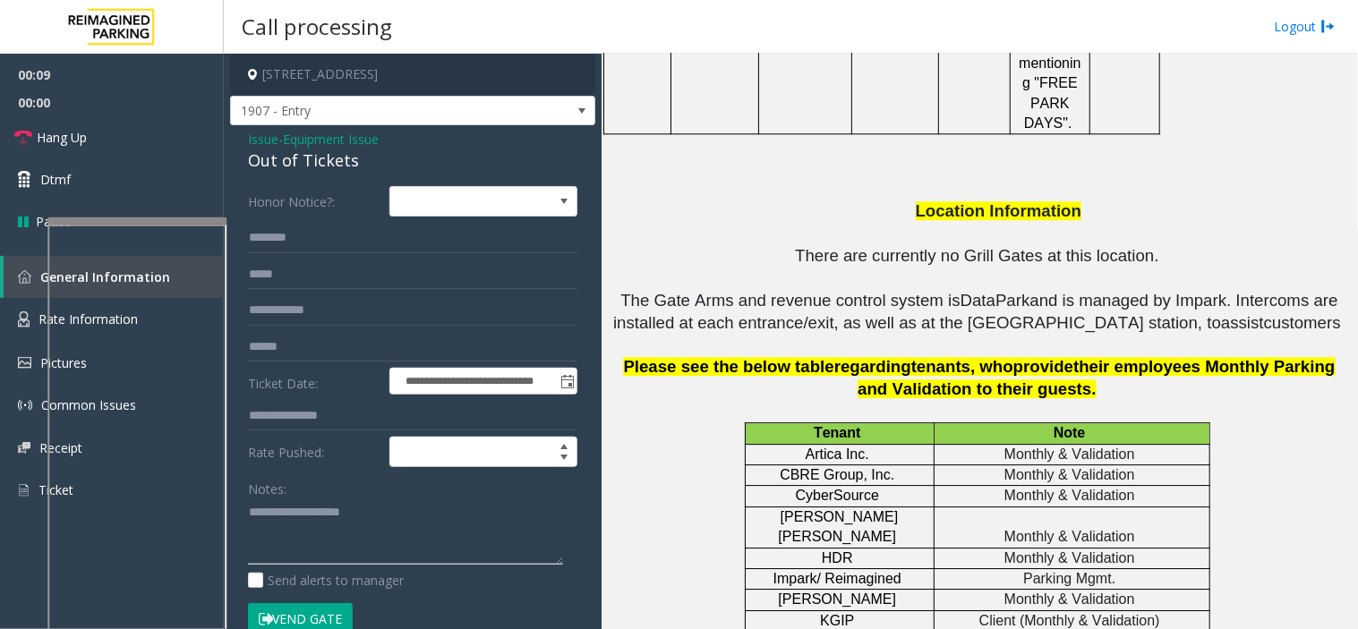
click at [311, 509] on textarea at bounding box center [405, 532] width 315 height 67
paste textarea "**********"
type textarea "**********"
click at [162, 136] on link "Hang Up" at bounding box center [112, 137] width 224 height 42
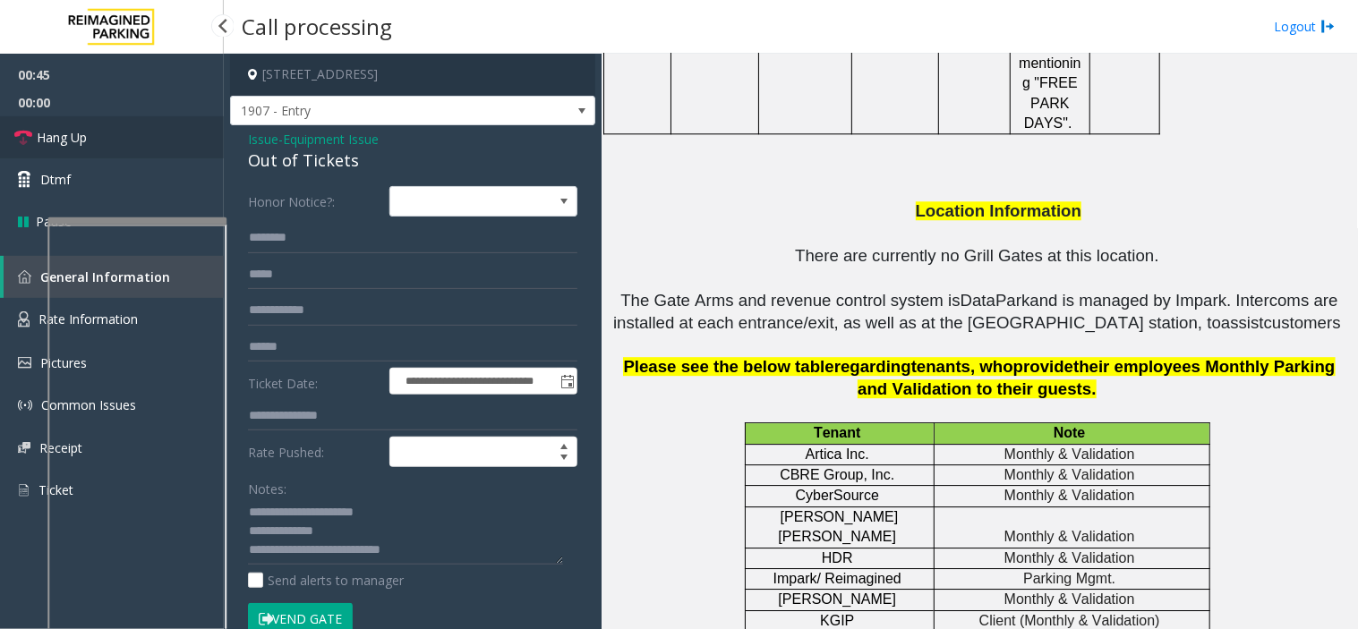
click at [162, 136] on link "Hang Up" at bounding box center [112, 137] width 224 height 42
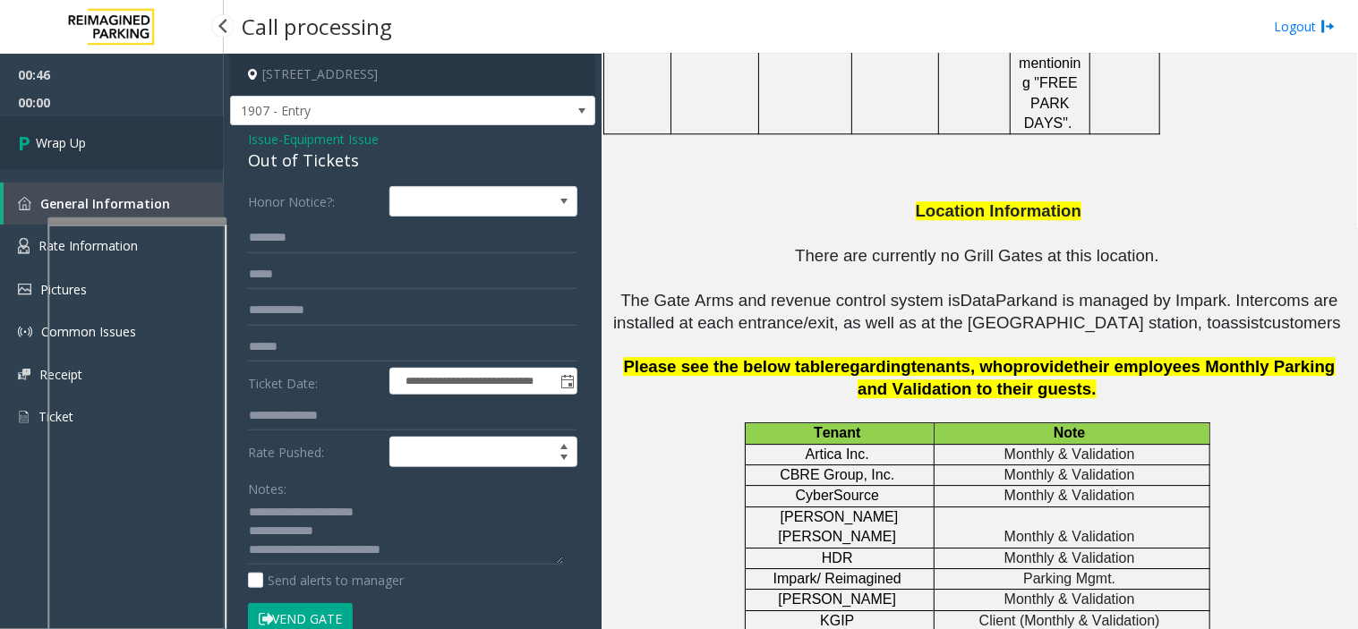
click at [162, 136] on link "Wrap Up" at bounding box center [112, 142] width 224 height 53
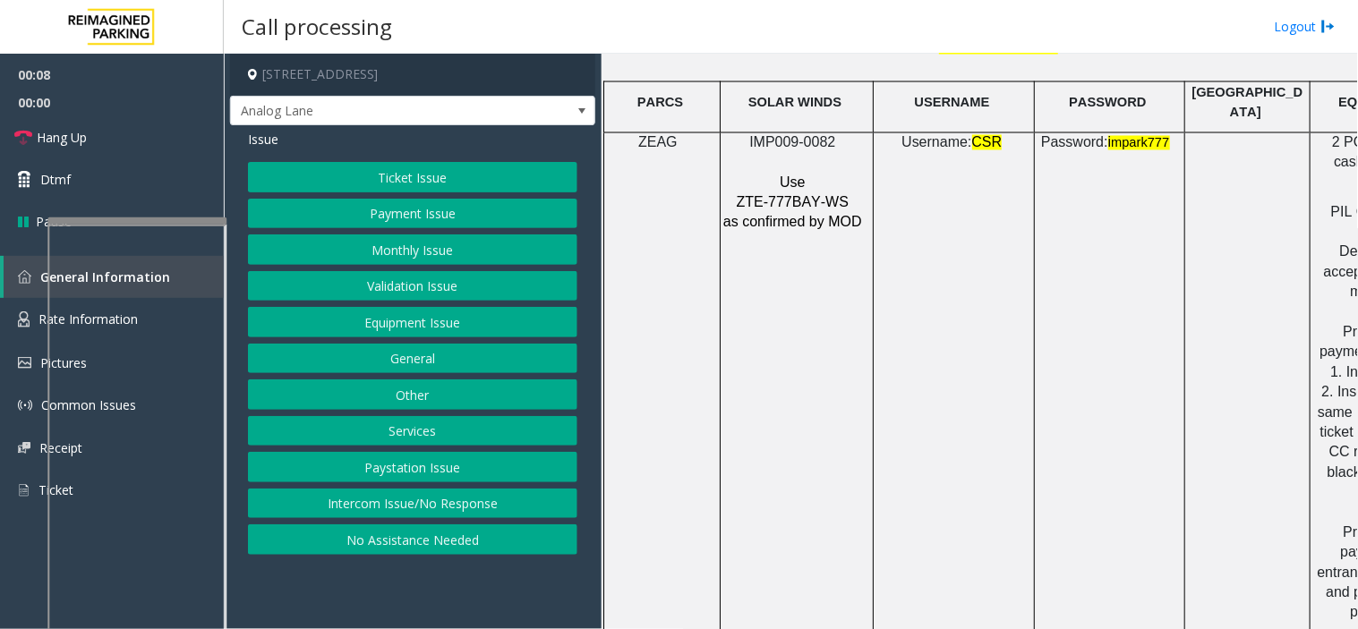
scroll to position [2287, 0]
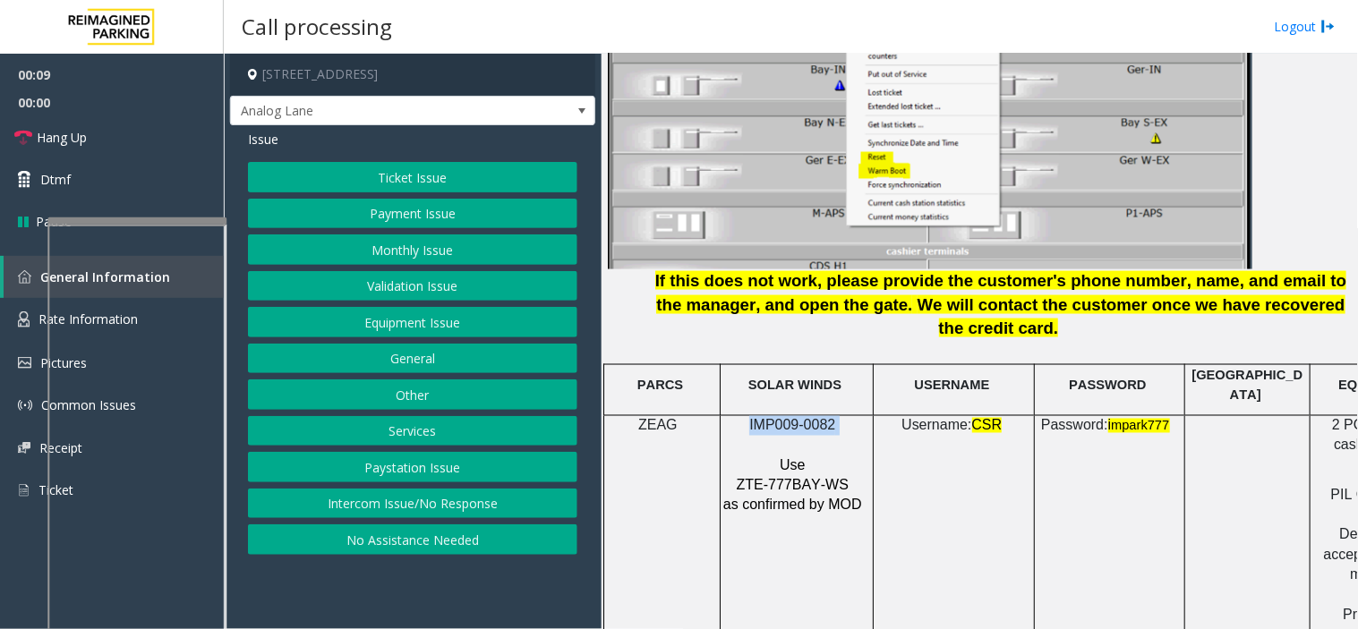
drag, startPoint x: 843, startPoint y: 364, endPoint x: 739, endPoint y: 365, distance: 104.7
click at [739, 416] on p "IMP009-0082" at bounding box center [794, 426] width 144 height 20
copy p "IMP009-0082"
click at [460, 326] on button "Equipment Issue" at bounding box center [412, 322] width 329 height 30
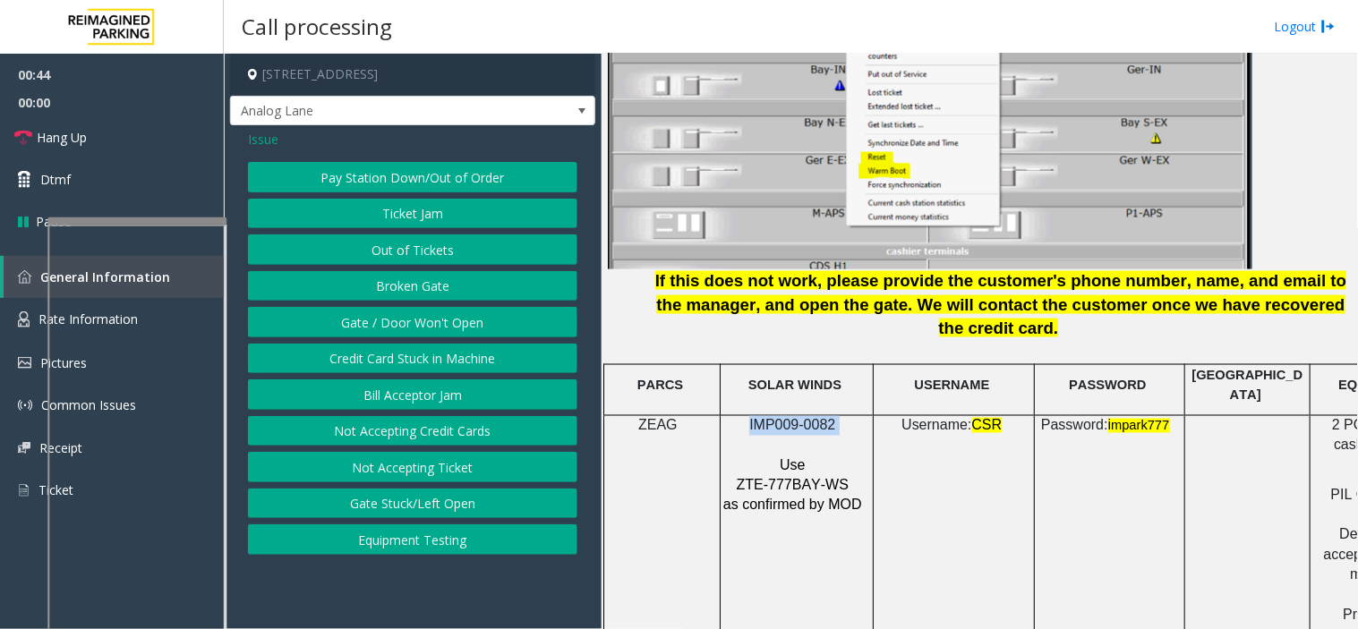
click at [430, 251] on button "Out of Tickets" at bounding box center [412, 250] width 329 height 30
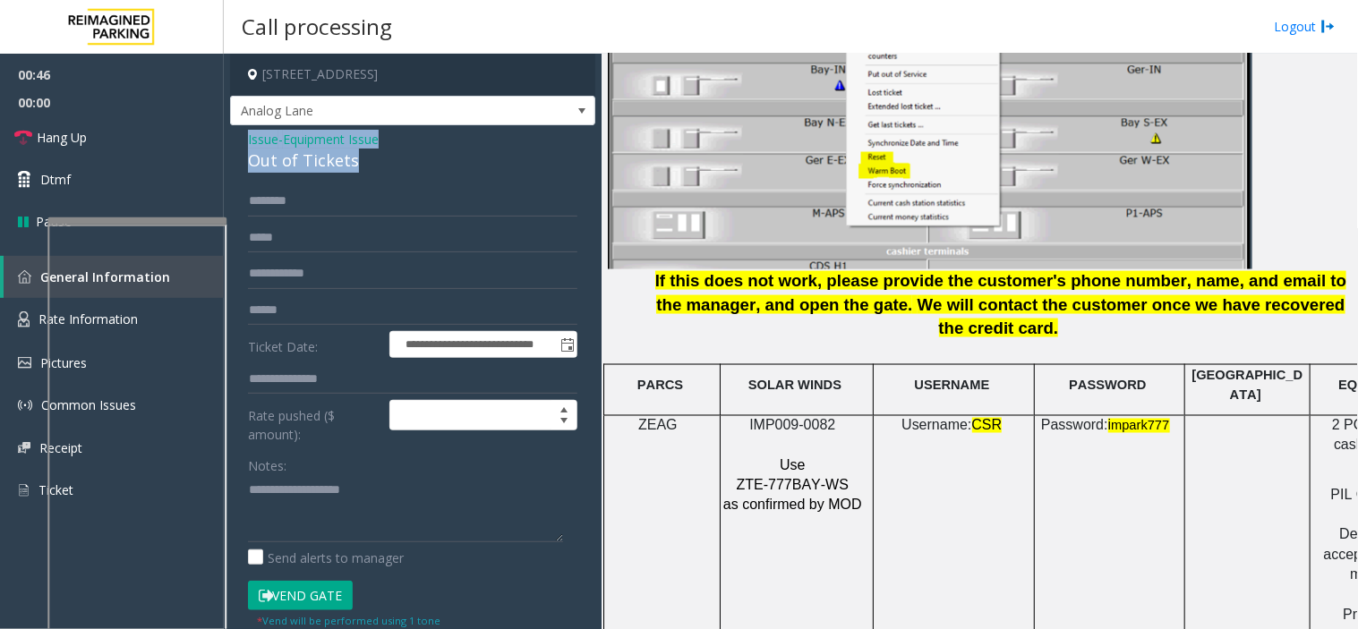
drag, startPoint x: 376, startPoint y: 166, endPoint x: 238, endPoint y: 131, distance: 142.2
click at [238, 131] on div "**********" at bounding box center [412, 484] width 365 height 718
click at [338, 514] on textarea at bounding box center [405, 508] width 315 height 67
click at [389, 505] on textarea at bounding box center [405, 508] width 315 height 67
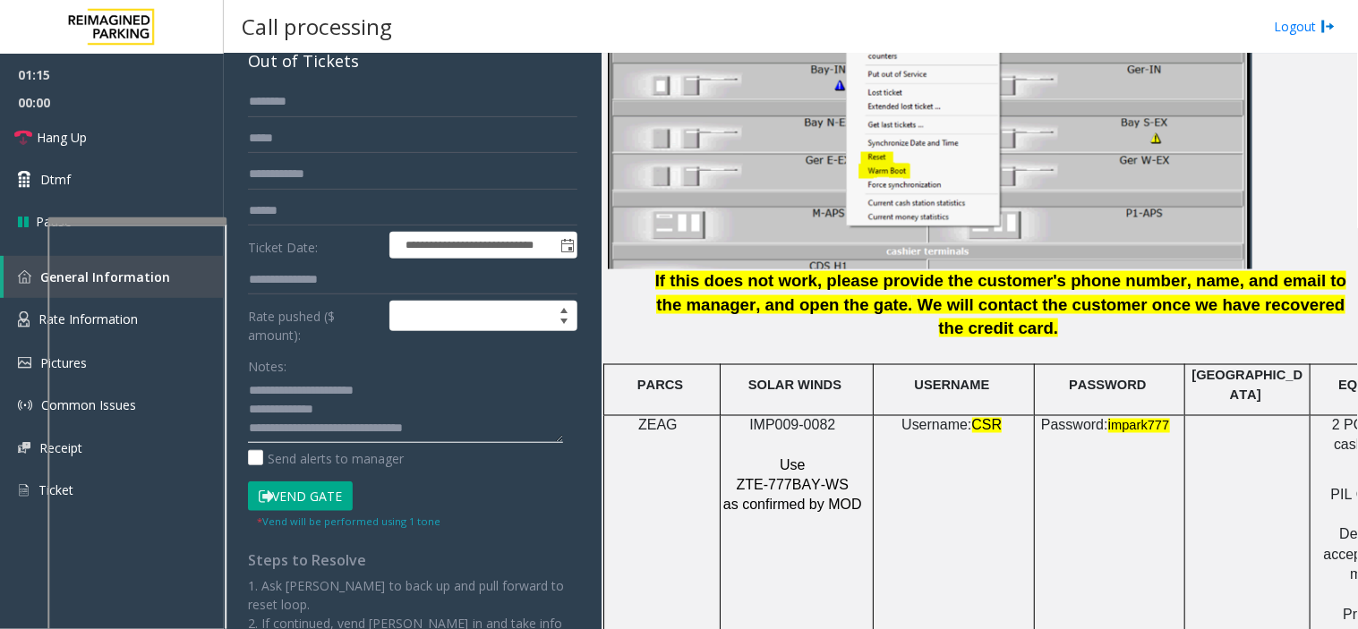
scroll to position [0, 0]
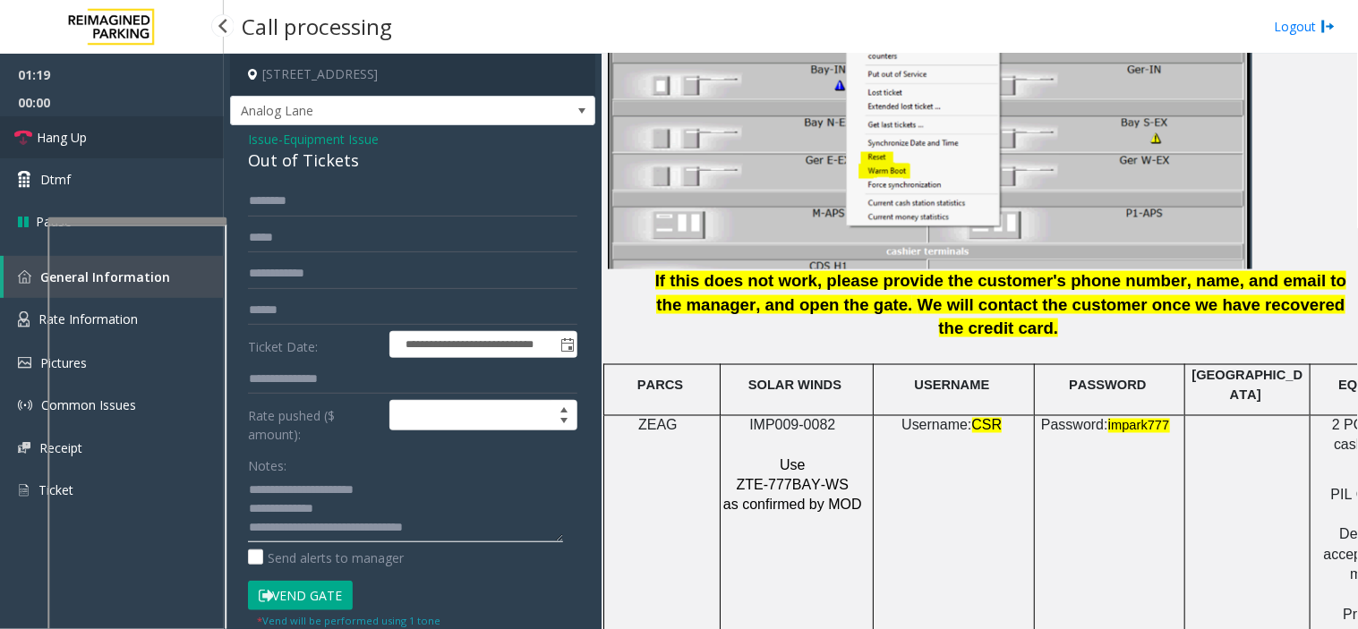
type textarea "**********"
click at [120, 137] on link "Hang Up" at bounding box center [112, 137] width 224 height 42
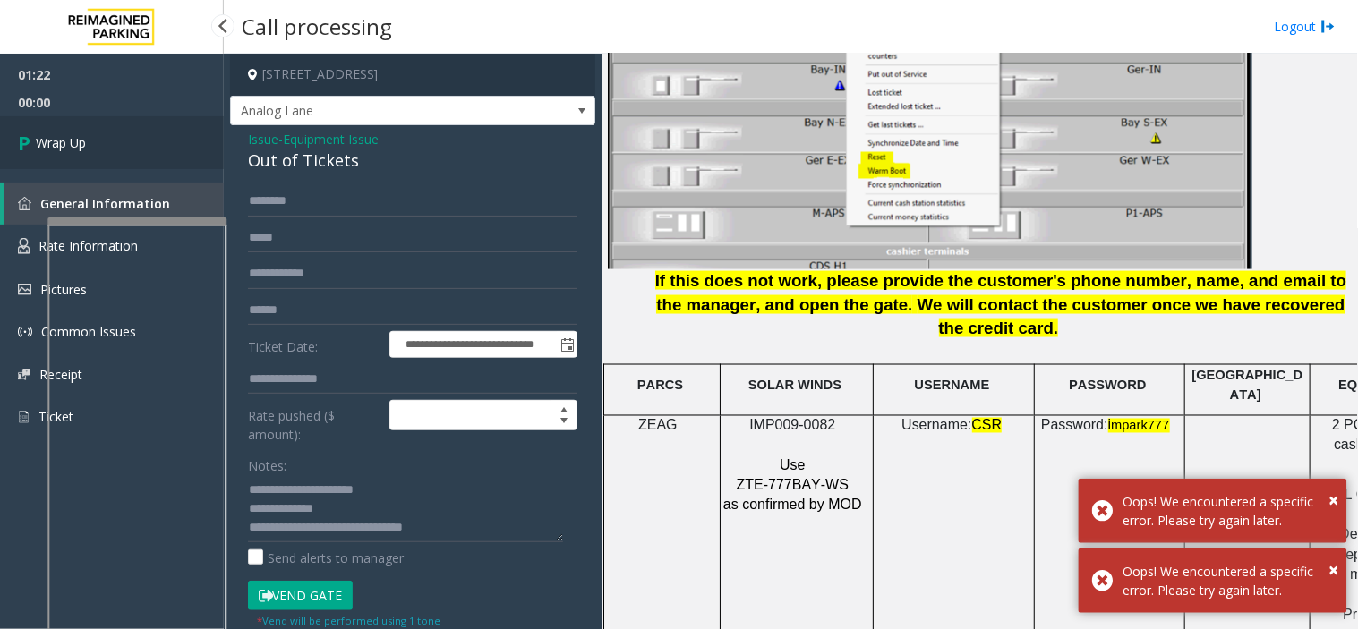
click at [120, 137] on link "Wrap Up" at bounding box center [112, 142] width 224 height 53
